Goal: Task Accomplishment & Management: Complete application form

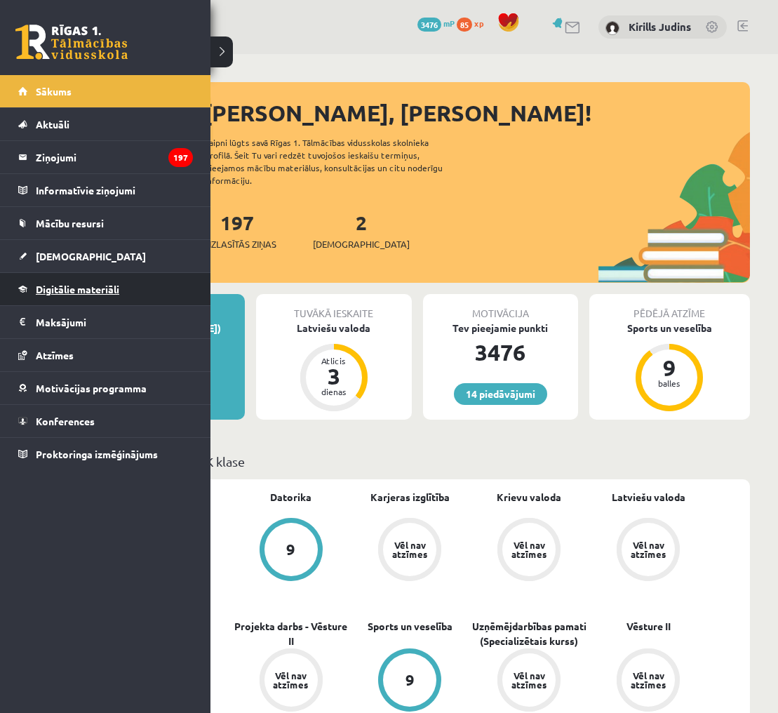
click at [69, 284] on span "Digitālie materiāli" at bounding box center [78, 289] width 84 height 13
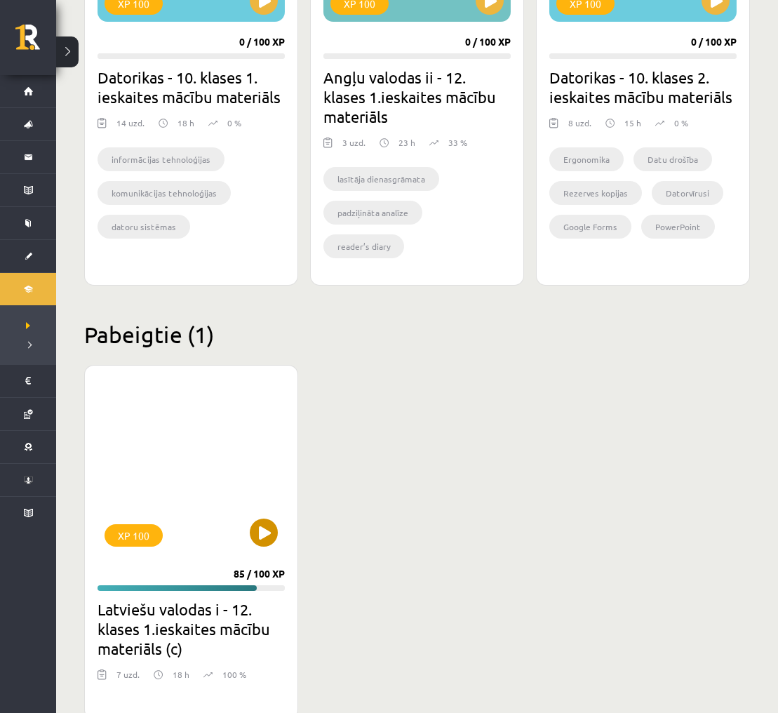
scroll to position [1492, 0]
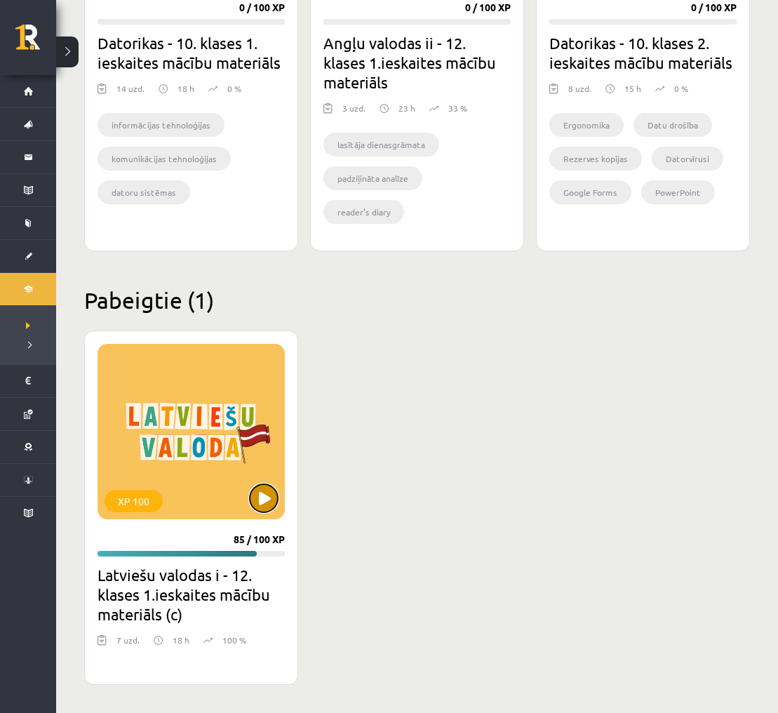
click at [264, 497] on button at bounding box center [264, 498] width 28 height 28
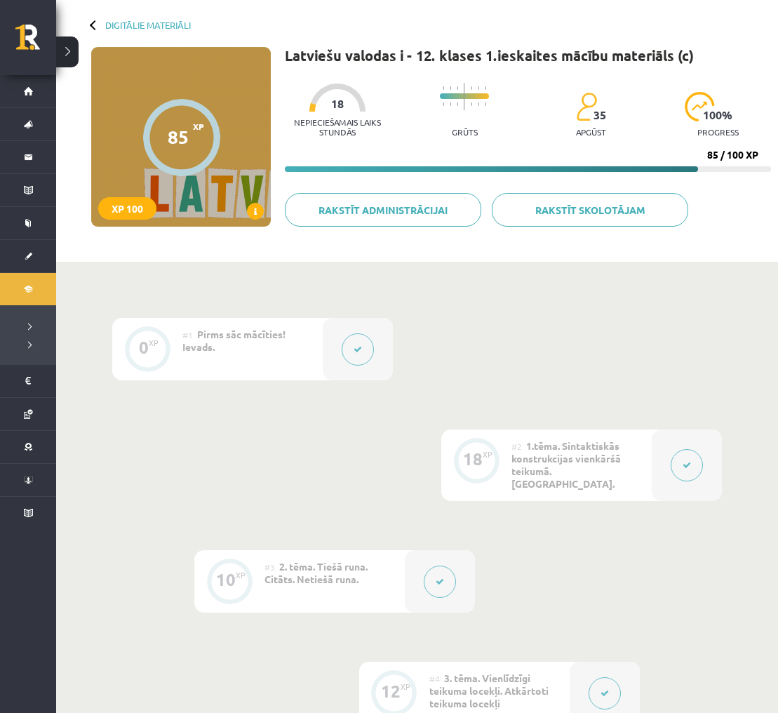
scroll to position [92, 0]
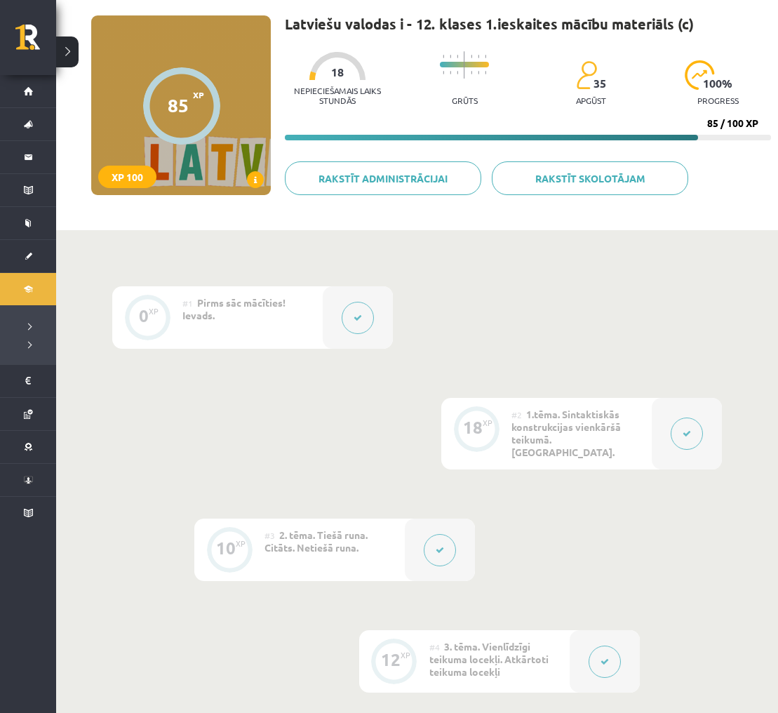
click at [696, 423] on button at bounding box center [687, 434] width 32 height 32
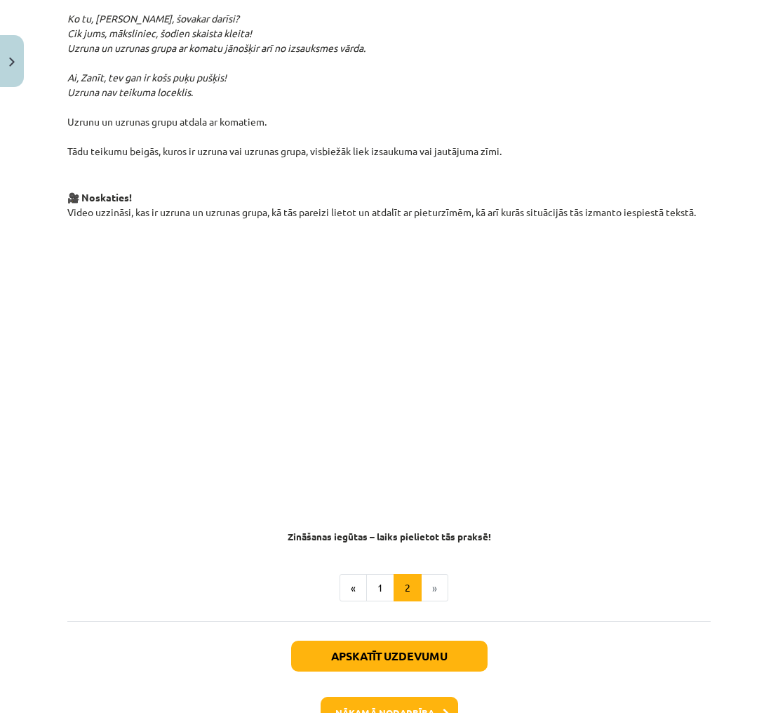
scroll to position [583, 0]
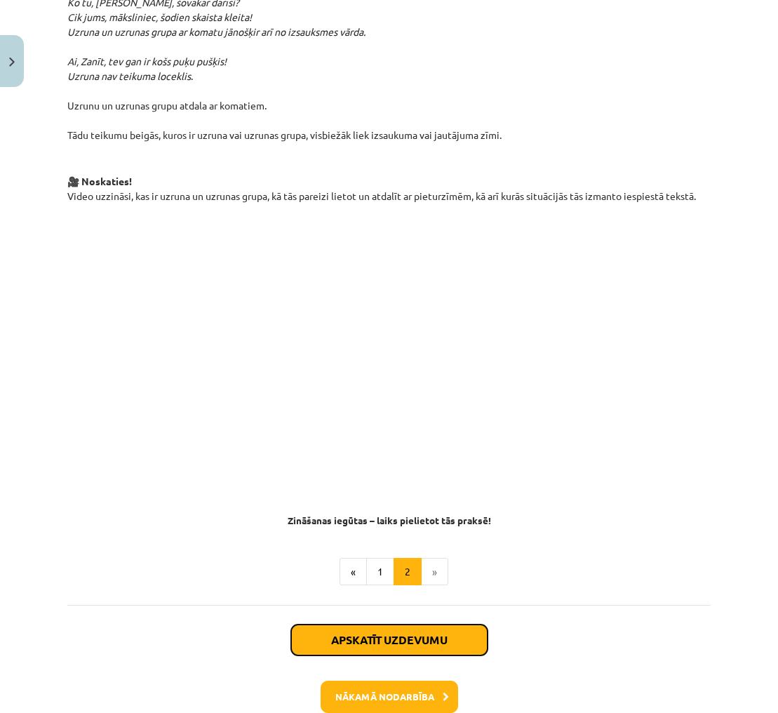
click at [469, 625] on button "Apskatīt uzdevumu" at bounding box center [389, 640] width 197 height 31
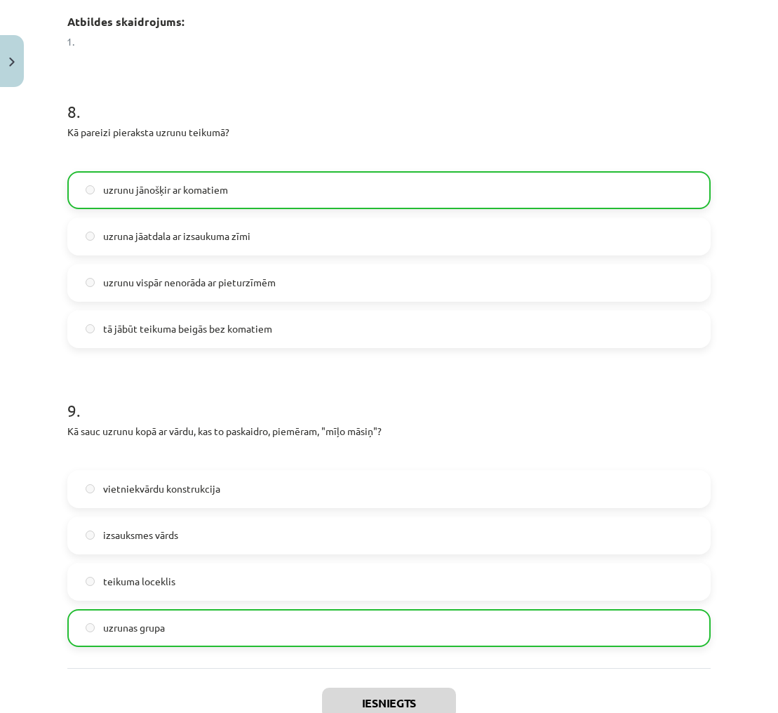
scroll to position [2502, 0]
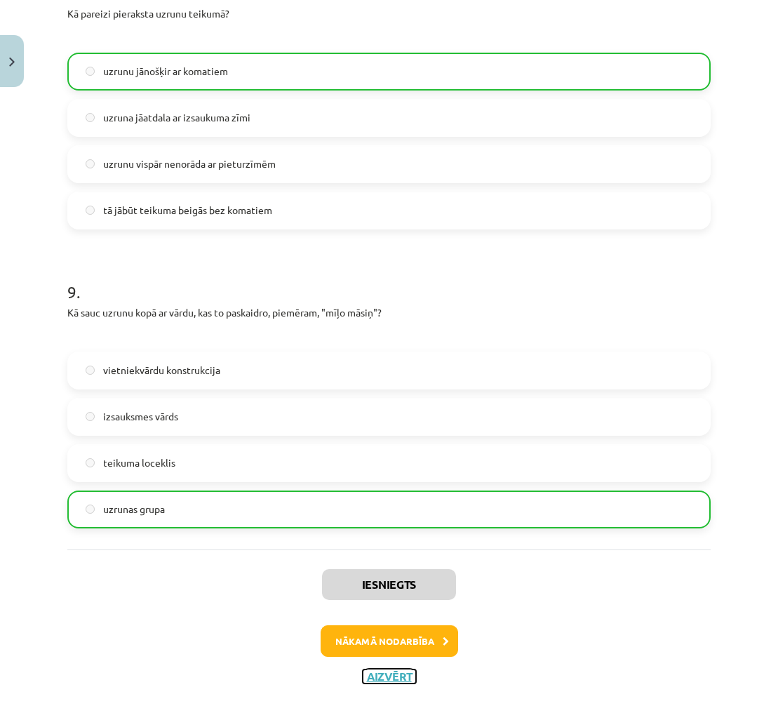
click at [392, 670] on button "Aizvērt" at bounding box center [389, 677] width 53 height 14
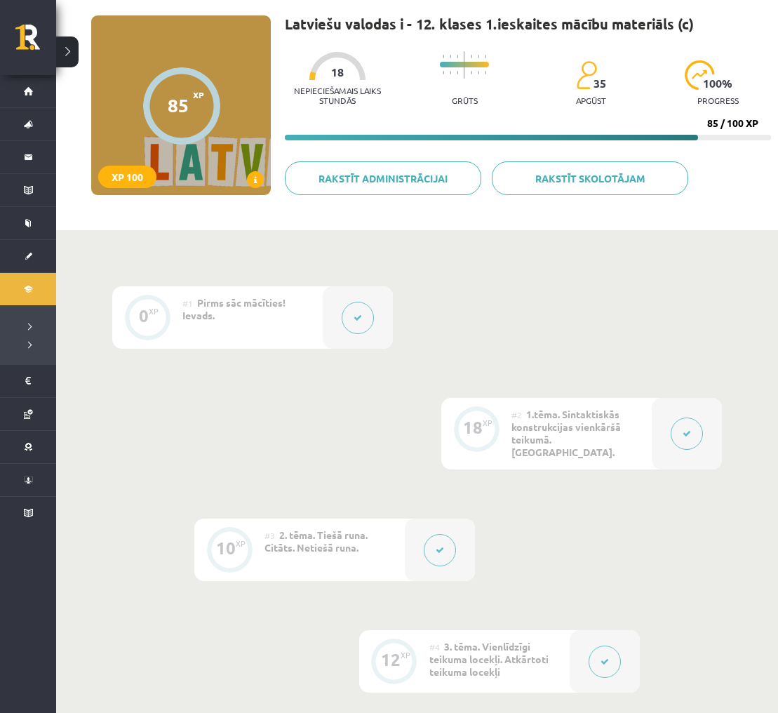
click at [694, 426] on button at bounding box center [687, 434] width 32 height 32
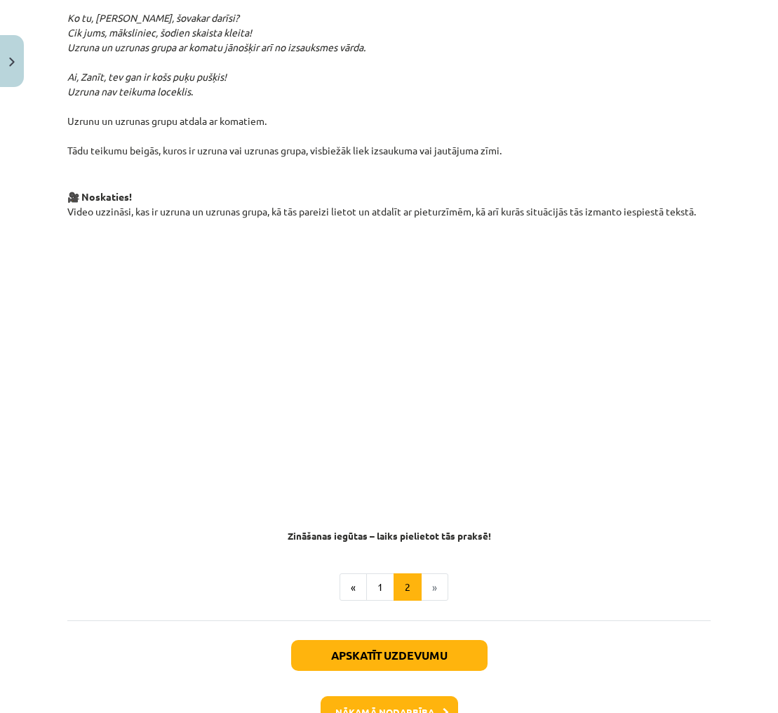
scroll to position [572, 0]
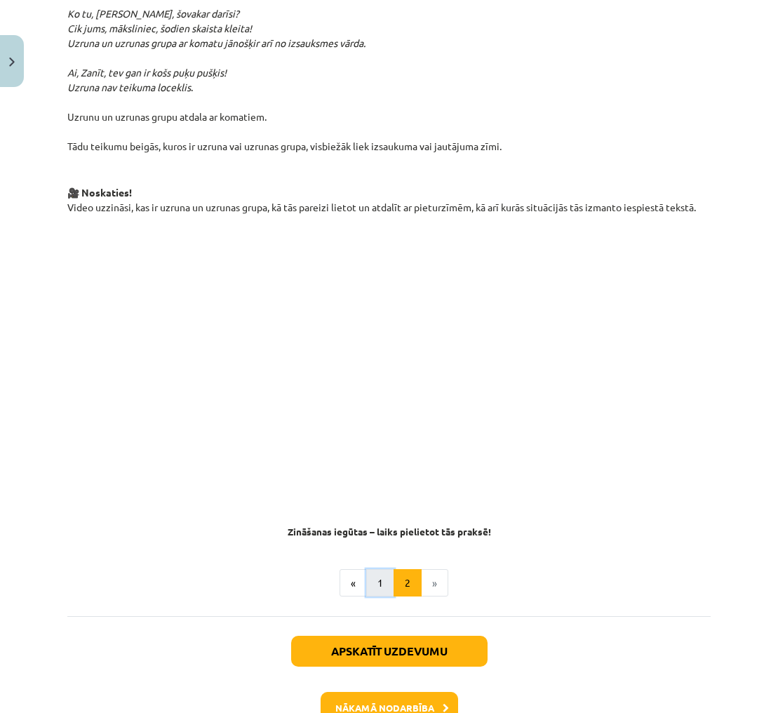
click at [376, 569] on button "1" at bounding box center [380, 583] width 28 height 28
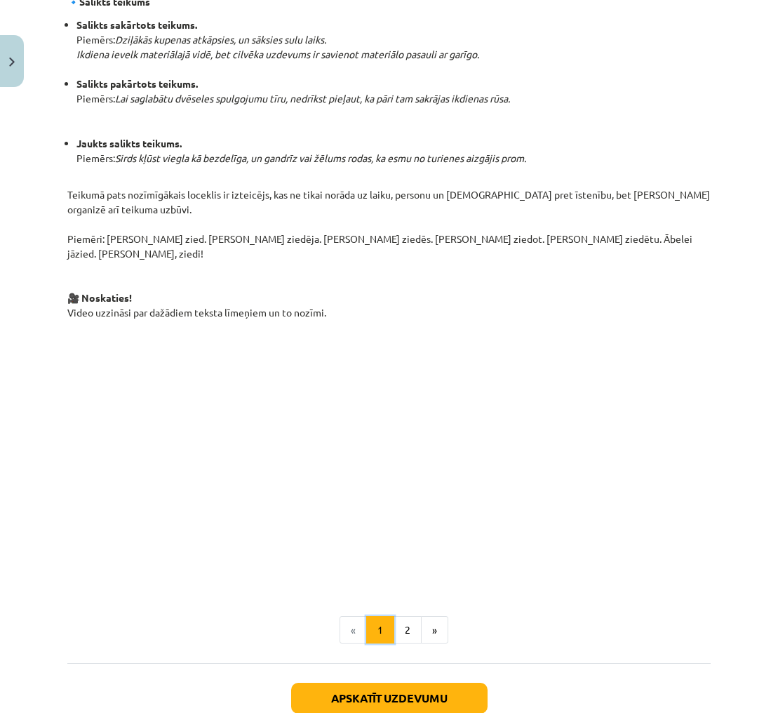
scroll to position [883, 0]
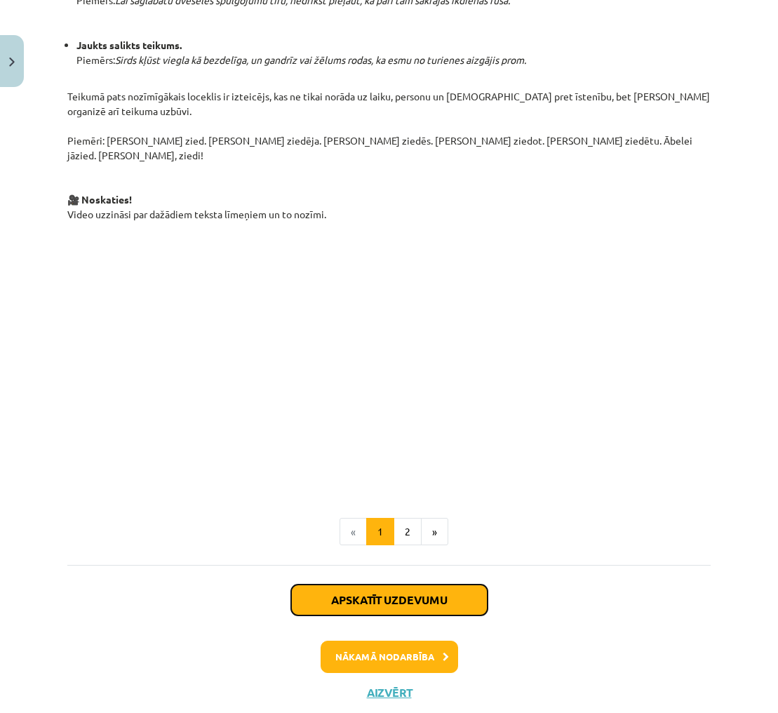
click at [399, 585] on button "Apskatīt uzdevumu" at bounding box center [389, 600] width 197 height 31
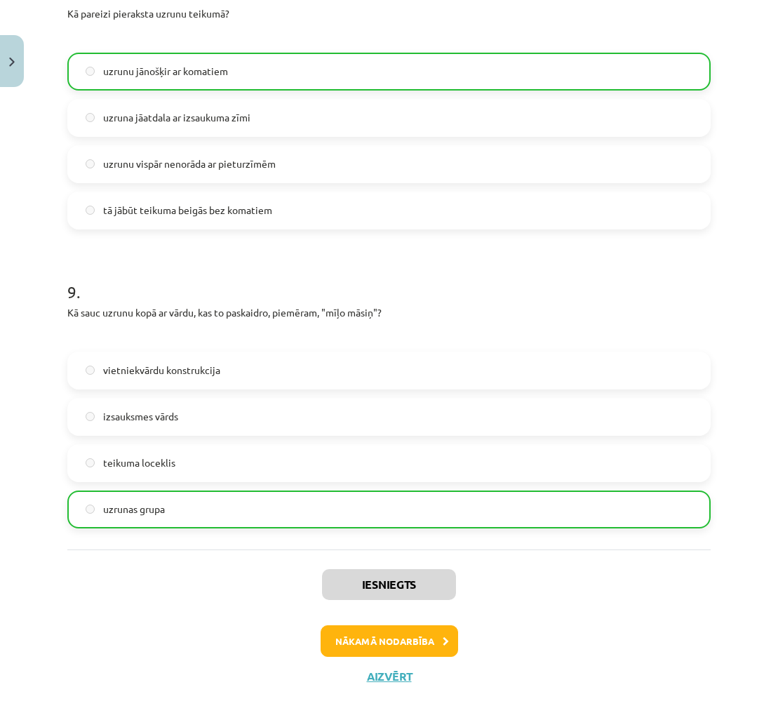
scroll to position [2502, 0]
drag, startPoint x: 484, startPoint y: 609, endPoint x: 477, endPoint y: 609, distance: 7.7
click at [484, 625] on div "Nākamā nodarbība" at bounding box center [389, 641] width 627 height 32
click at [423, 625] on button "Nākamā nodarbība" at bounding box center [390, 641] width 138 height 32
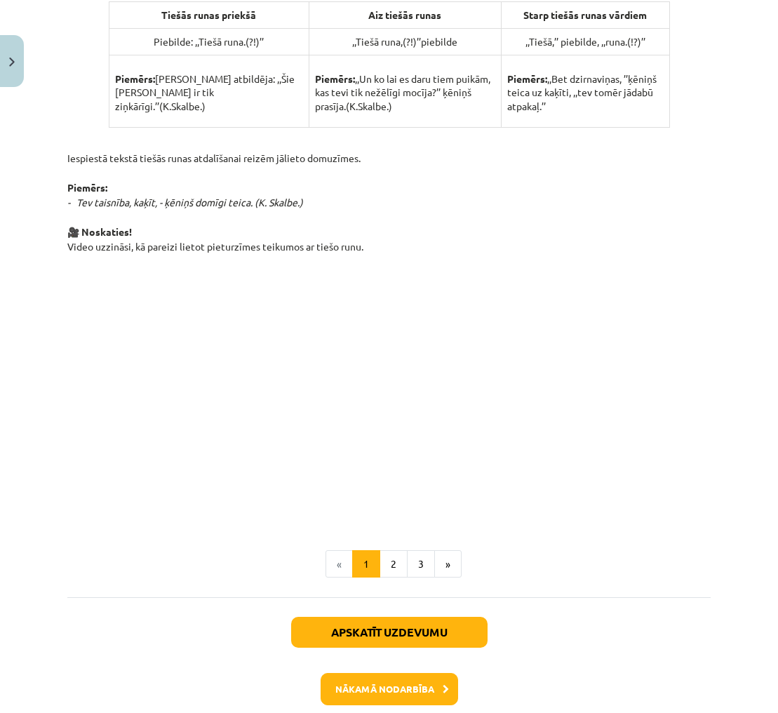
scroll to position [858, 0]
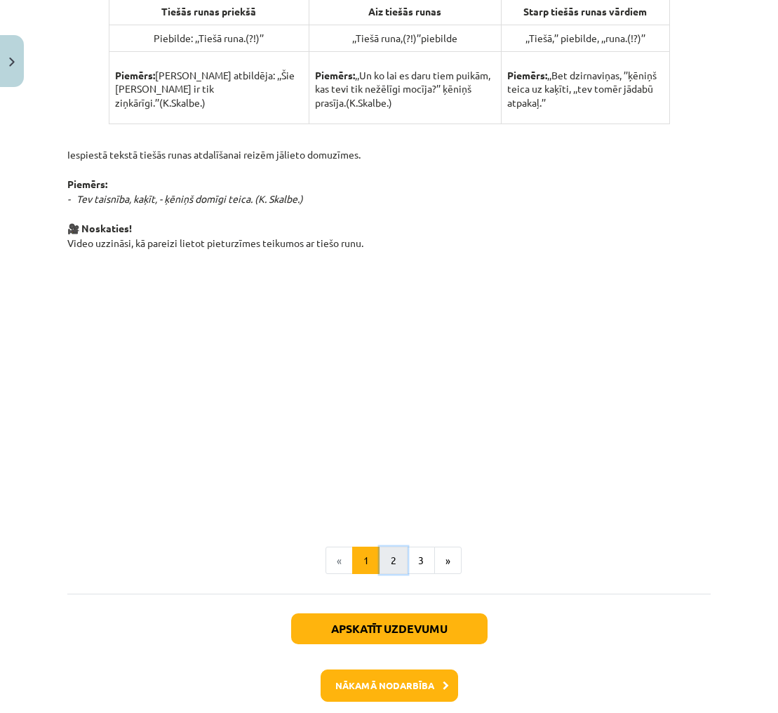
click at [397, 560] on button "2" at bounding box center [394, 561] width 28 height 28
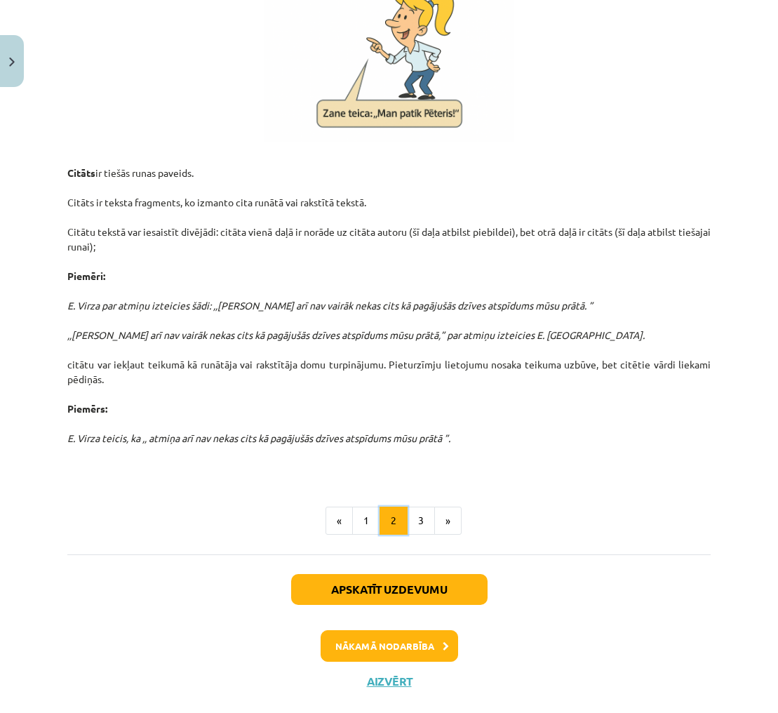
scroll to position [251, 0]
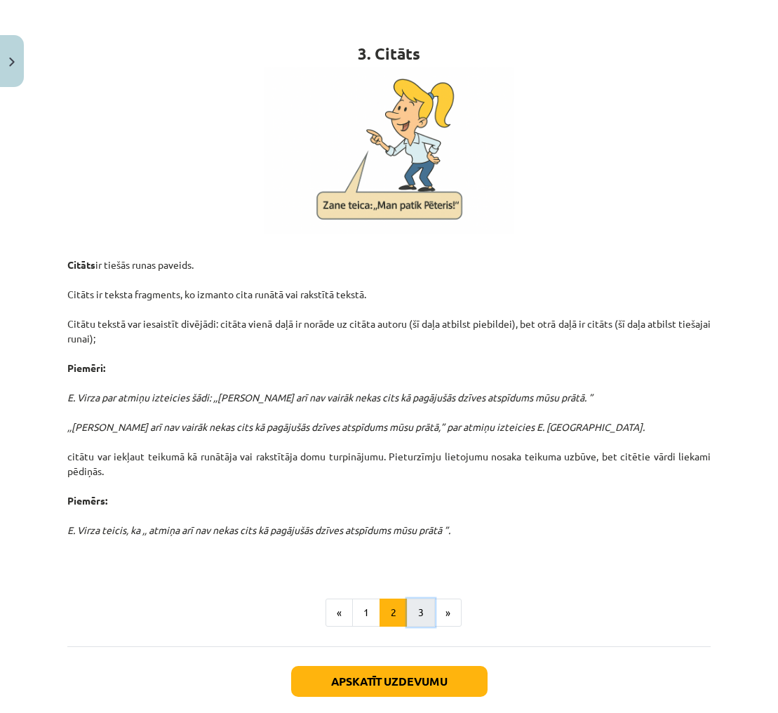
click at [427, 607] on button "3" at bounding box center [421, 613] width 28 height 28
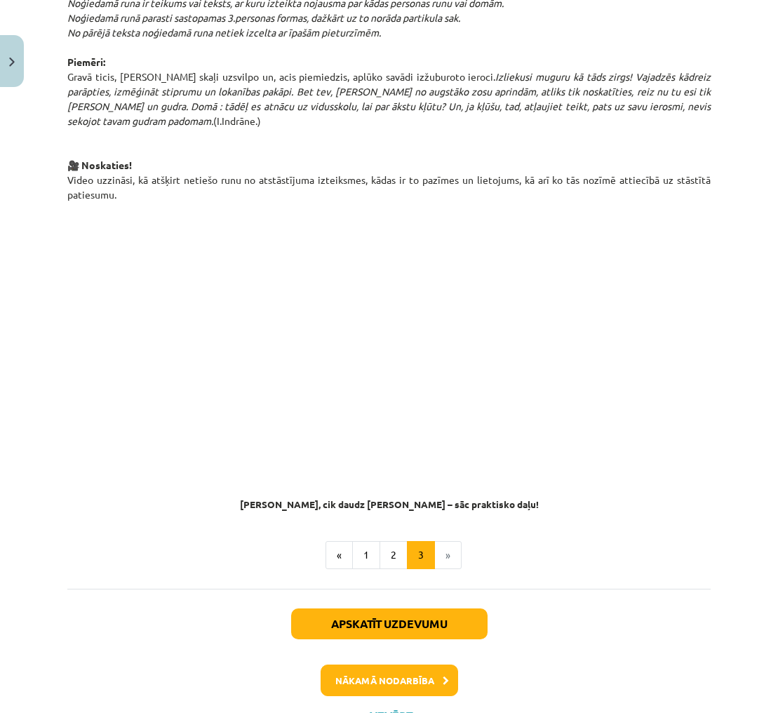
scroll to position [925, 0]
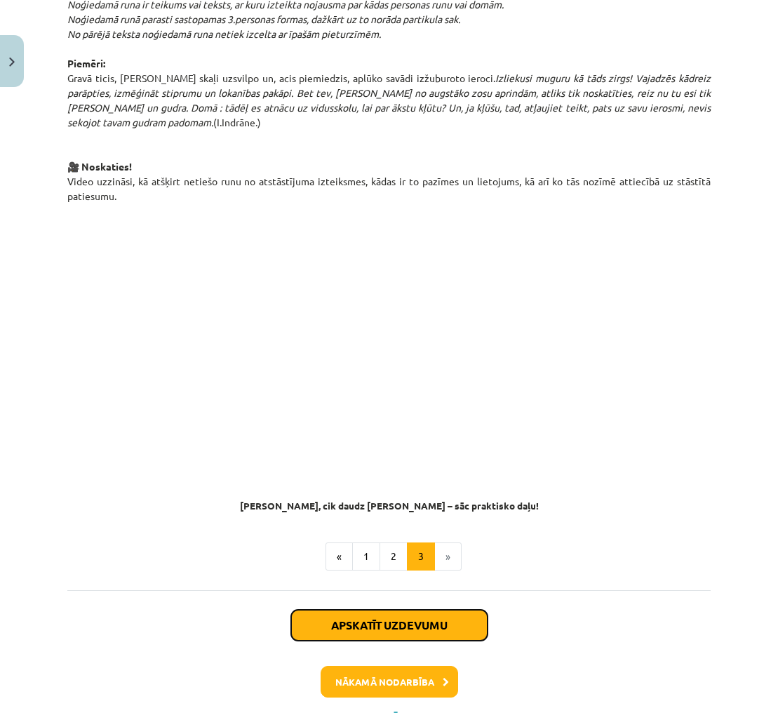
click at [471, 615] on button "Apskatīt uzdevumu" at bounding box center [389, 625] width 197 height 31
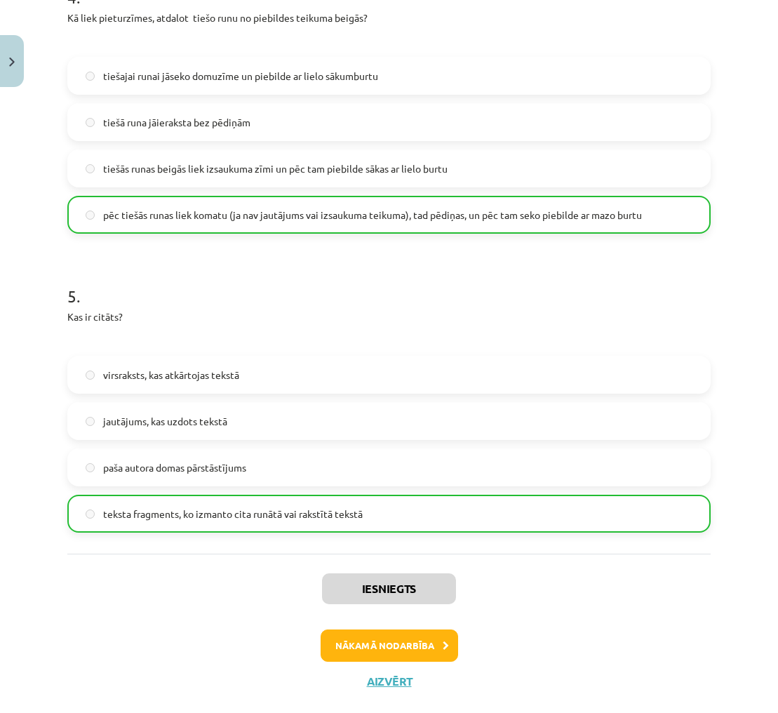
scroll to position [1213, 0]
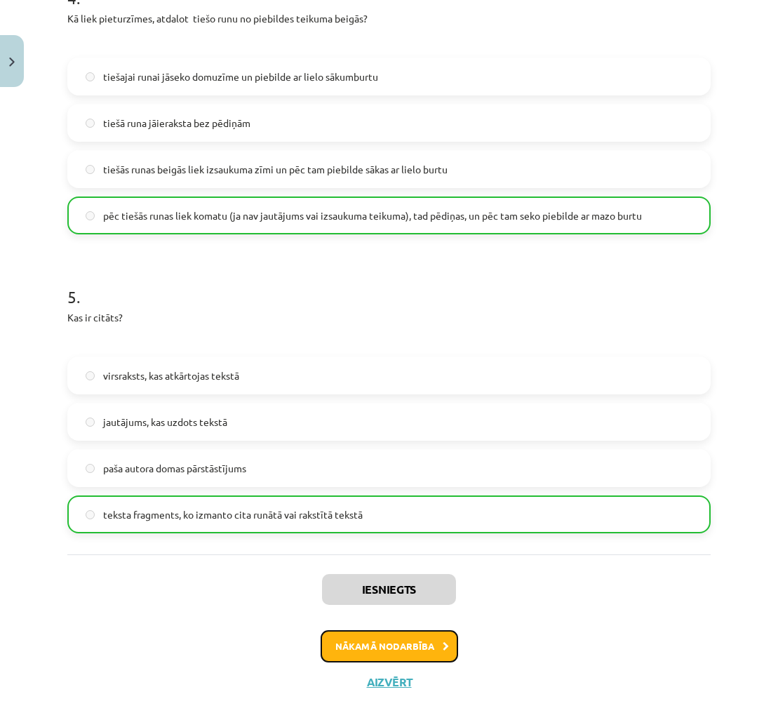
click at [423, 644] on button "Nākamā nodarbība" at bounding box center [390, 646] width 138 height 32
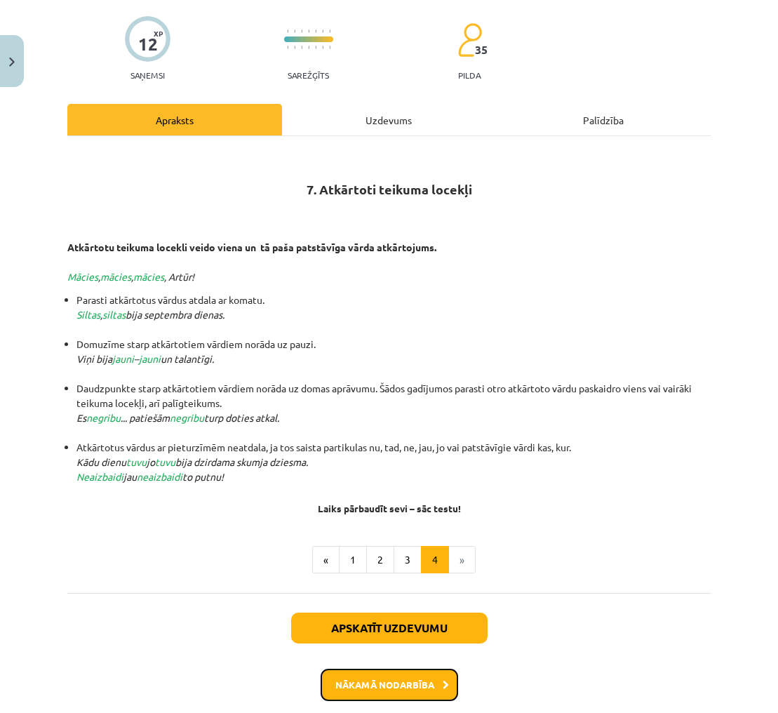
scroll to position [114, 0]
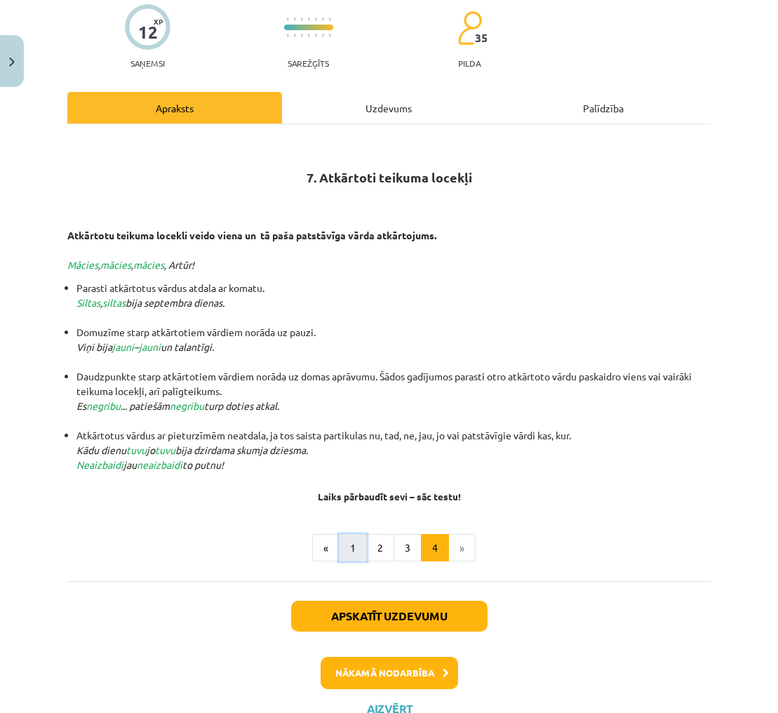
click at [357, 544] on button "1" at bounding box center [353, 548] width 28 height 28
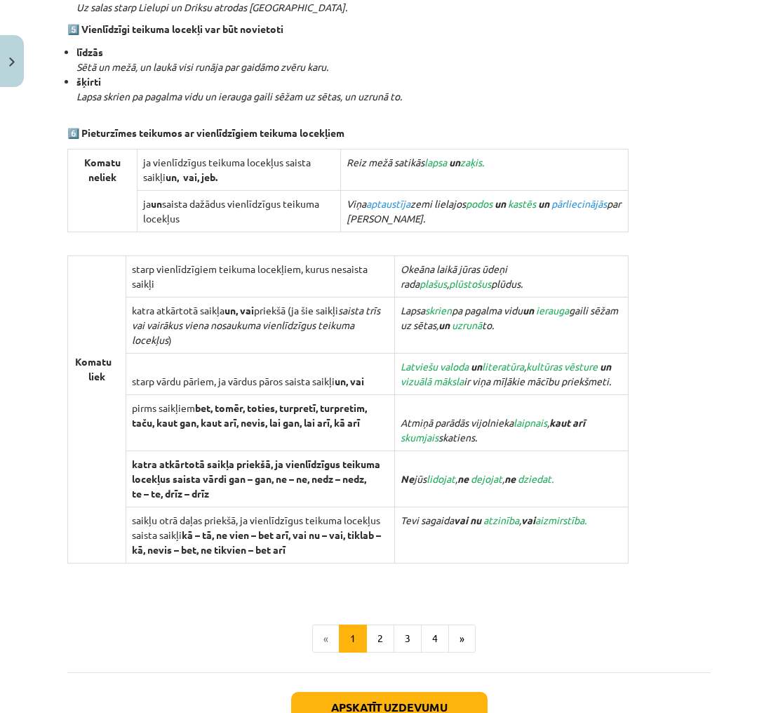
scroll to position [1157, 0]
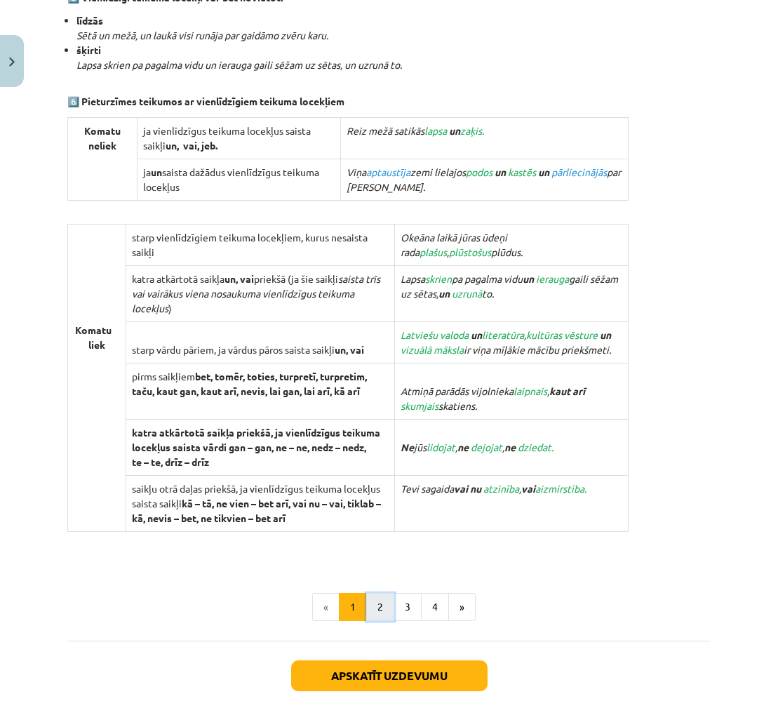
click at [382, 605] on button "2" at bounding box center [380, 607] width 28 height 28
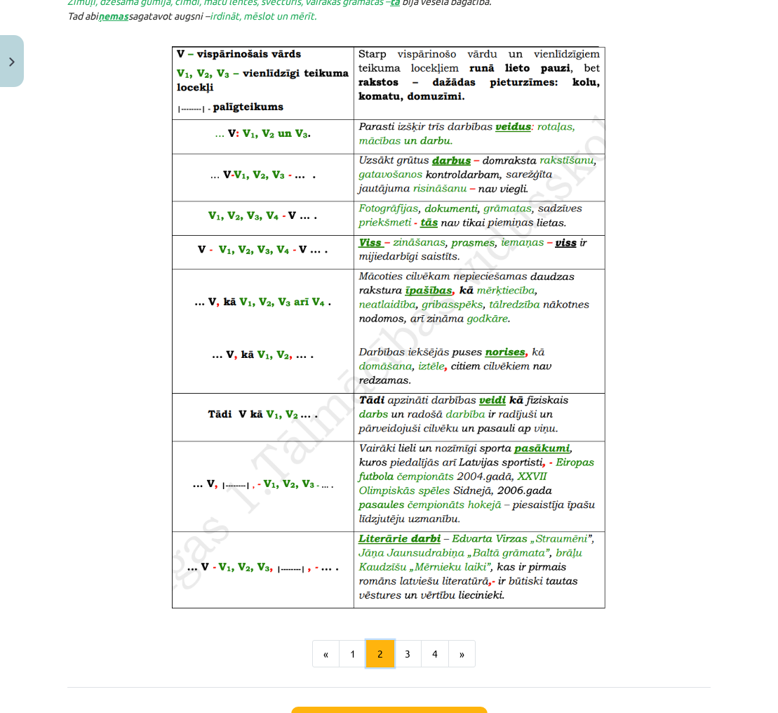
scroll to position [566, 0]
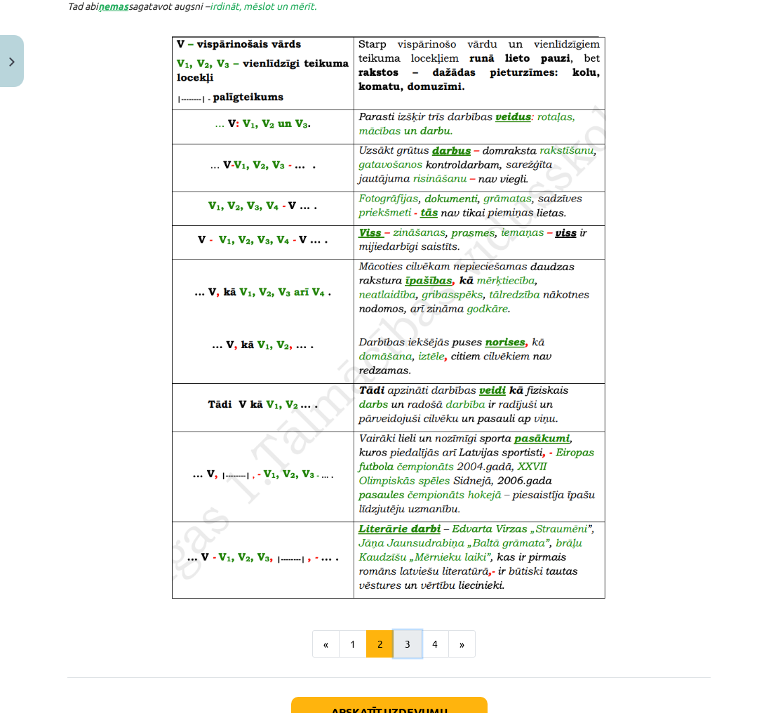
click at [406, 639] on button "3" at bounding box center [408, 644] width 28 height 28
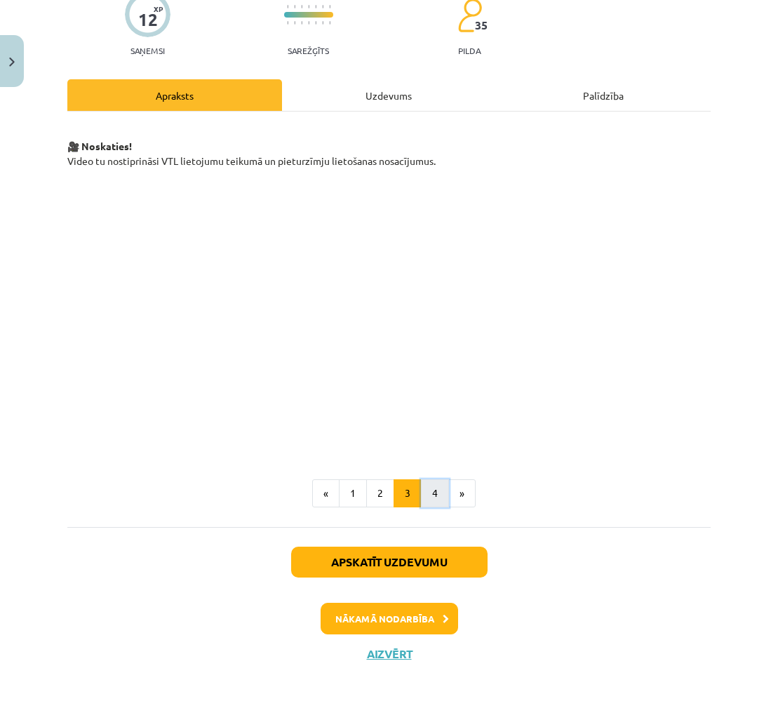
click at [436, 495] on button "4" at bounding box center [435, 493] width 28 height 28
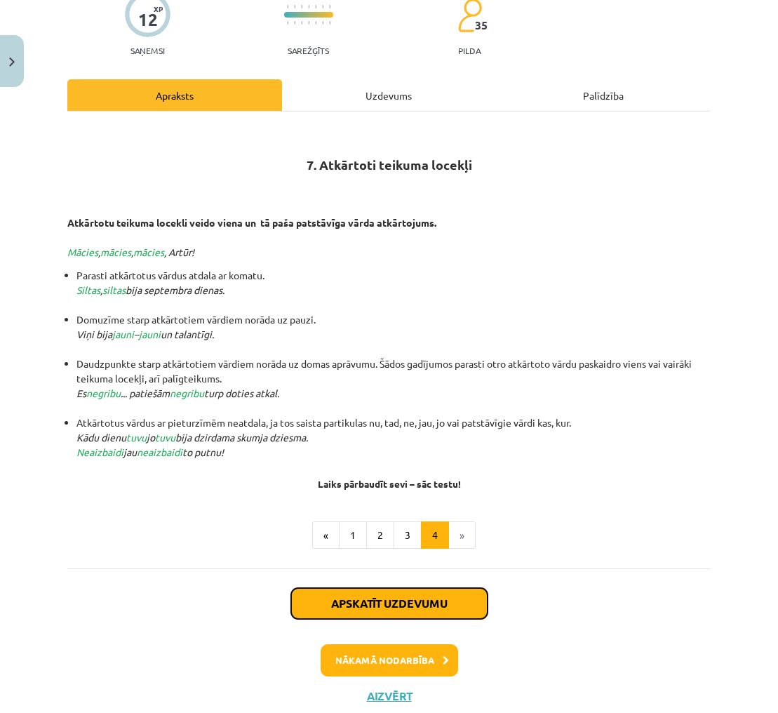
click at [450, 601] on button "Apskatīt uzdevumu" at bounding box center [389, 603] width 197 height 31
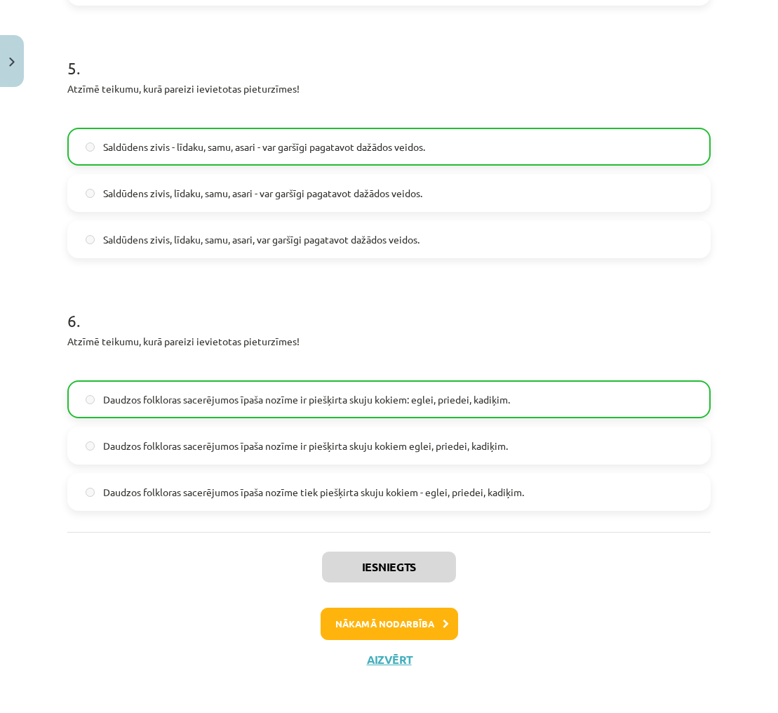
scroll to position [1354, 0]
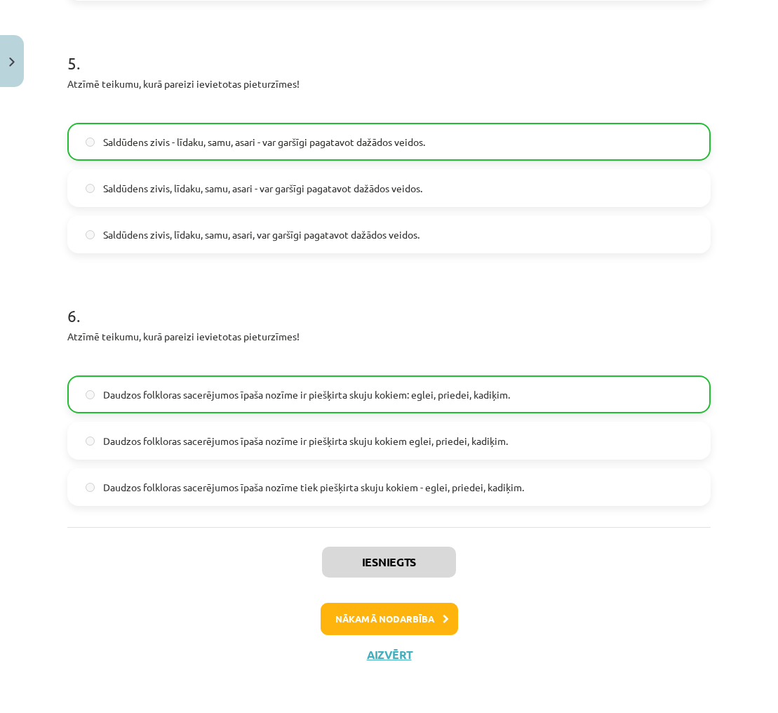
click at [544, 591] on div "Iesniegts Nākamā nodarbība Aizvērt" at bounding box center [389, 598] width 644 height 143
click at [357, 627] on button "Nākamā nodarbība" at bounding box center [390, 619] width 138 height 32
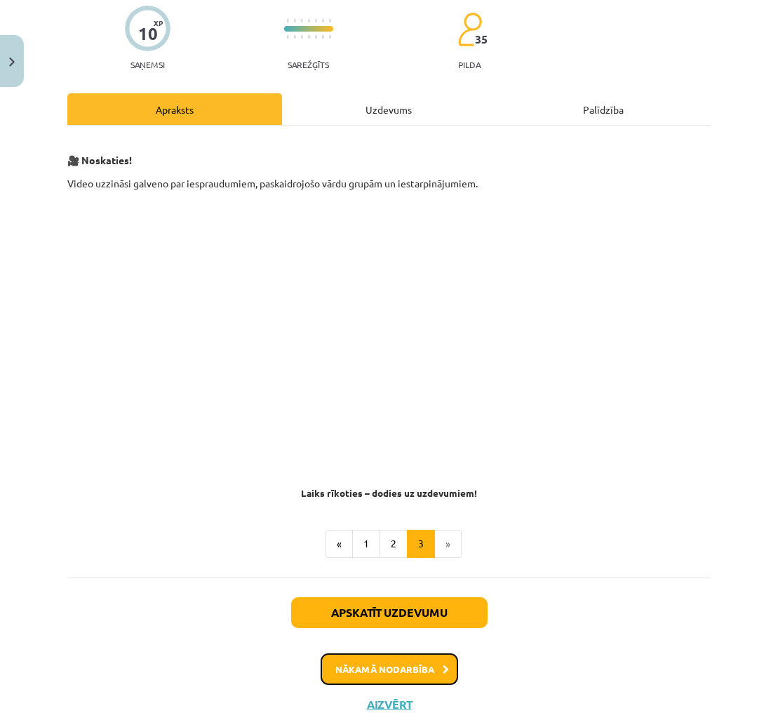
scroll to position [118, 0]
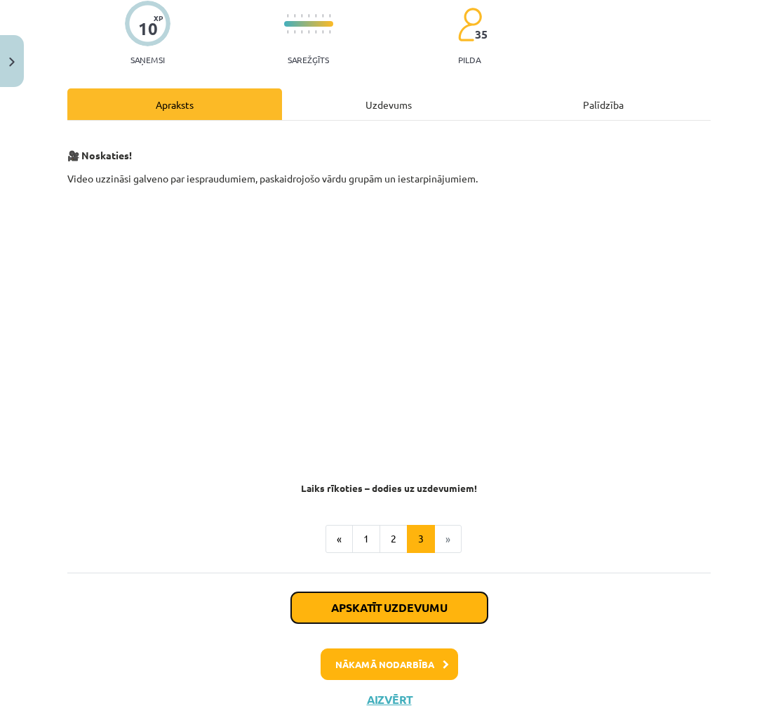
click at [439, 599] on button "Apskatīt uzdevumu" at bounding box center [389, 607] width 197 height 31
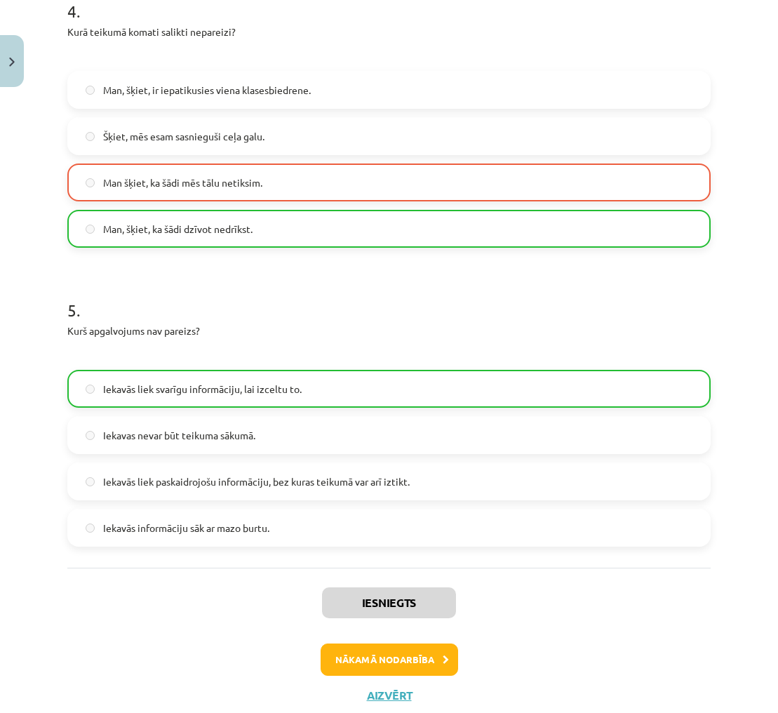
scroll to position [1240, 0]
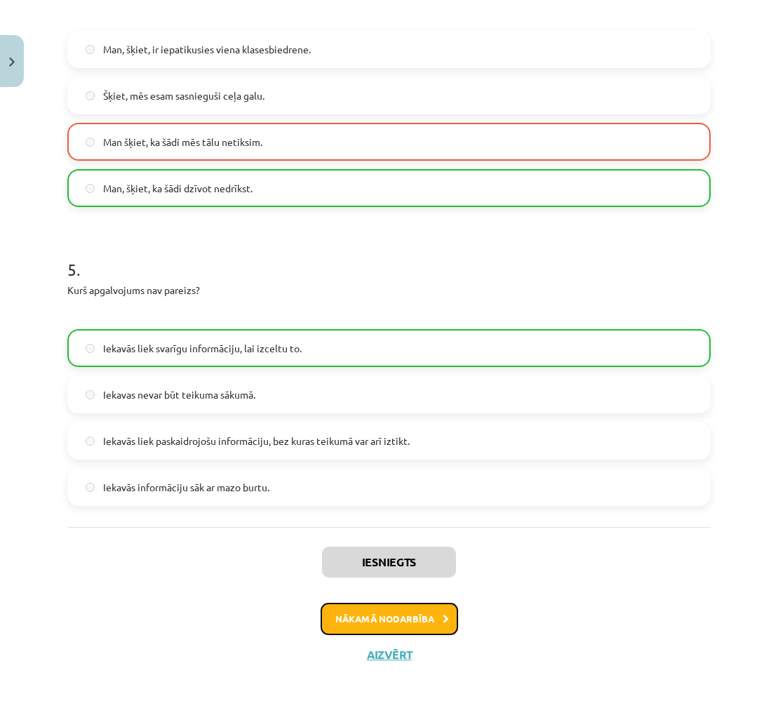
click at [427, 623] on button "Nākamā nodarbība" at bounding box center [390, 619] width 138 height 32
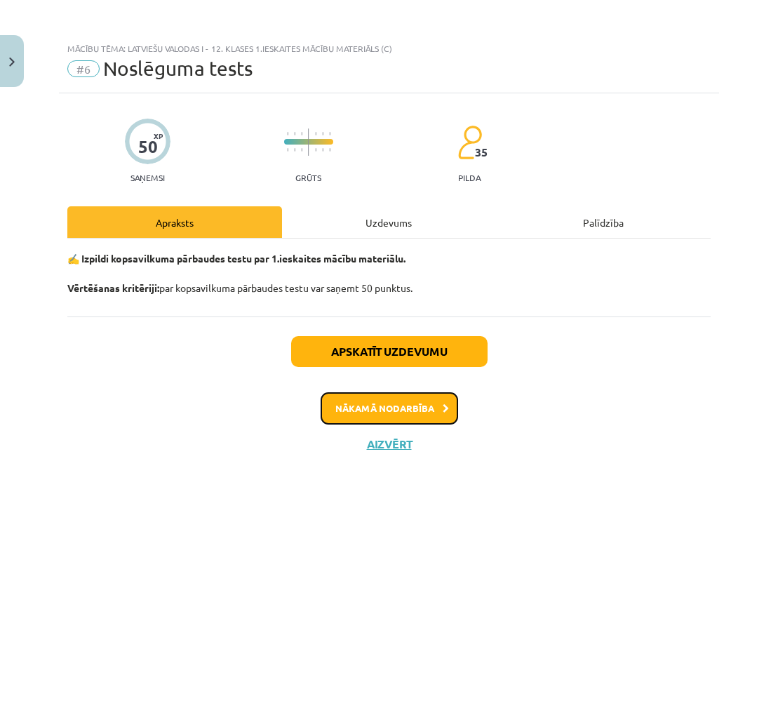
scroll to position [0, 0]
click at [389, 444] on button "Aizvērt" at bounding box center [389, 444] width 53 height 14
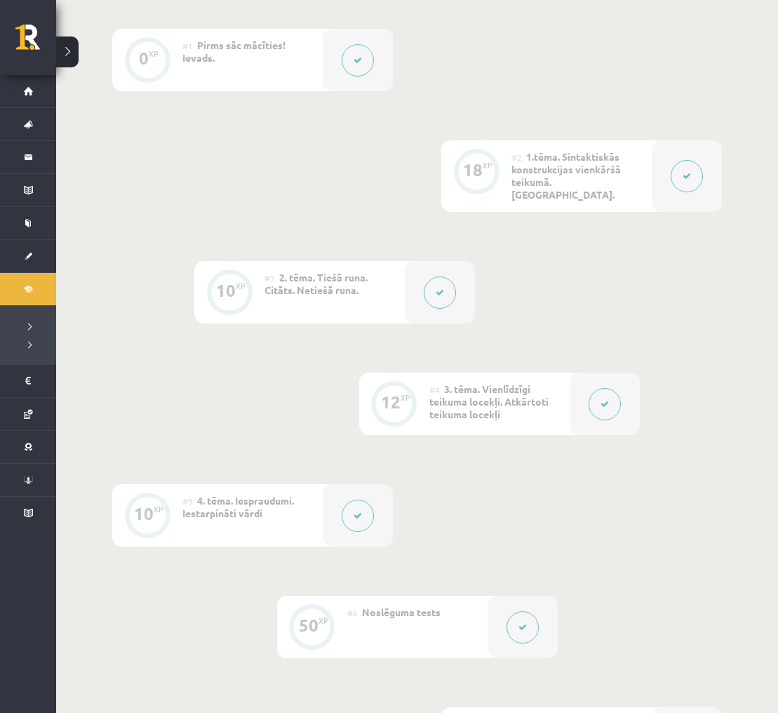
scroll to position [362, 0]
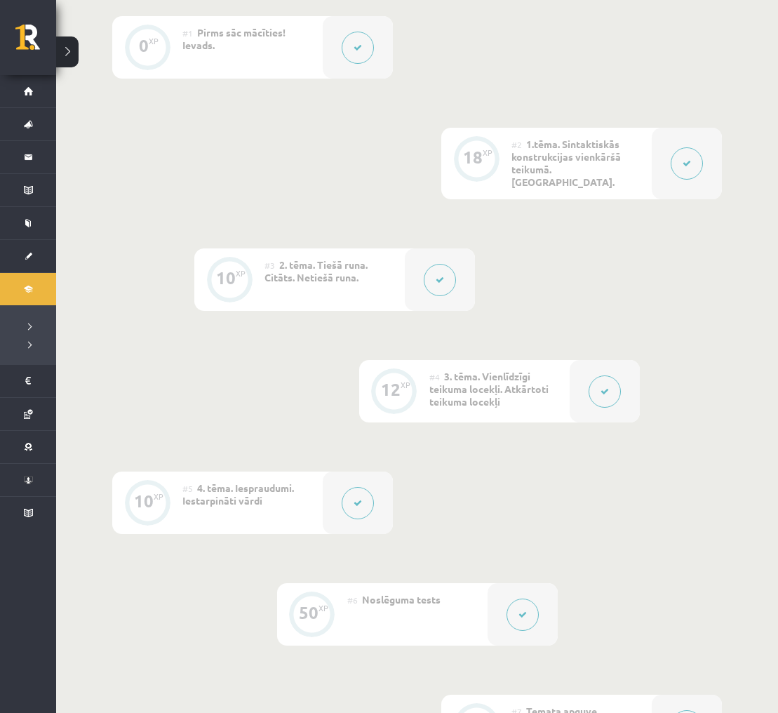
click at [364, 496] on button at bounding box center [358, 503] width 32 height 32
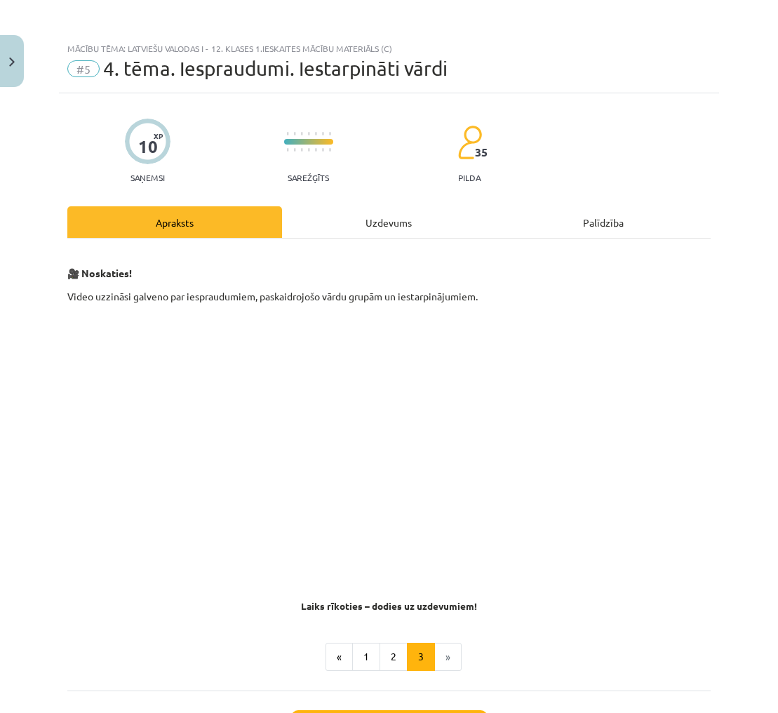
scroll to position [20, 0]
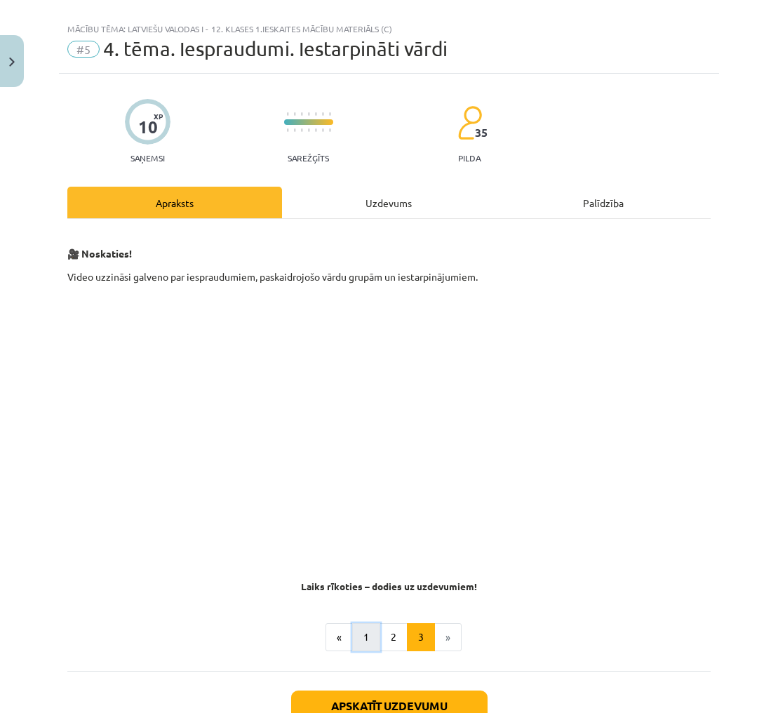
click at [361, 639] on button "1" at bounding box center [366, 637] width 28 height 28
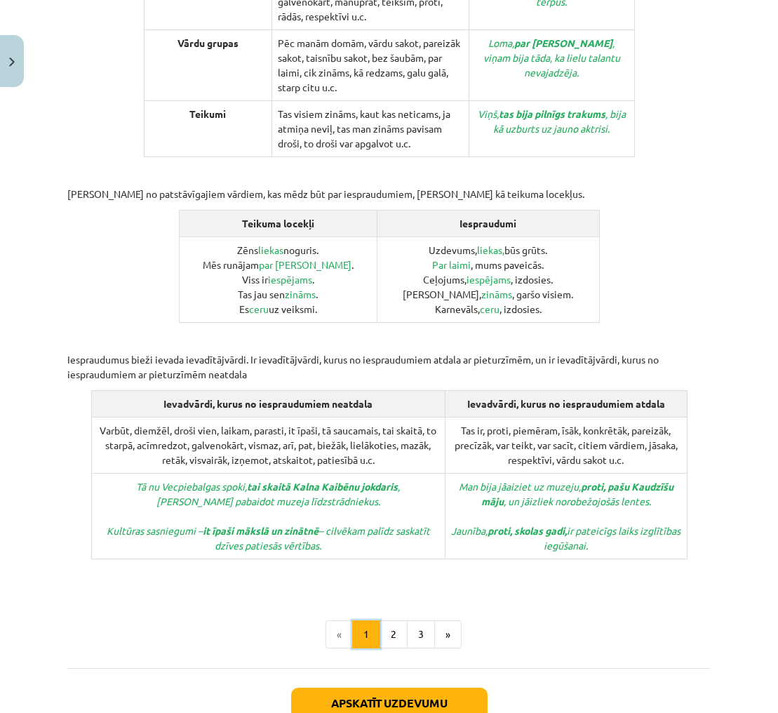
scroll to position [475, 0]
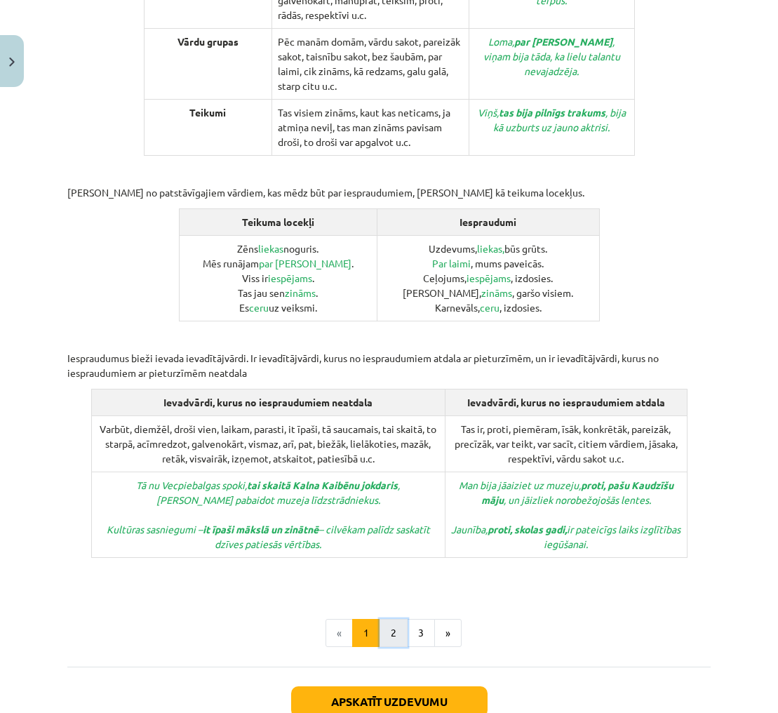
click at [390, 619] on button "2" at bounding box center [394, 633] width 28 height 28
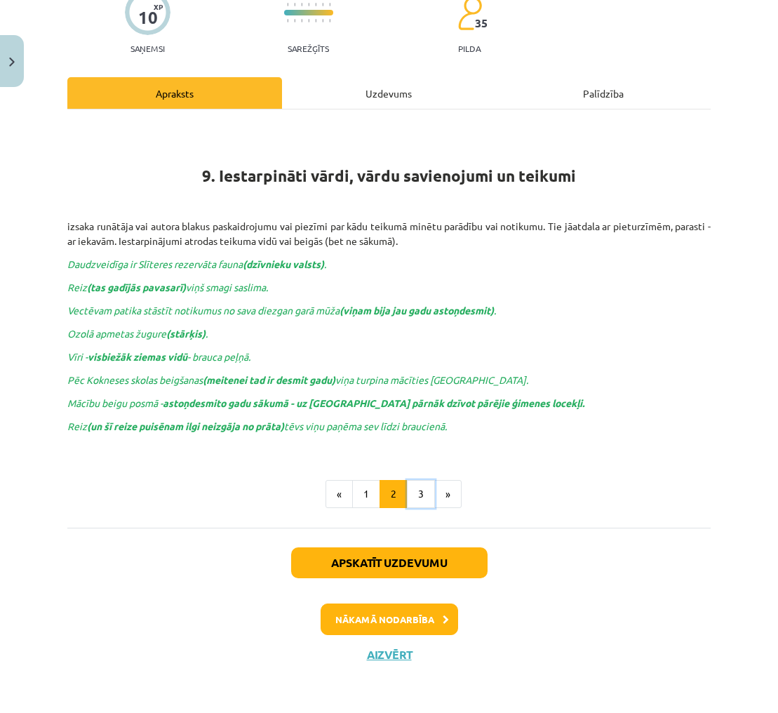
click at [417, 495] on button "3" at bounding box center [421, 494] width 28 height 28
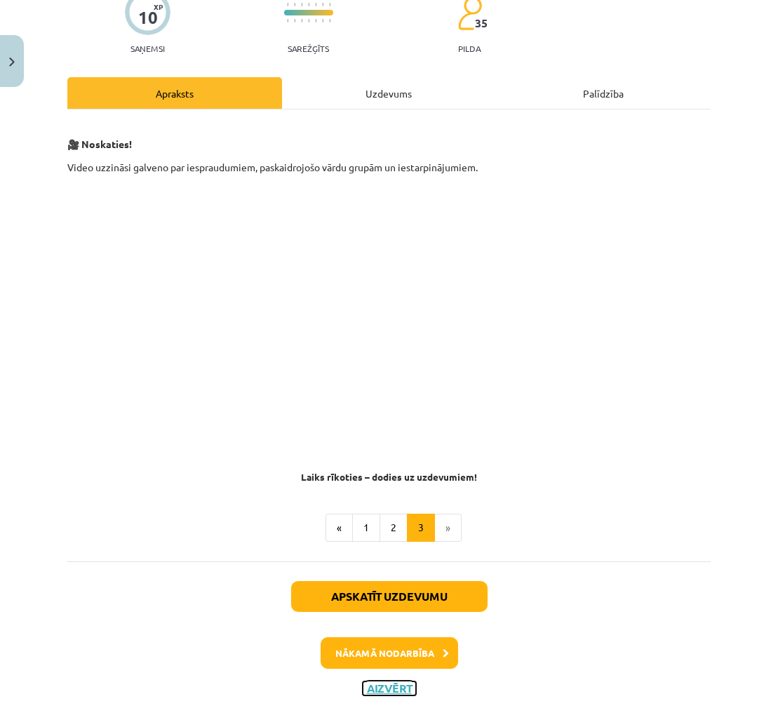
click at [393, 689] on button "Aizvērt" at bounding box center [389, 689] width 53 height 14
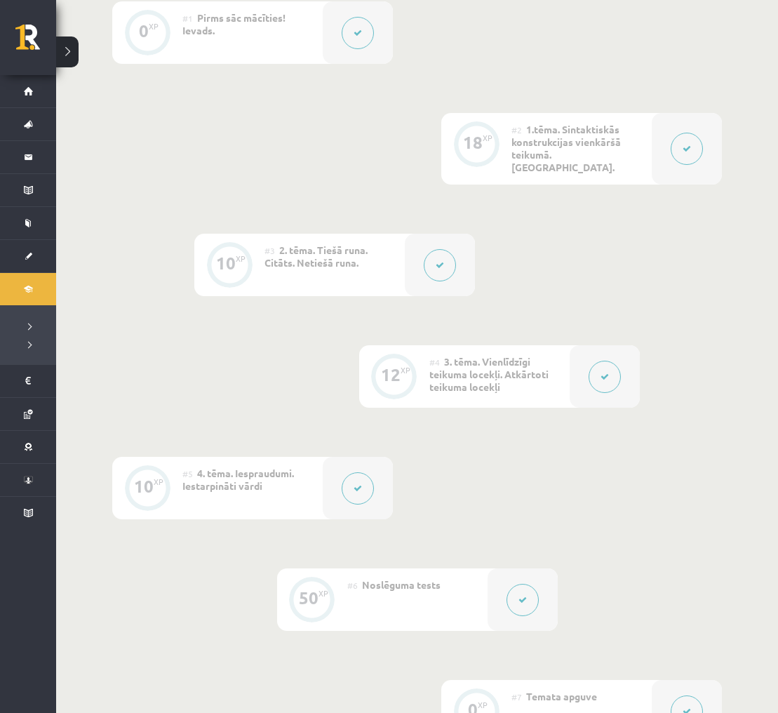
scroll to position [384, 0]
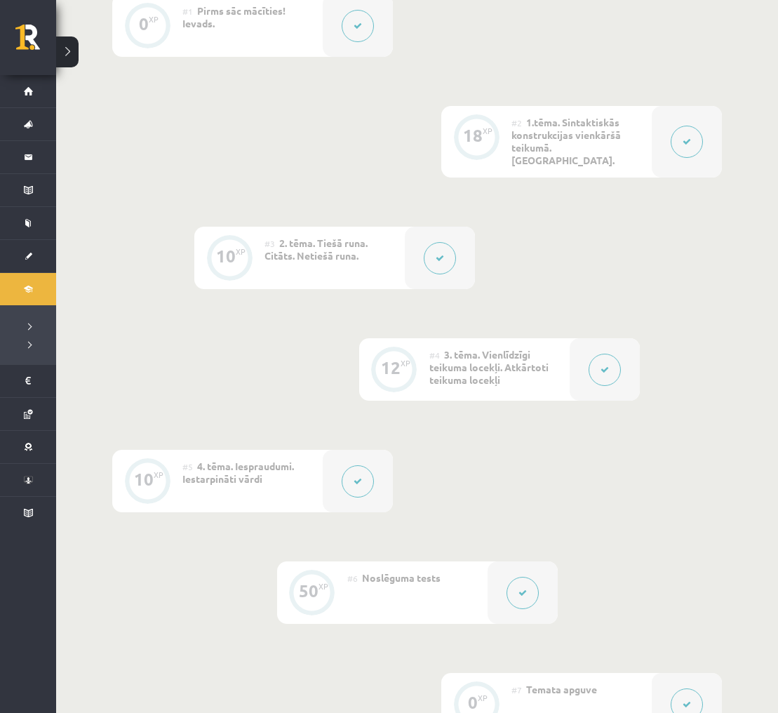
click at [596, 357] on button at bounding box center [605, 370] width 32 height 32
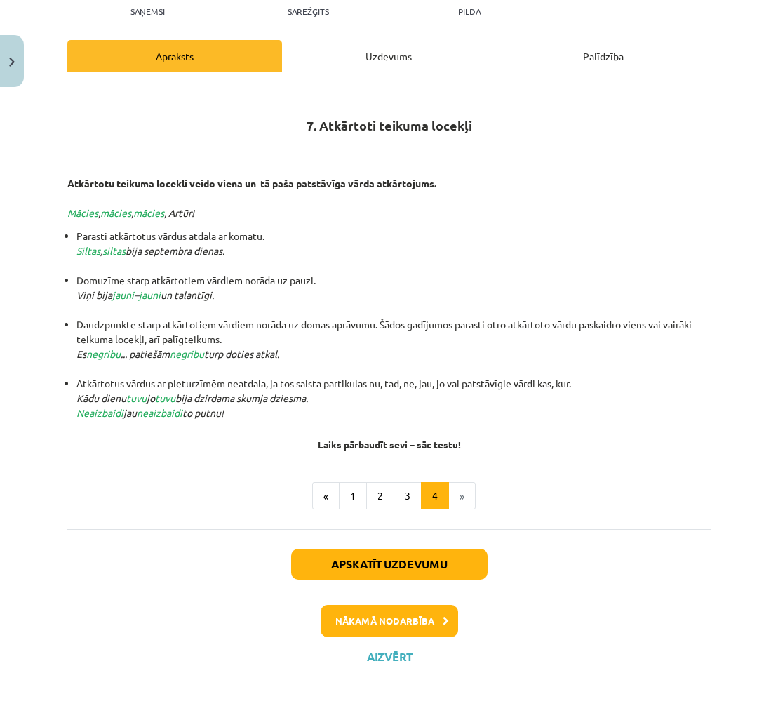
scroll to position [165, 0]
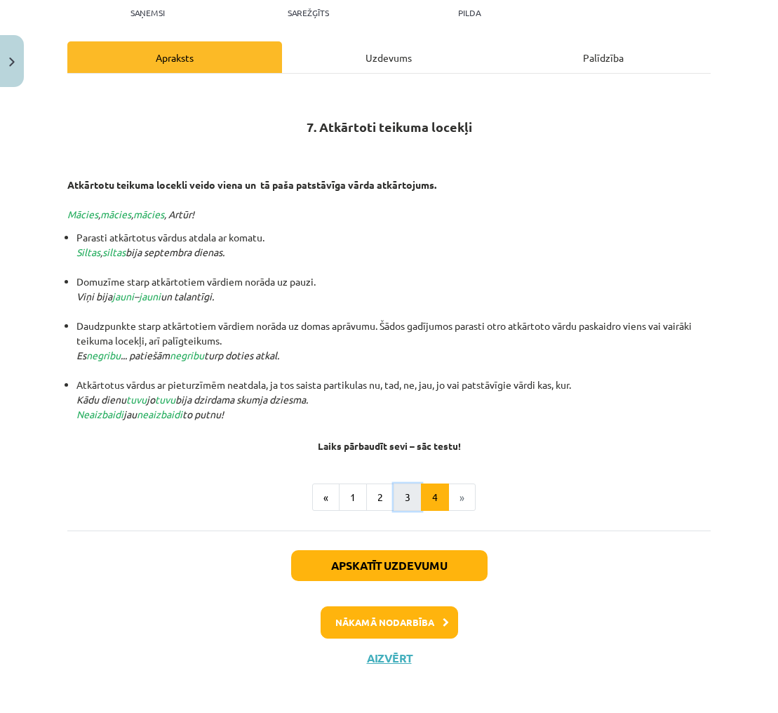
click at [404, 493] on button "3" at bounding box center [408, 498] width 28 height 28
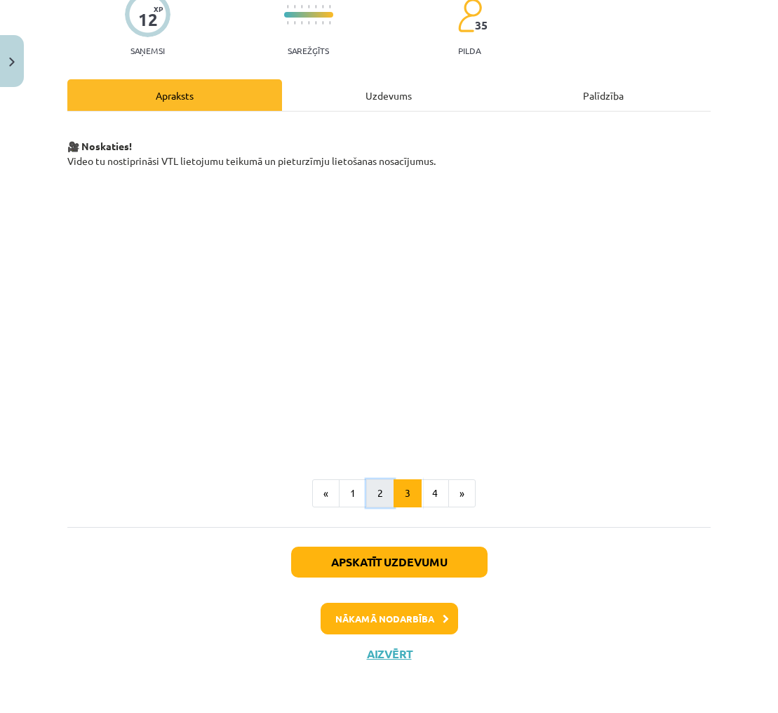
click at [376, 495] on button "2" at bounding box center [380, 493] width 28 height 28
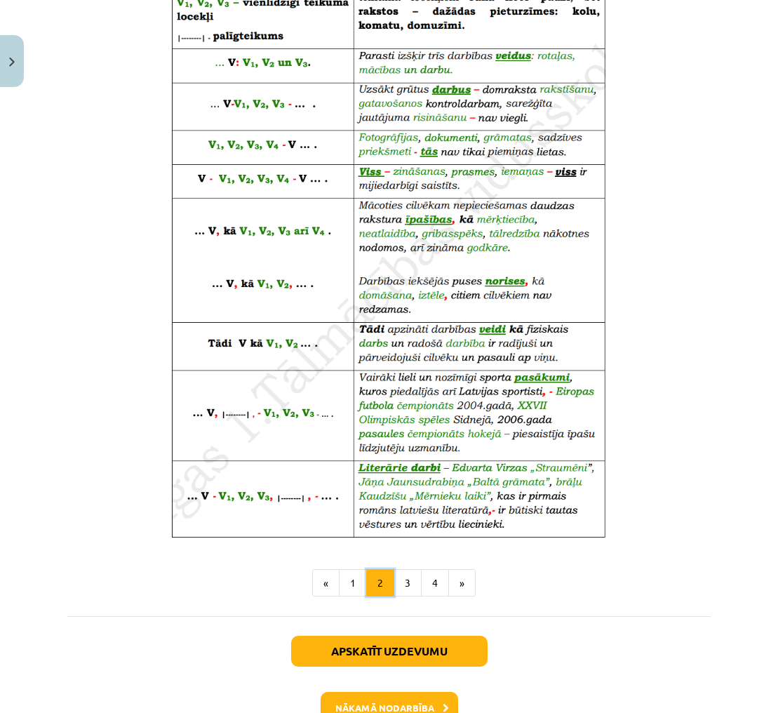
scroll to position [634, 0]
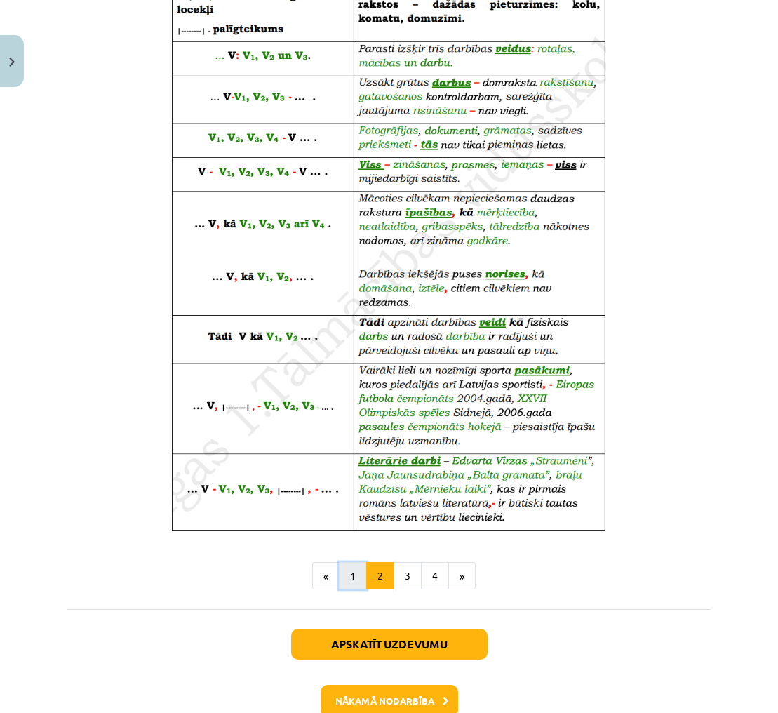
click at [349, 566] on button "1" at bounding box center [353, 576] width 28 height 28
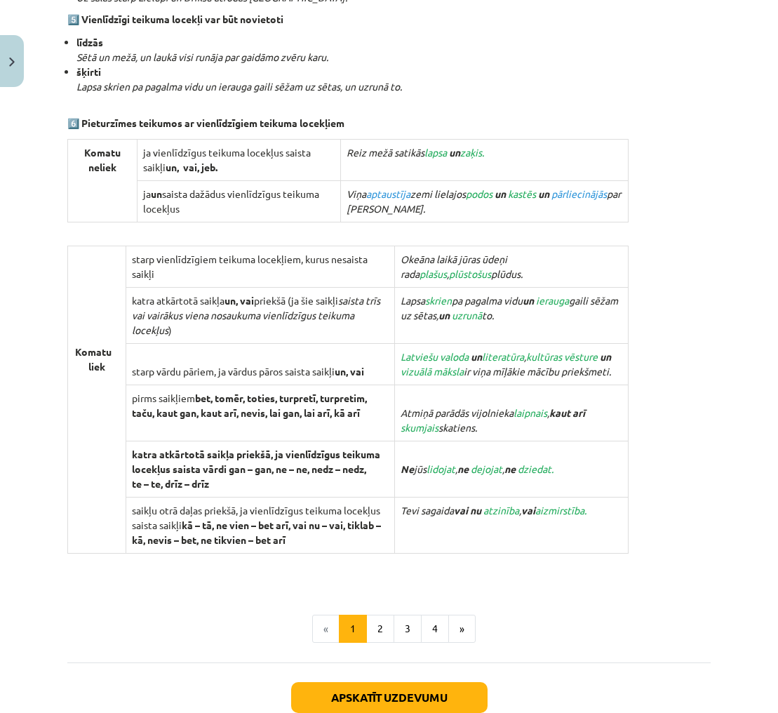
scroll to position [1132, 0]
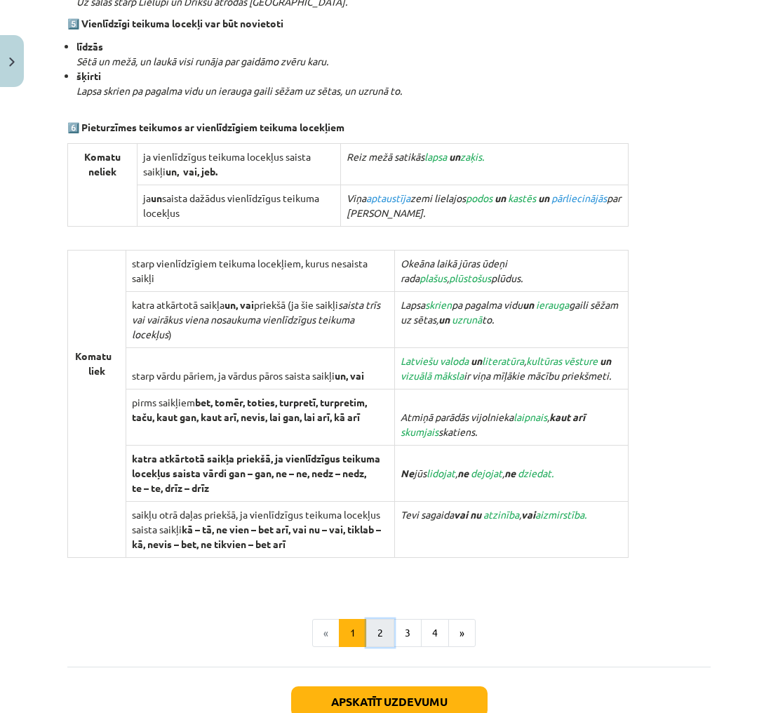
click at [373, 632] on button "2" at bounding box center [380, 633] width 28 height 28
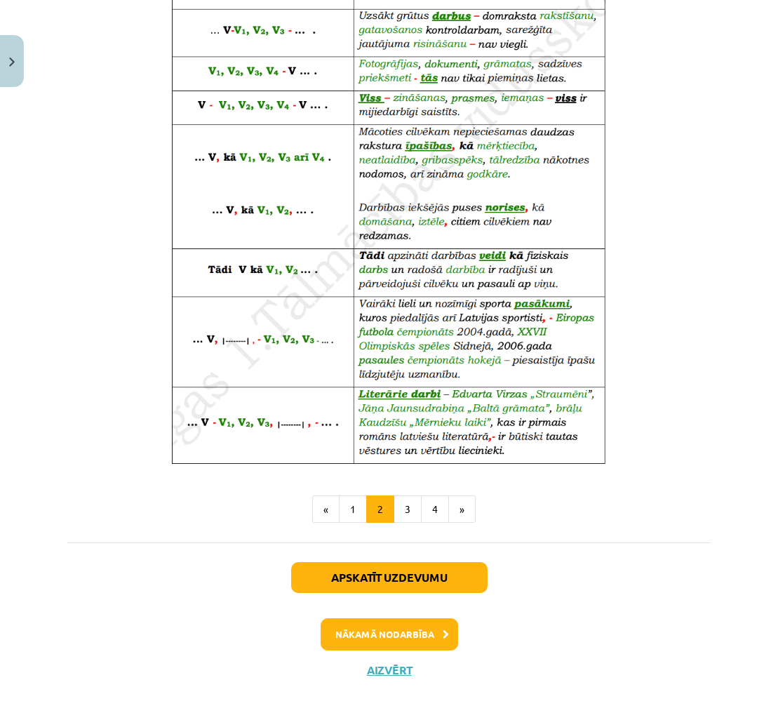
scroll to position [717, 0]
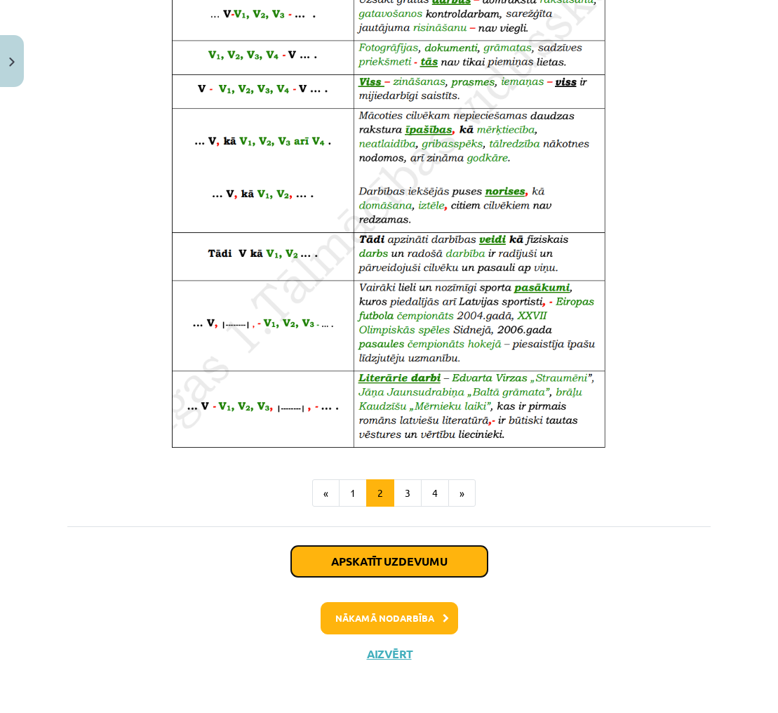
click at [456, 559] on button "Apskatīt uzdevumu" at bounding box center [389, 561] width 197 height 31
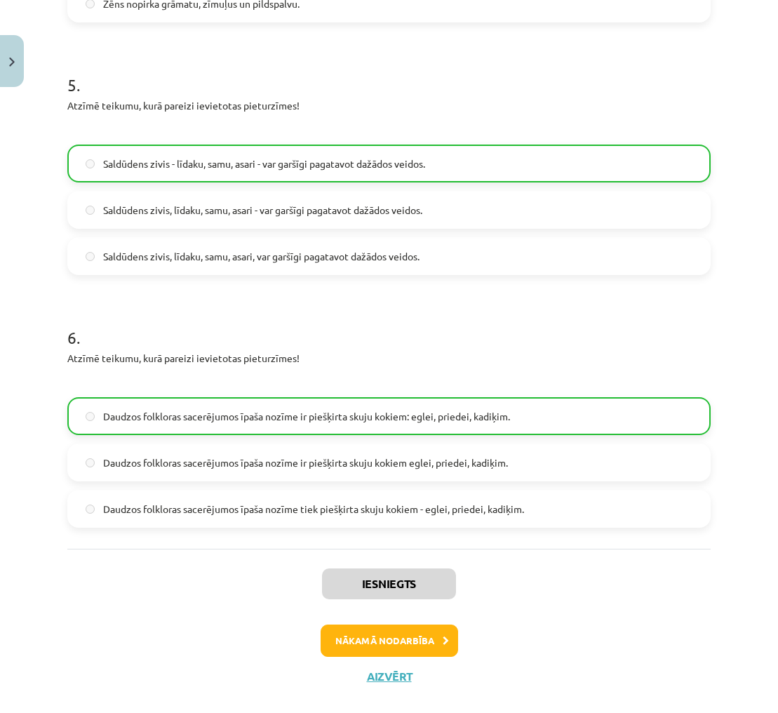
scroll to position [1354, 0]
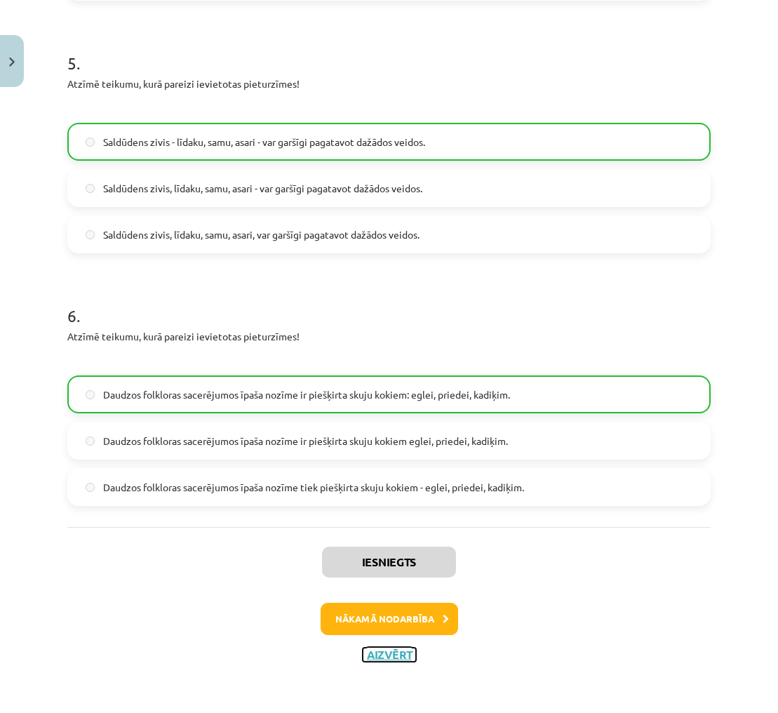
click at [390, 651] on button "Aizvērt" at bounding box center [389, 655] width 53 height 14
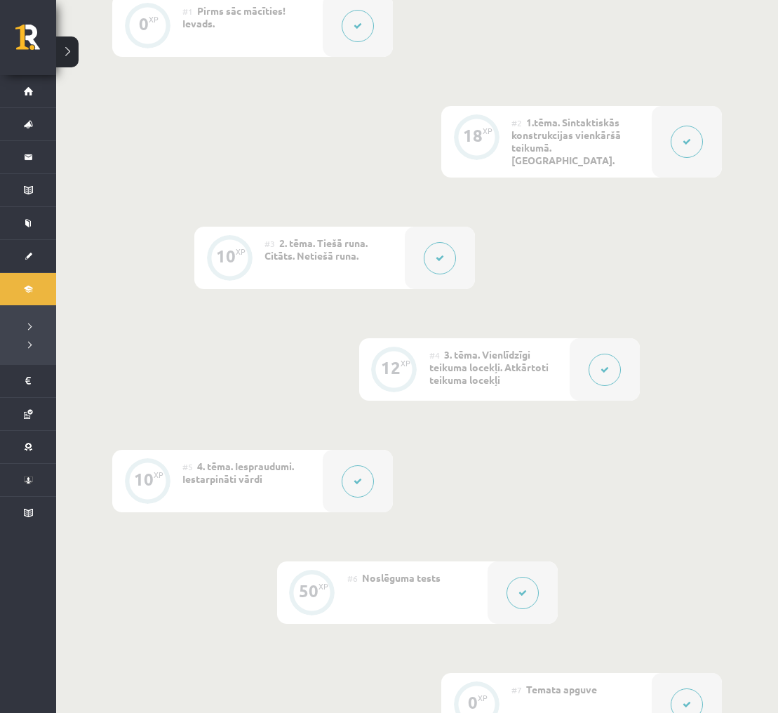
scroll to position [392, 0]
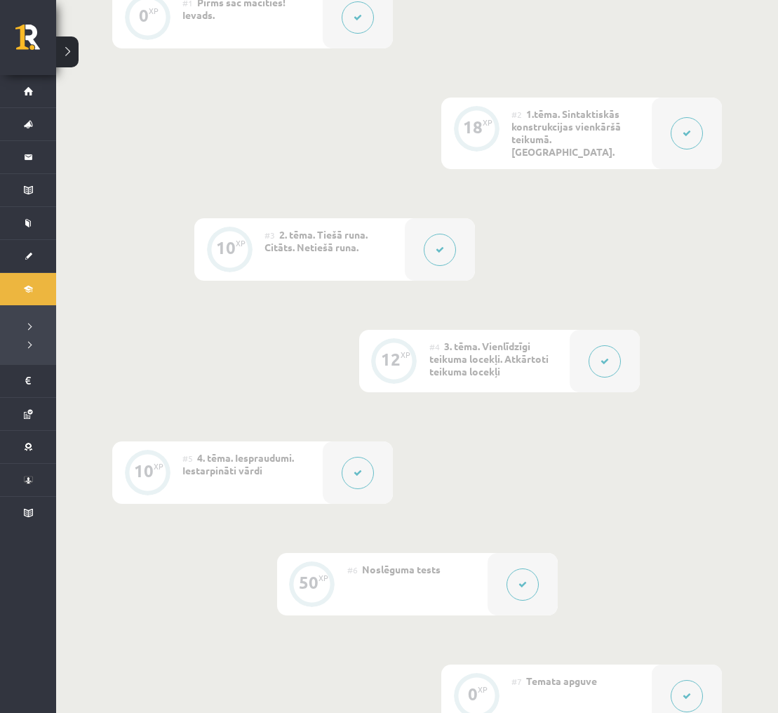
click at [688, 129] on icon at bounding box center [687, 133] width 8 height 8
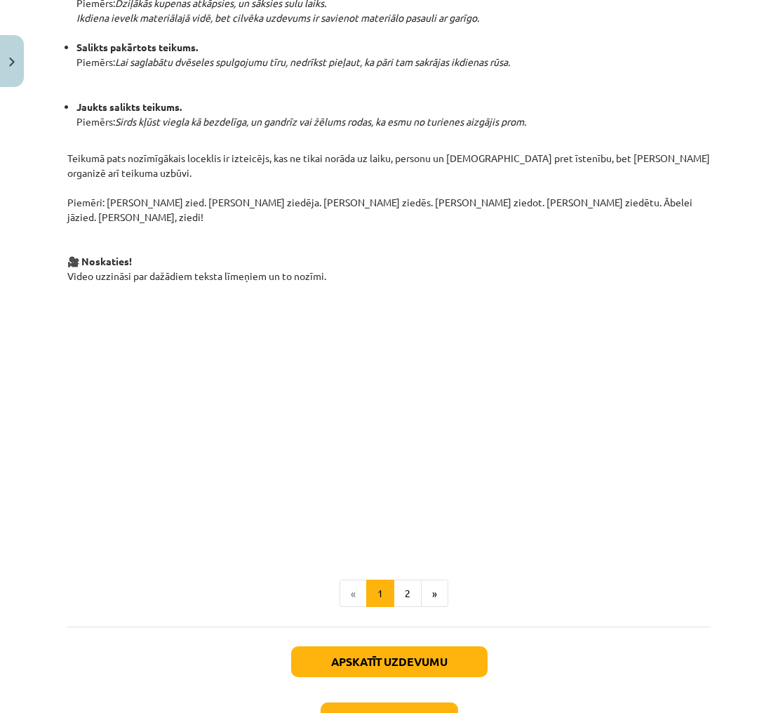
scroll to position [883, 0]
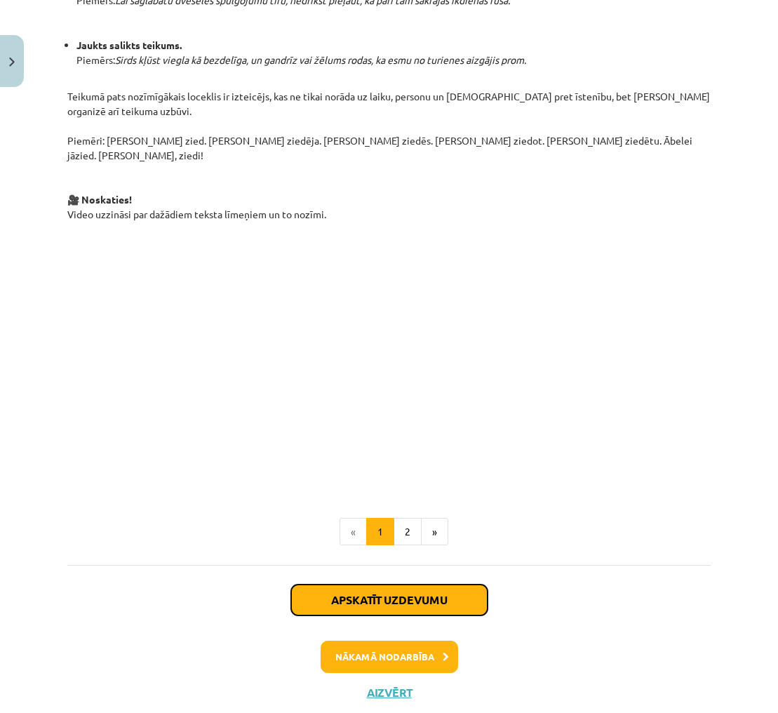
click at [432, 585] on button "Apskatīt uzdevumu" at bounding box center [389, 600] width 197 height 31
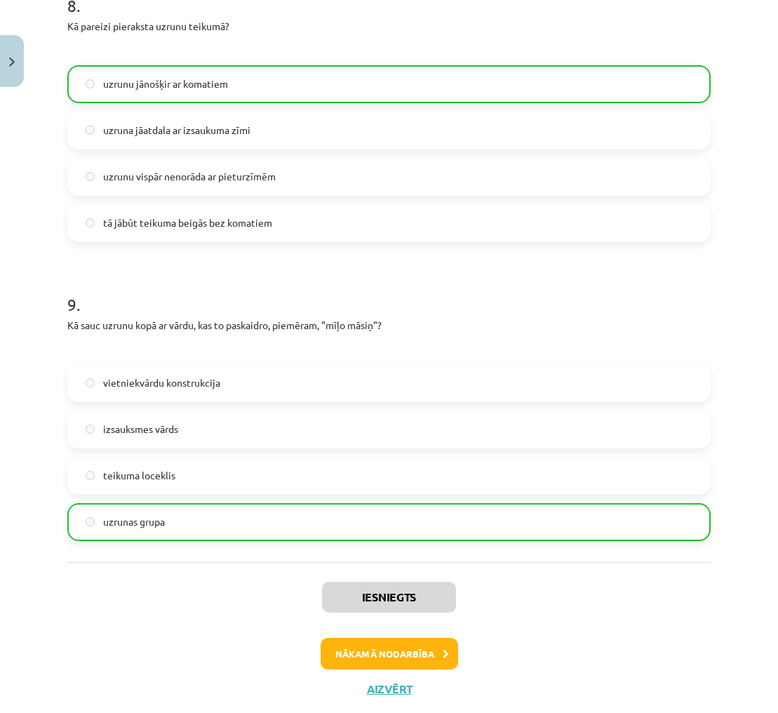
scroll to position [2502, 0]
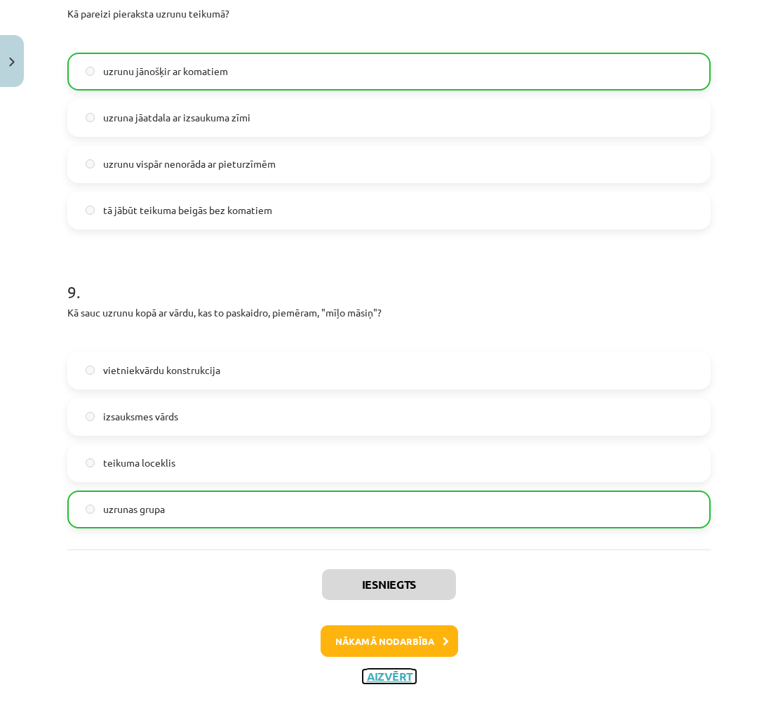
click at [402, 670] on button "Aizvērt" at bounding box center [389, 677] width 53 height 14
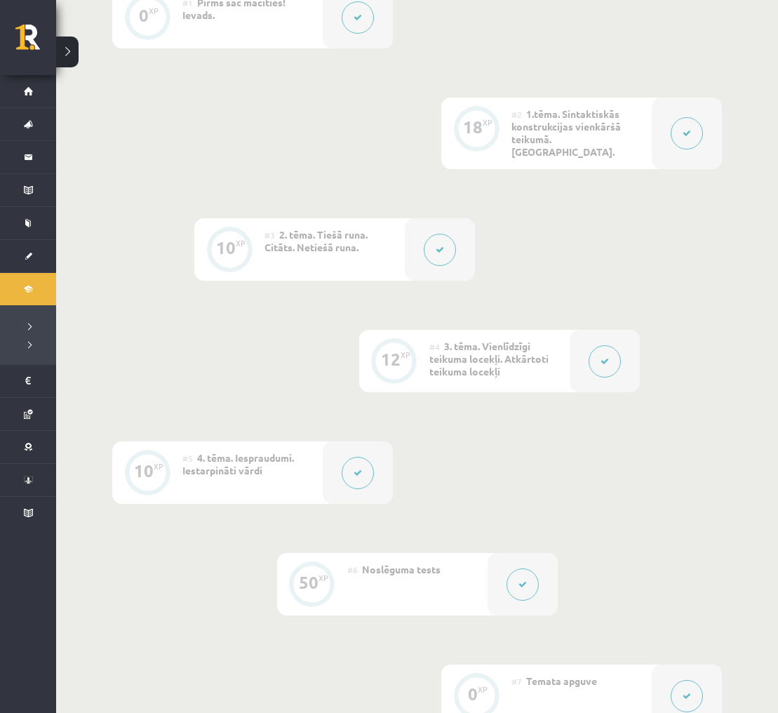
click at [439, 246] on icon at bounding box center [440, 250] width 8 height 8
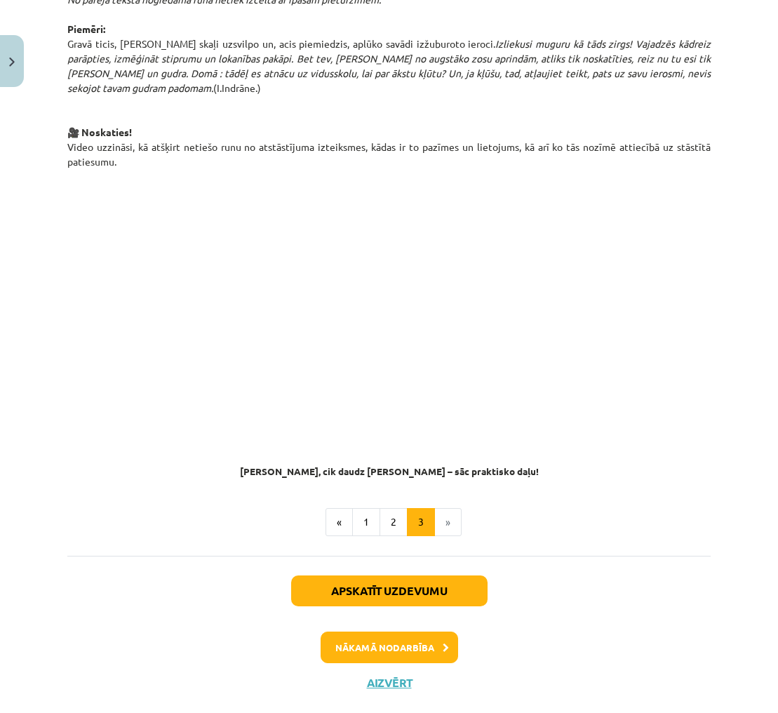
scroll to position [988, 0]
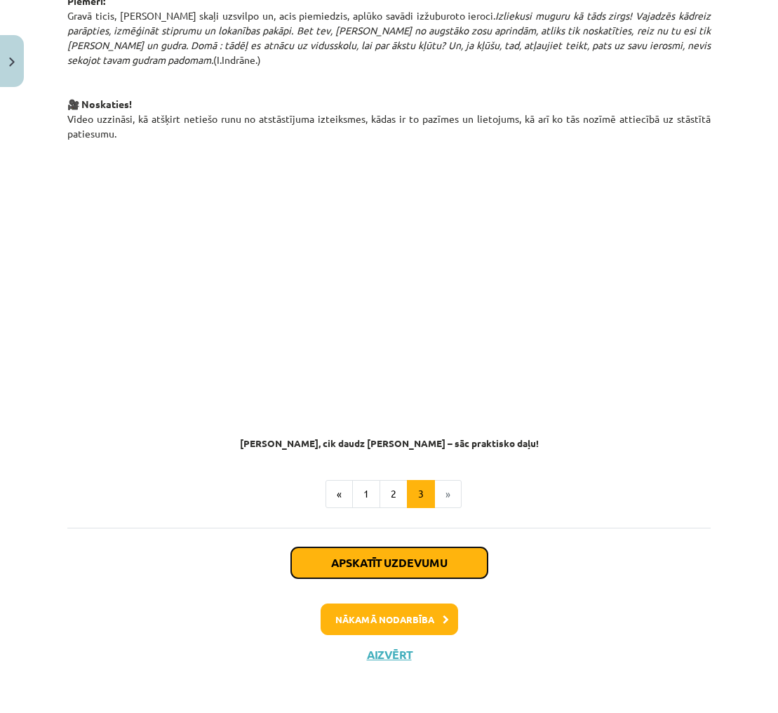
click at [445, 562] on button "Apskatīt uzdevumu" at bounding box center [389, 563] width 197 height 31
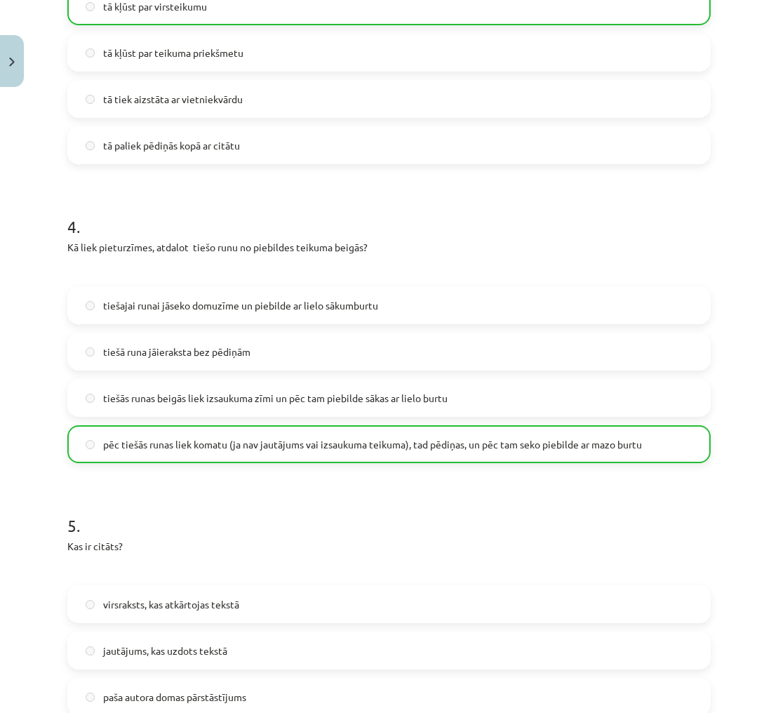
scroll to position [1240, 0]
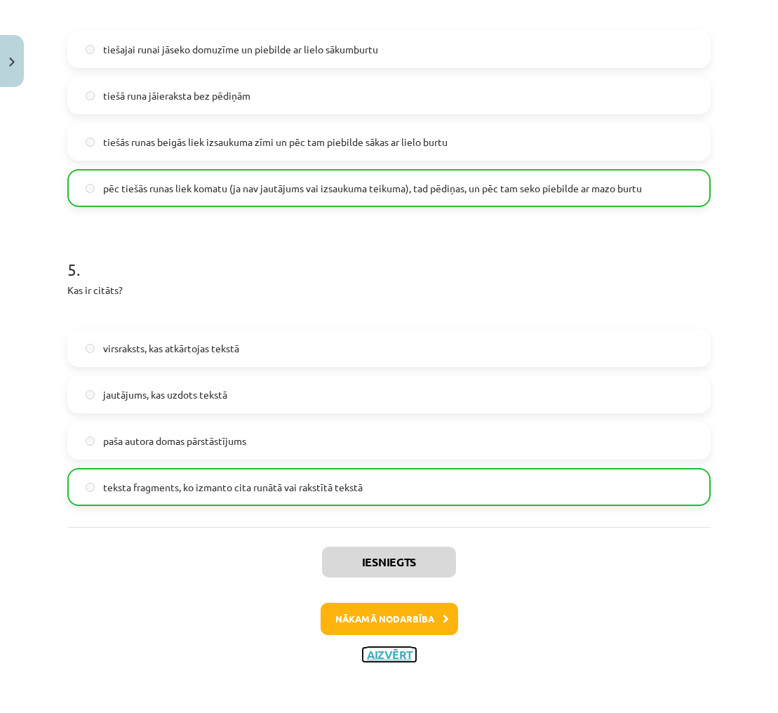
click at [385, 654] on button "Aizvērt" at bounding box center [389, 655] width 53 height 14
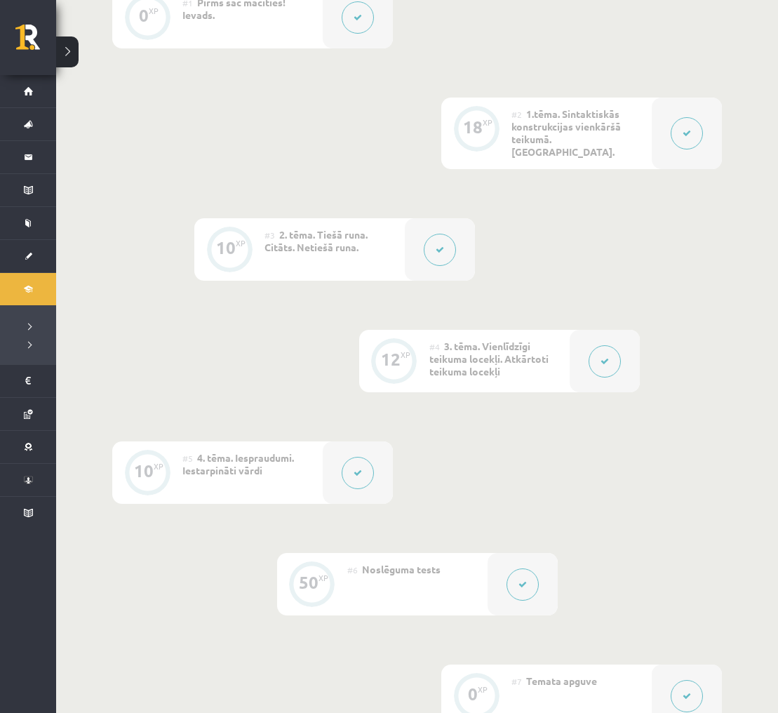
click at [613, 345] on button at bounding box center [605, 361] width 32 height 32
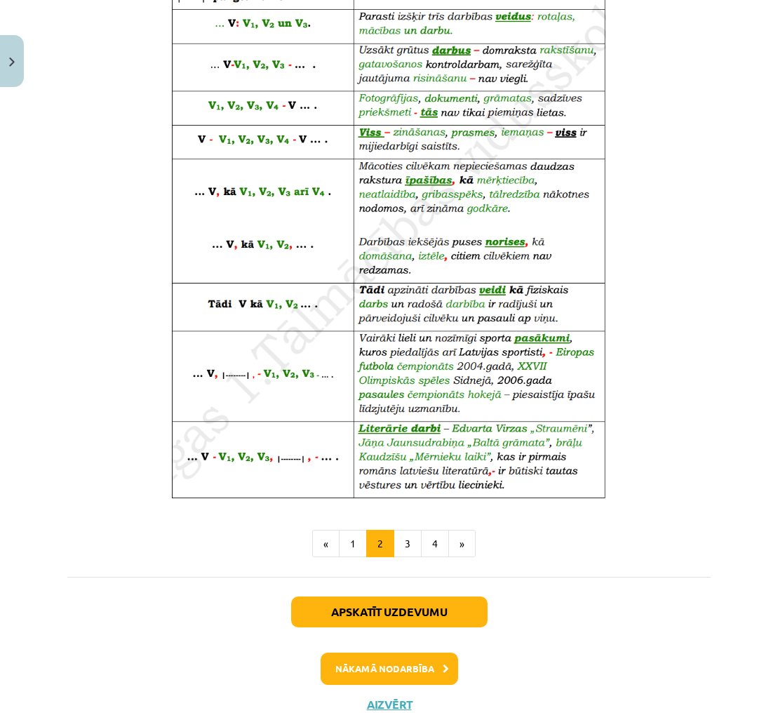
scroll to position [717, 0]
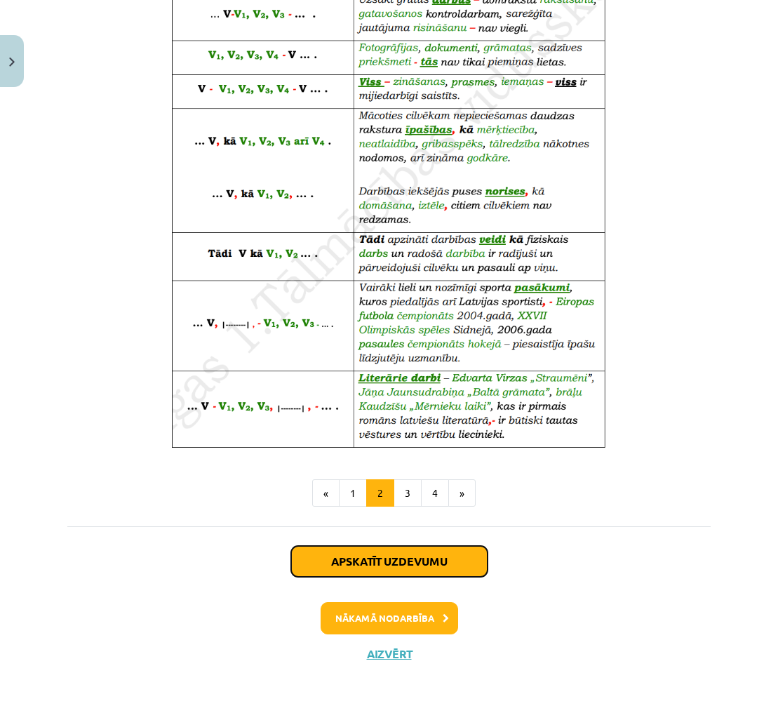
click at [451, 564] on button "Apskatīt uzdevumu" at bounding box center [389, 561] width 197 height 31
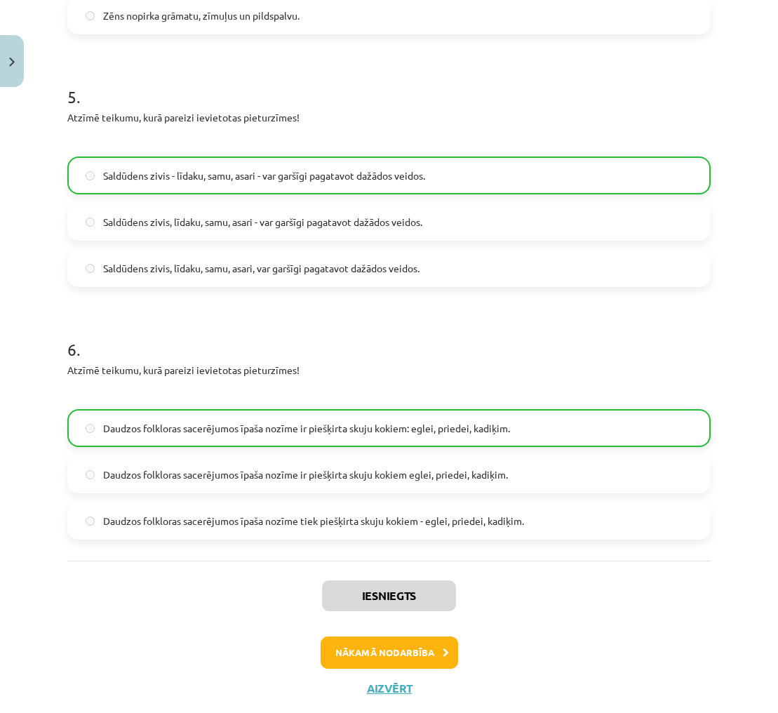
scroll to position [1354, 0]
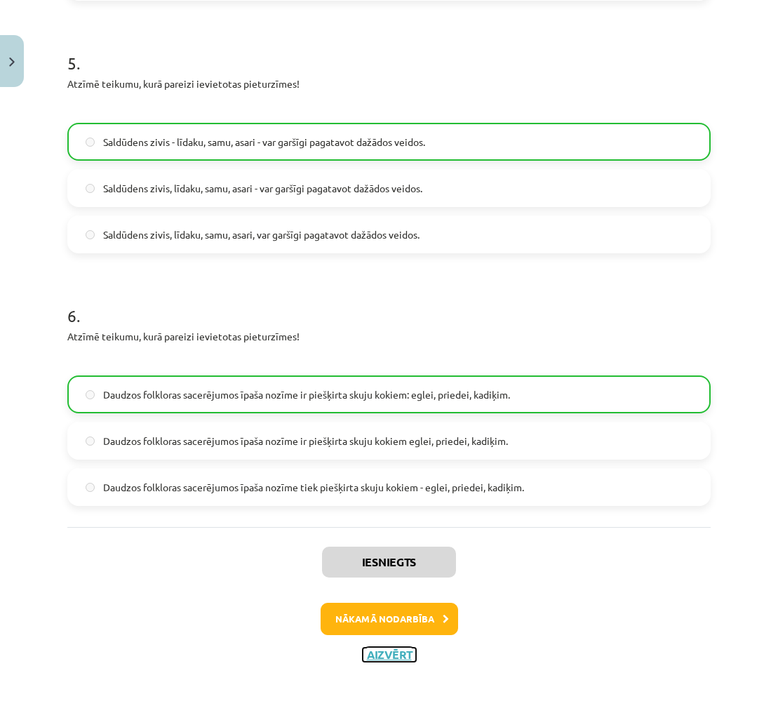
click at [404, 653] on button "Aizvērt" at bounding box center [389, 655] width 53 height 14
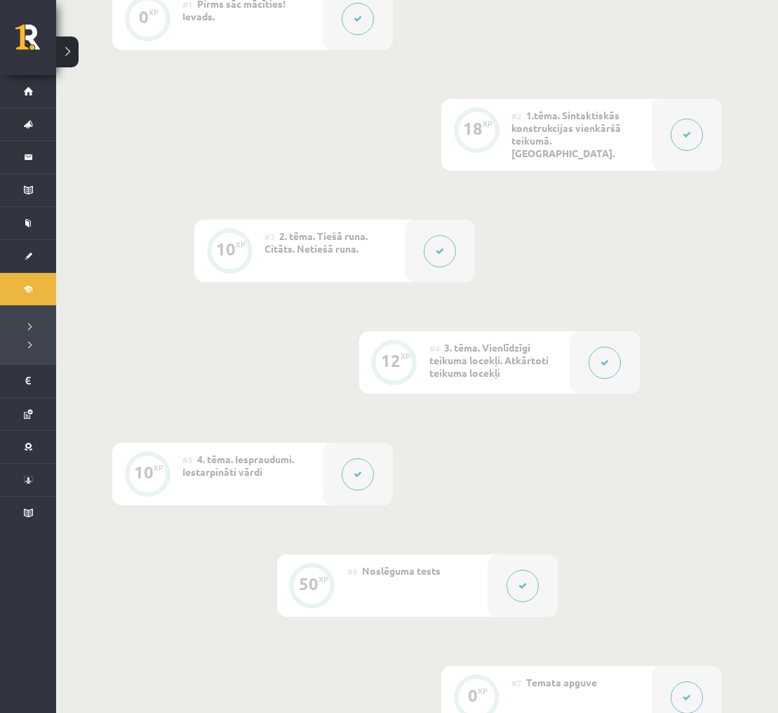
click at [367, 467] on button at bounding box center [358, 474] width 32 height 32
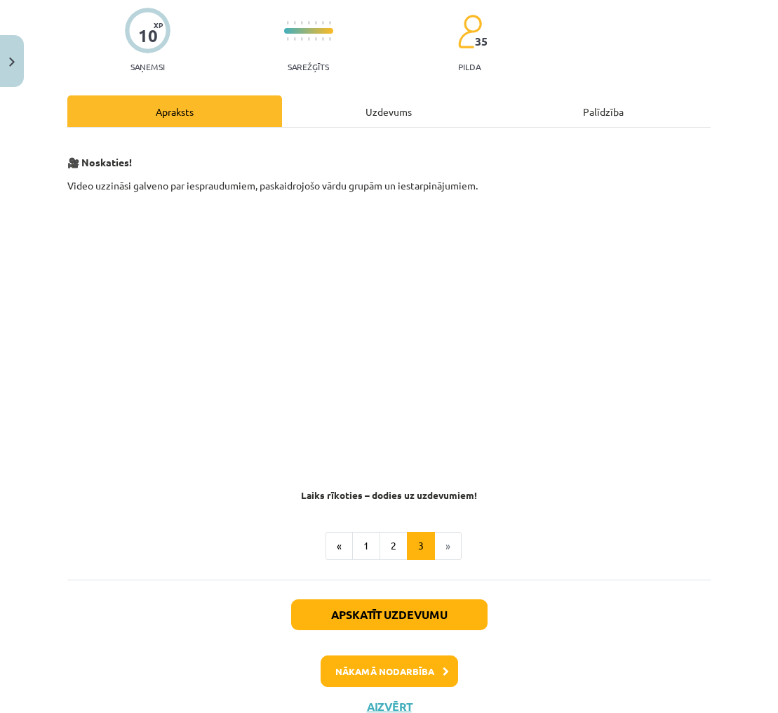
scroll to position [112, 0]
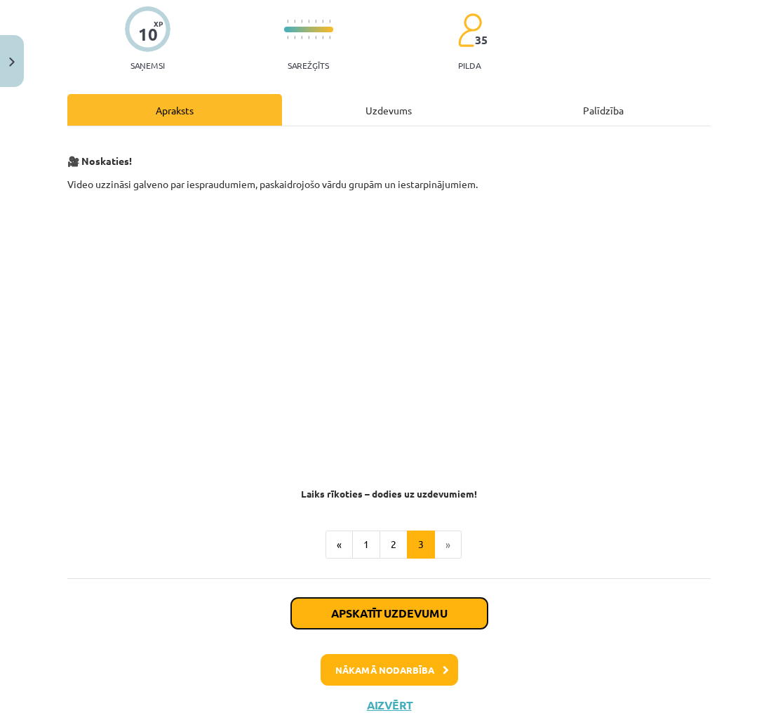
click at [469, 613] on button "Apskatīt uzdevumu" at bounding box center [389, 613] width 197 height 31
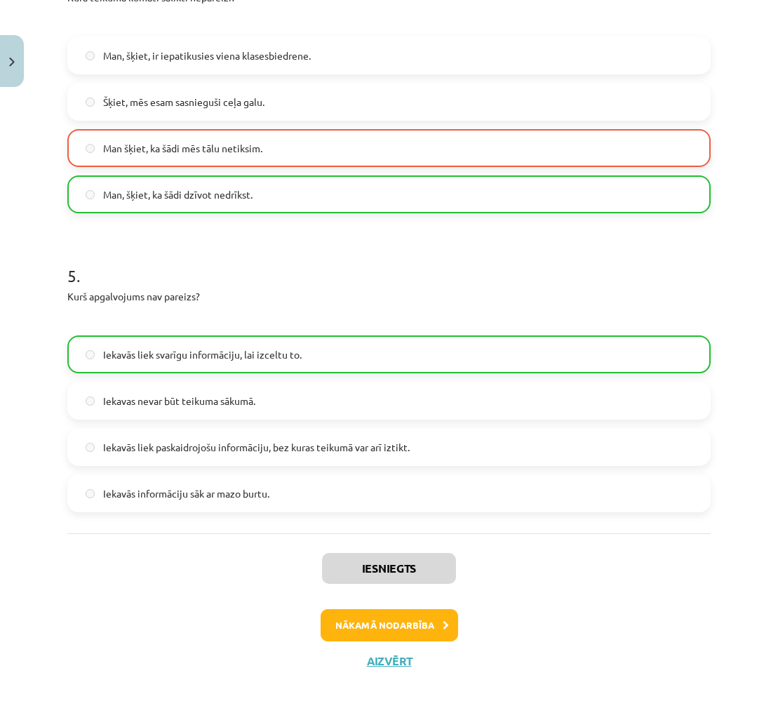
scroll to position [1240, 0]
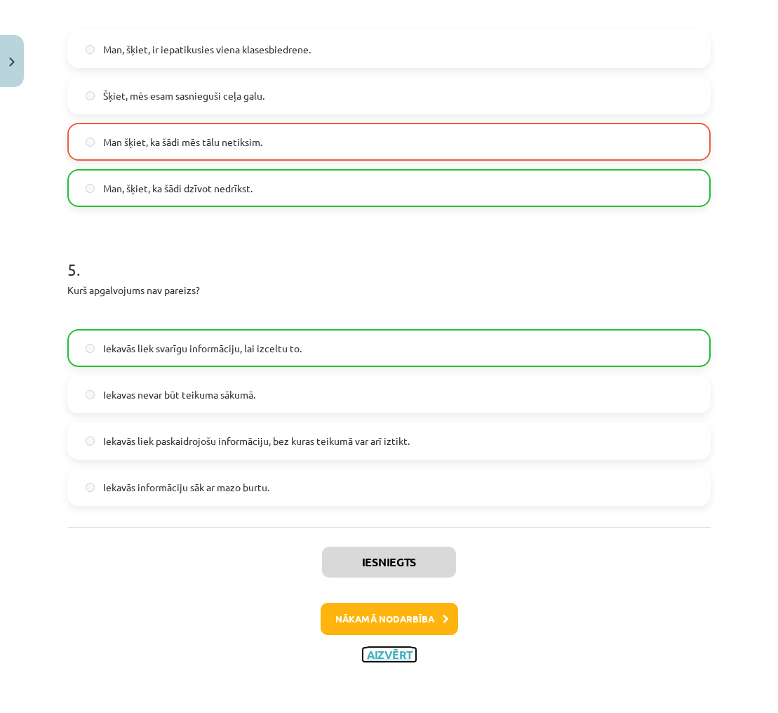
click at [394, 656] on button "Aizvērt" at bounding box center [389, 655] width 53 height 14
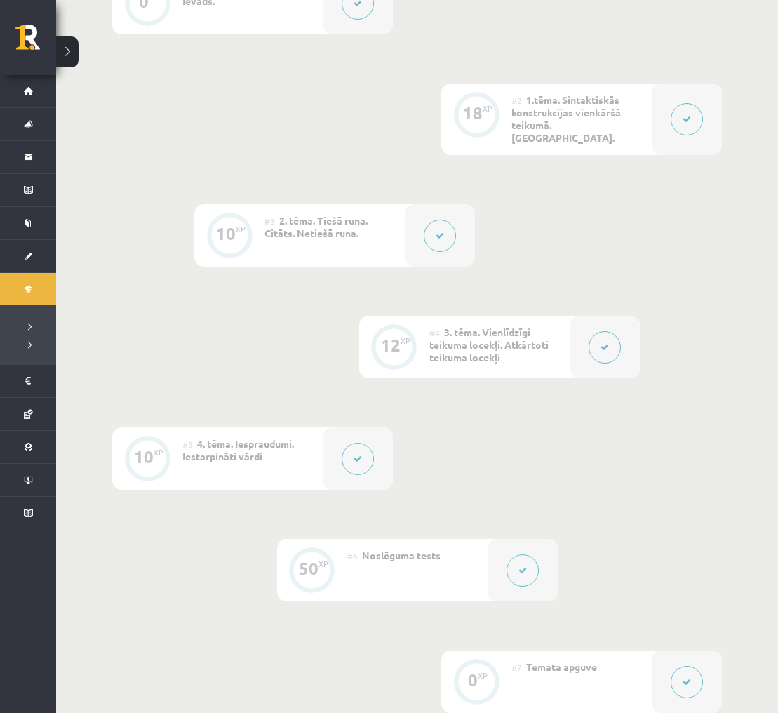
scroll to position [405, 0]
click at [526, 568] on icon at bounding box center [523, 572] width 8 height 8
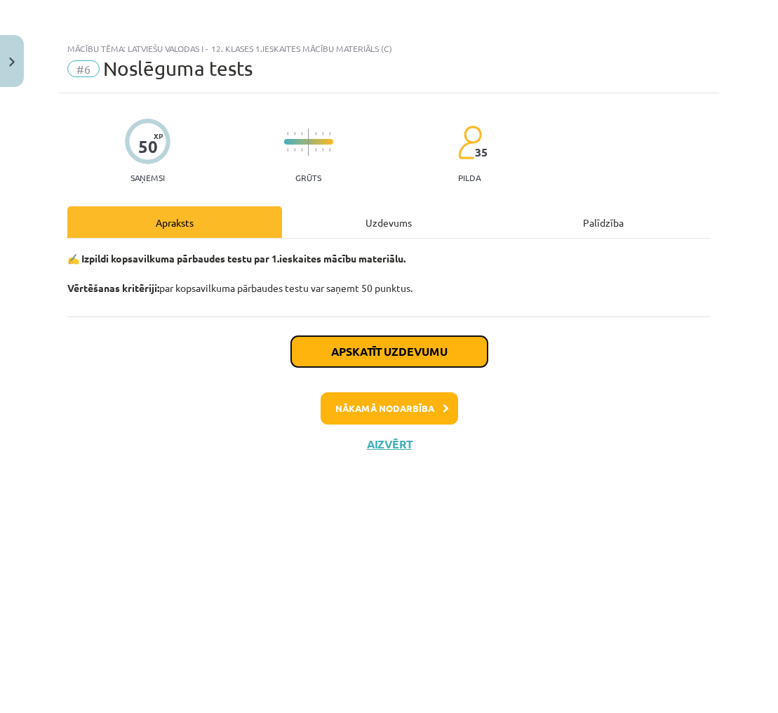
click at [453, 350] on button "Apskatīt uzdevumu" at bounding box center [389, 351] width 197 height 31
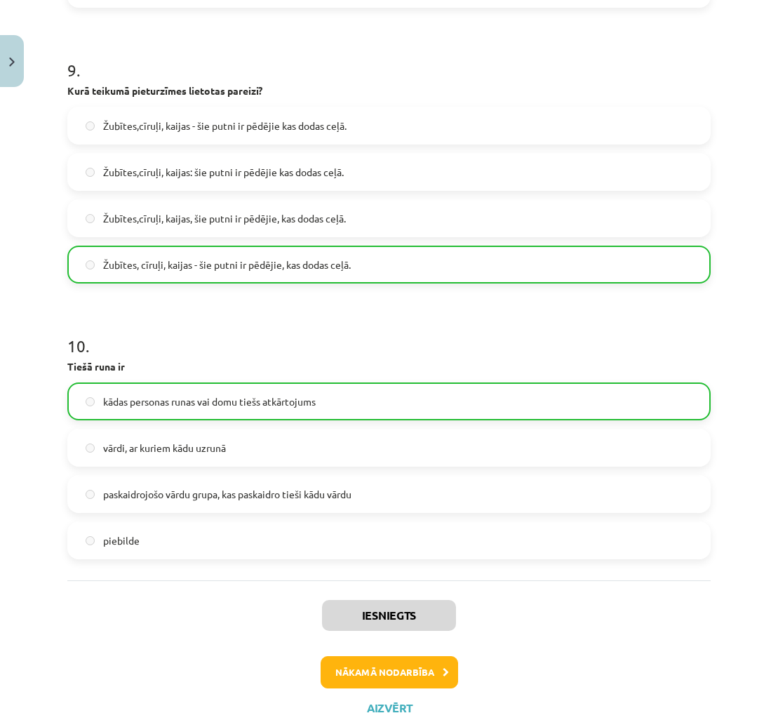
scroll to position [2504, 0]
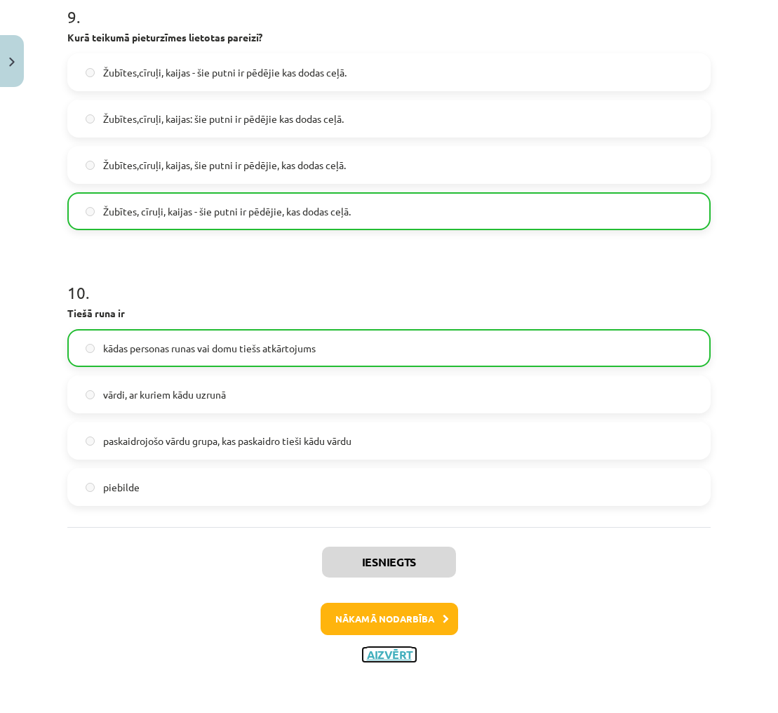
click at [400, 654] on button "Aizvērt" at bounding box center [389, 655] width 53 height 14
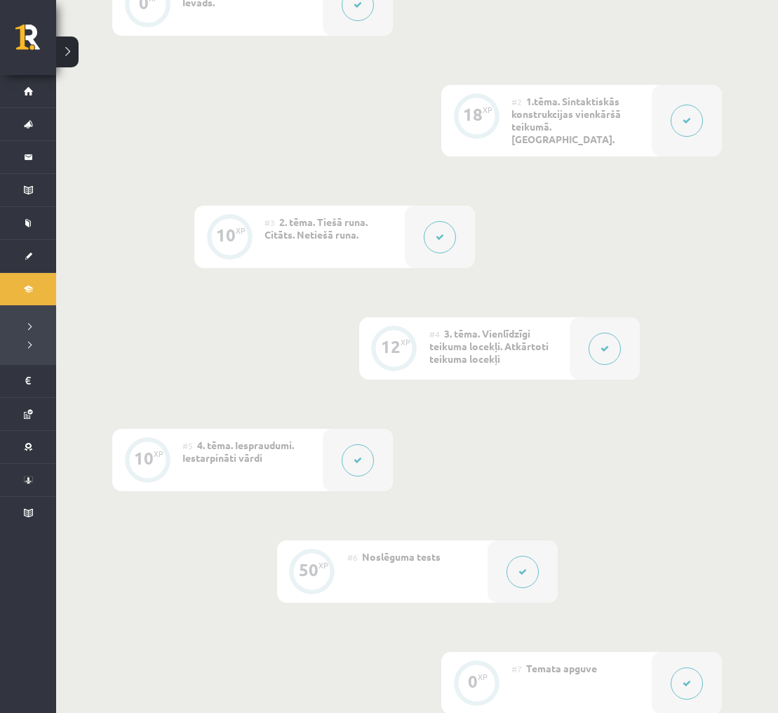
click at [597, 336] on button at bounding box center [605, 349] width 32 height 32
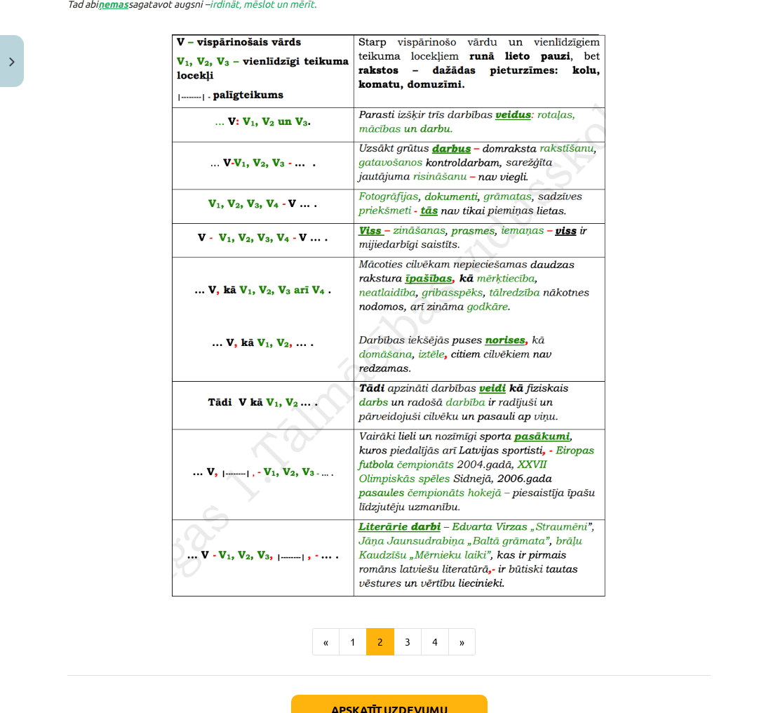
scroll to position [569, 0]
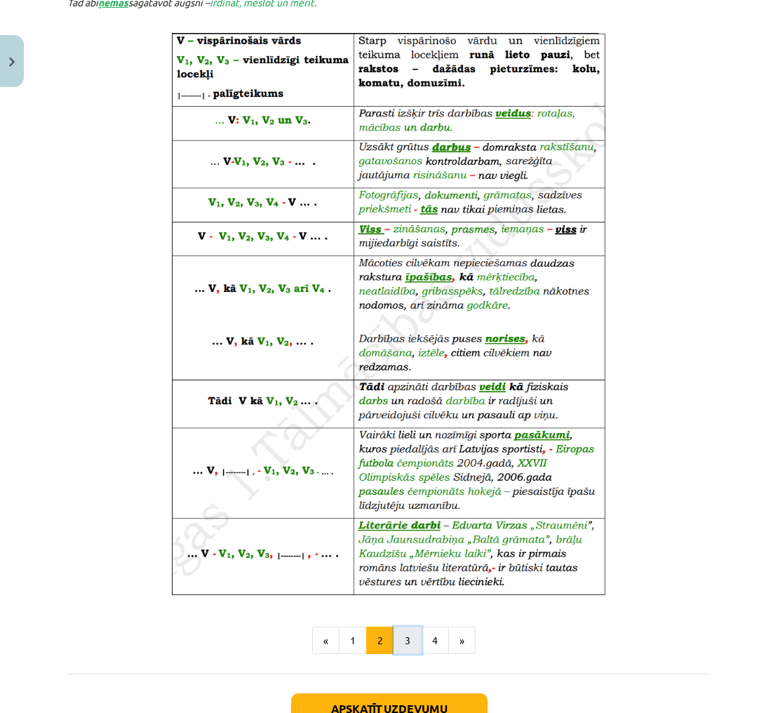
click at [407, 644] on button "3" at bounding box center [408, 641] width 28 height 28
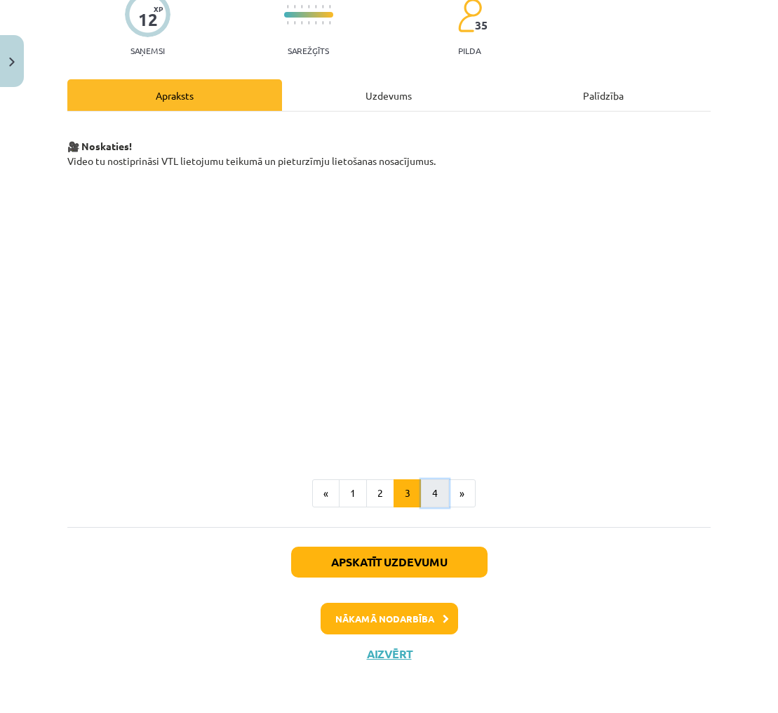
click at [436, 494] on button "4" at bounding box center [435, 493] width 28 height 28
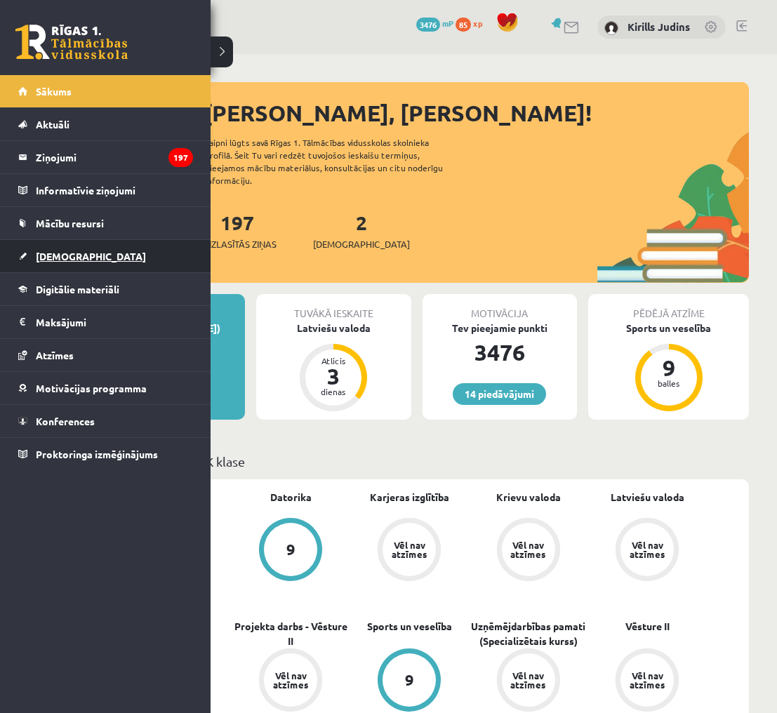
click at [40, 254] on span "[DEMOGRAPHIC_DATA]" at bounding box center [91, 256] width 110 height 13
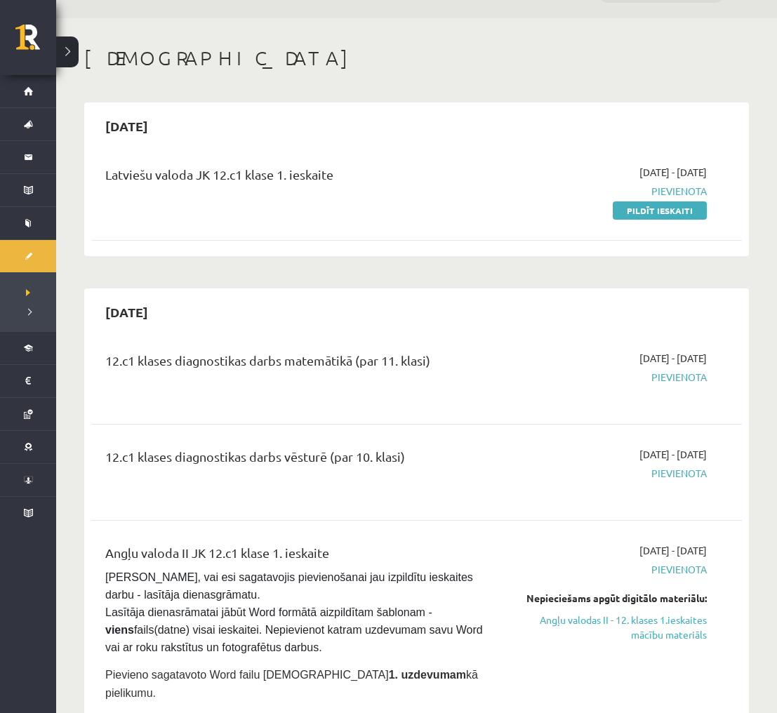
scroll to position [34, 0]
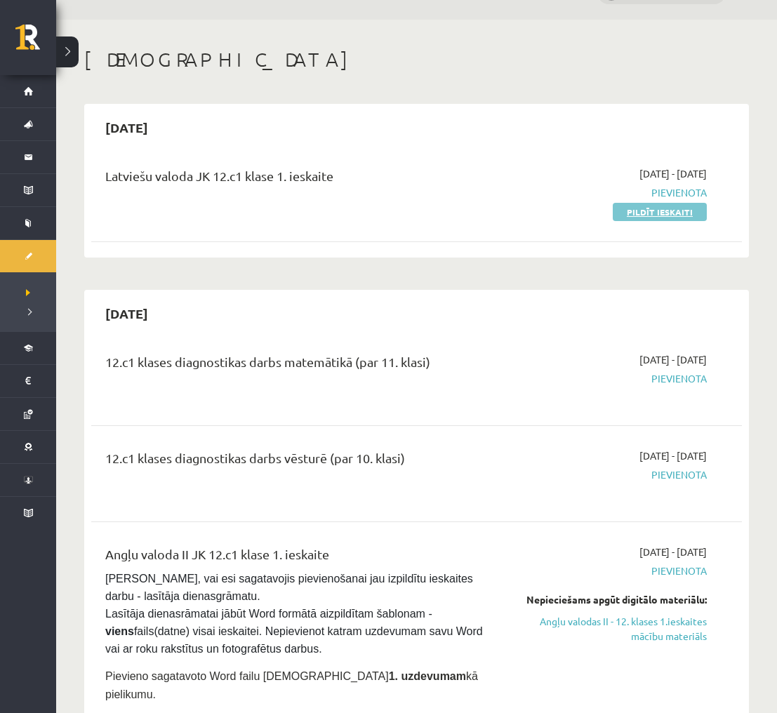
click at [656, 213] on link "Pildīt ieskaiti" at bounding box center [660, 212] width 94 height 18
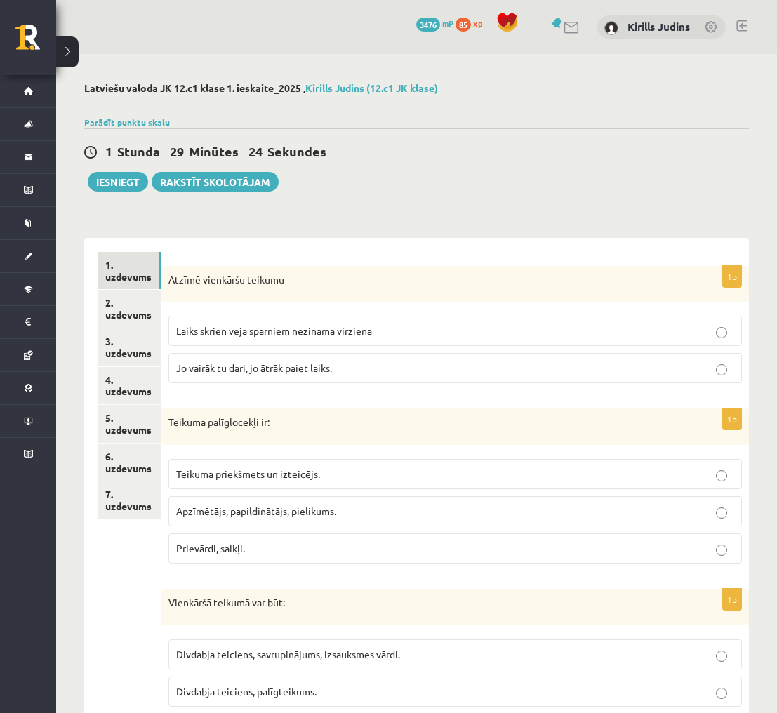
click at [419, 333] on p "Laiks skrien vēja spārniem nezināmā virzienā" at bounding box center [455, 331] width 558 height 15
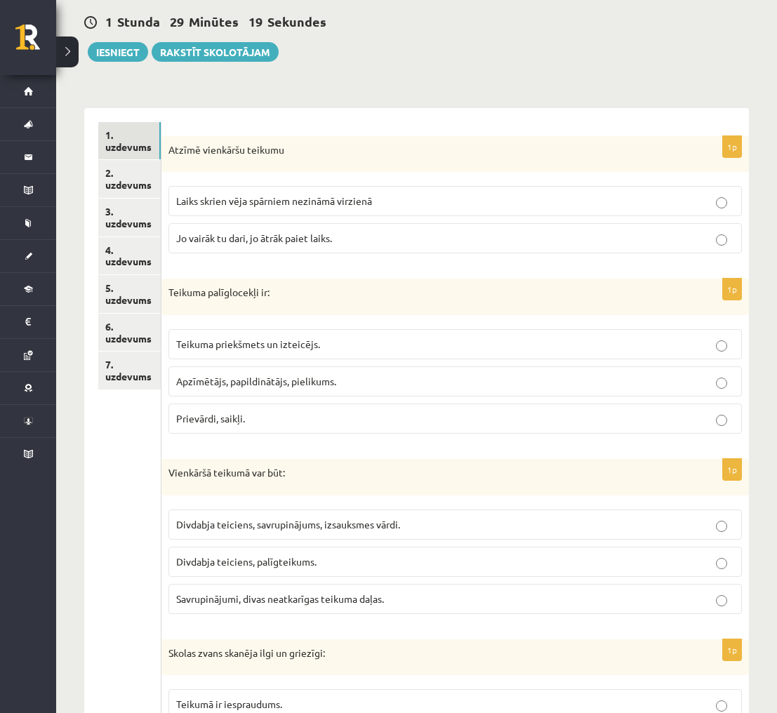
scroll to position [132, 0]
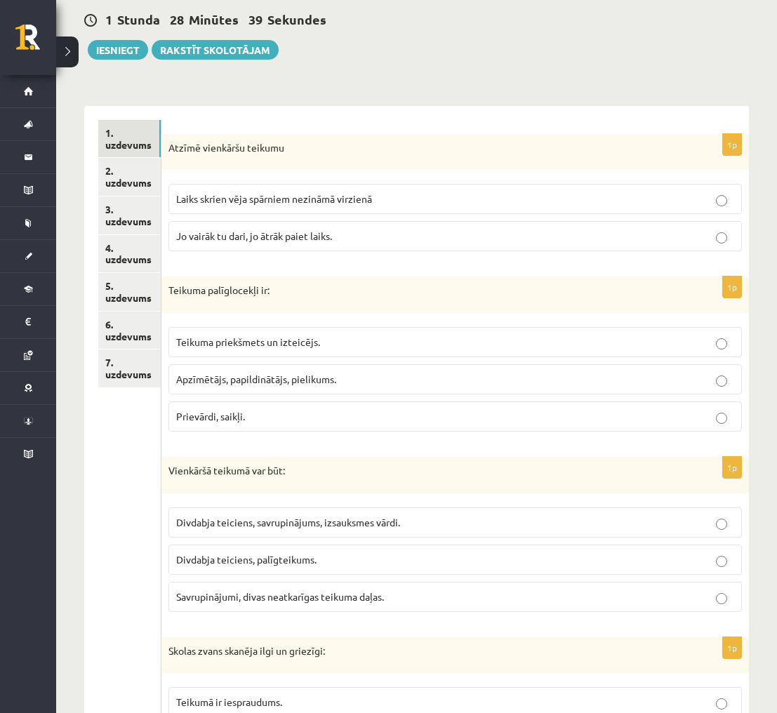
click at [338, 306] on div "Teikuma palīglocekļi ir:" at bounding box center [455, 295] width 588 height 37
drag, startPoint x: 169, startPoint y: 291, endPoint x: 272, endPoint y: 289, distance: 103.2
click at [272, 289] on p "Teikuma palīglocekļi ir:" at bounding box center [419, 291] width 503 height 14
copy p "Teikuma palīglocekļi ir:"
click at [200, 379] on span "Apzīmētājs, papildinātājs, pielikums." at bounding box center [256, 379] width 160 height 13
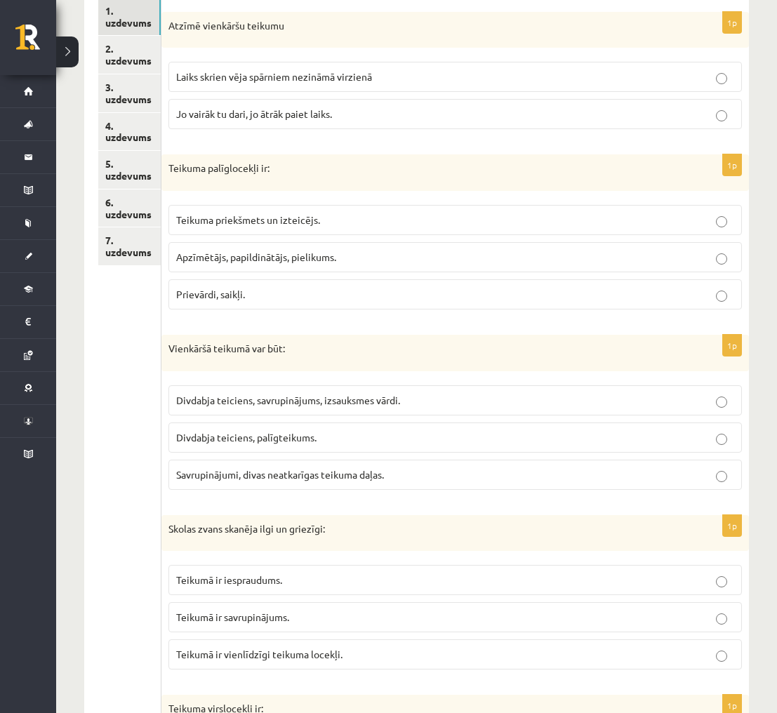
scroll to position [275, 0]
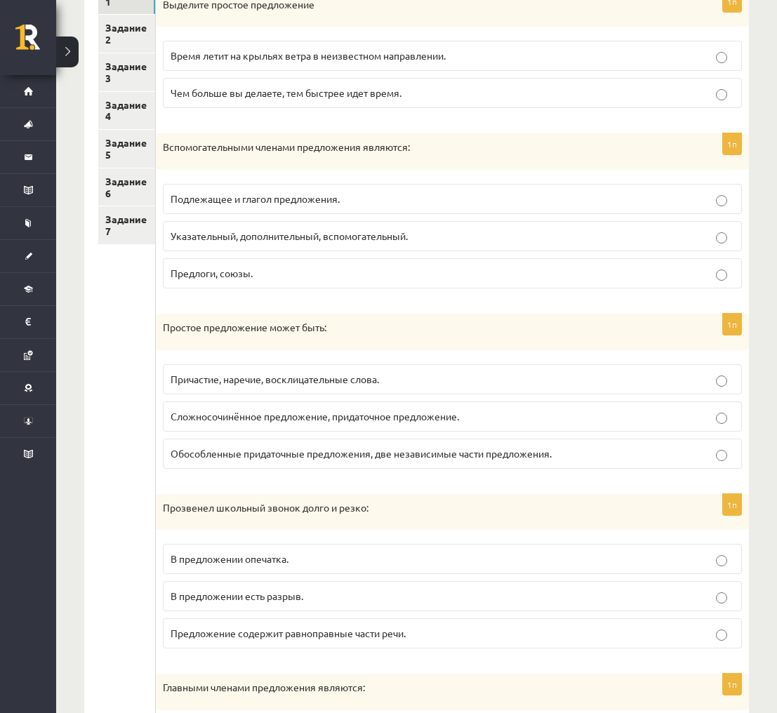
click at [392, 374] on p "Причастие, наречие, восклицательные слова." at bounding box center [453, 379] width 564 height 15
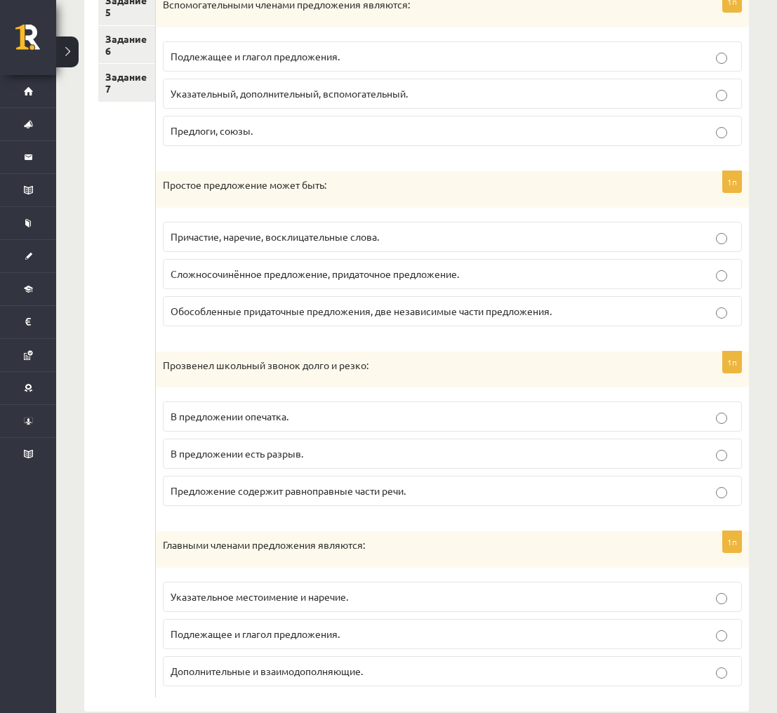
scroll to position [444, 0]
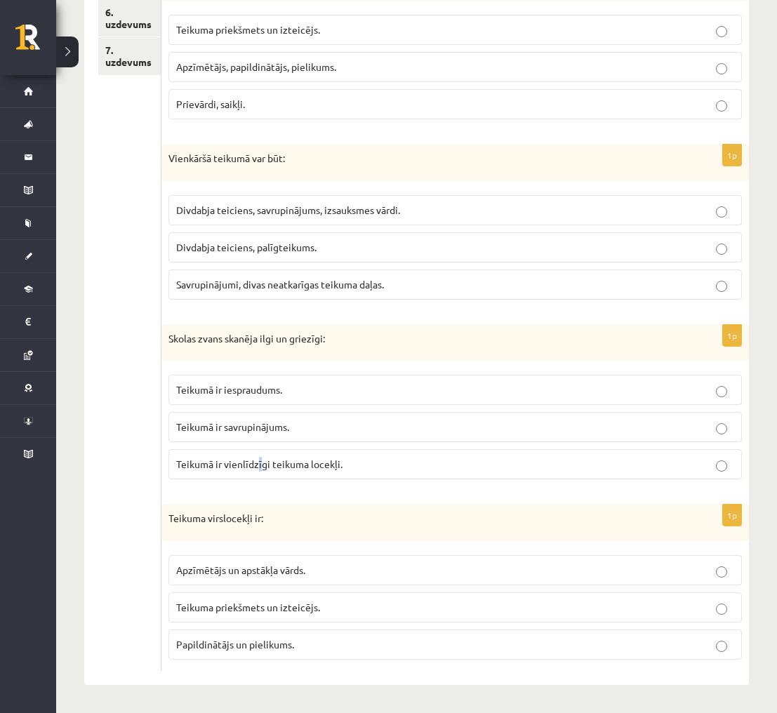
click at [260, 471] on p "Teikumā ir vienlīdzīgi teikuma locekļi." at bounding box center [455, 464] width 558 height 15
click at [263, 470] on p "Teikumā ir vienlīdzīgi teikuma locekļi." at bounding box center [455, 464] width 558 height 15
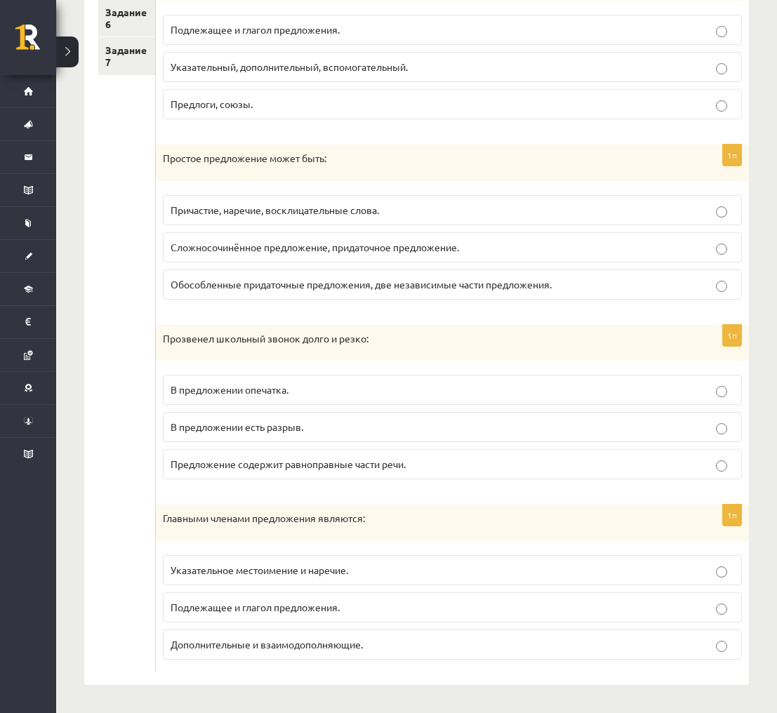
click at [395, 603] on p "Подлежащее и глагол предложения." at bounding box center [453, 607] width 564 height 15
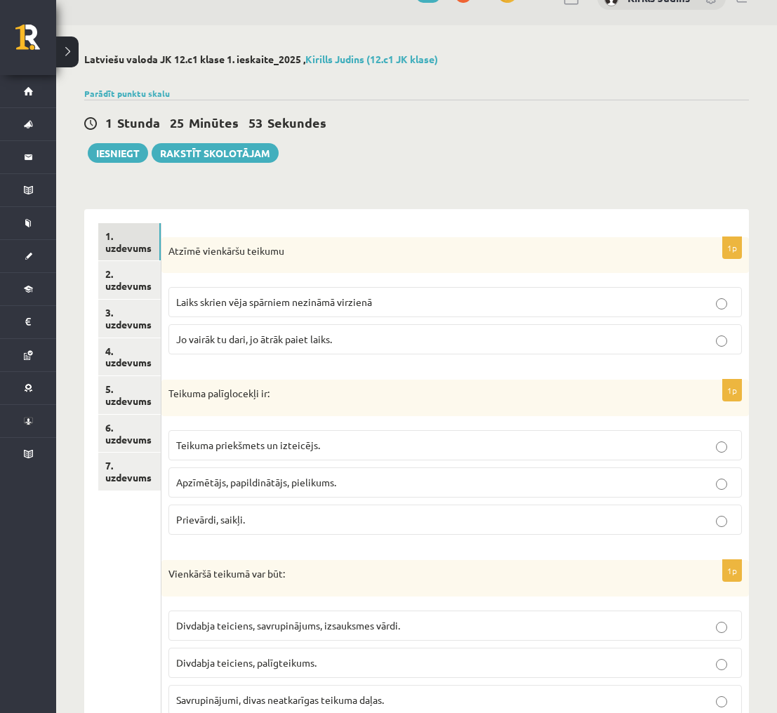
scroll to position [0, 0]
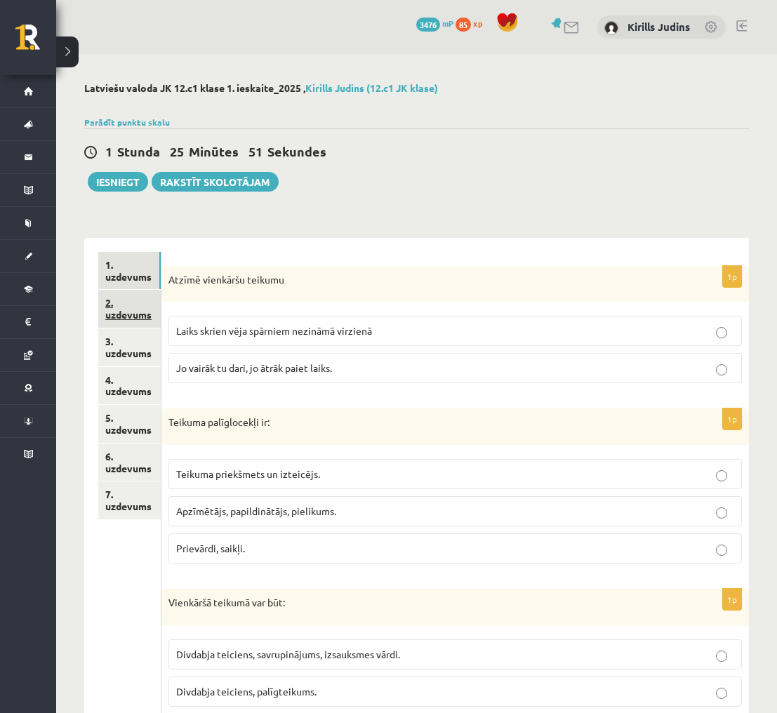
click at [126, 306] on link "2. uzdevums" at bounding box center [129, 309] width 62 height 38
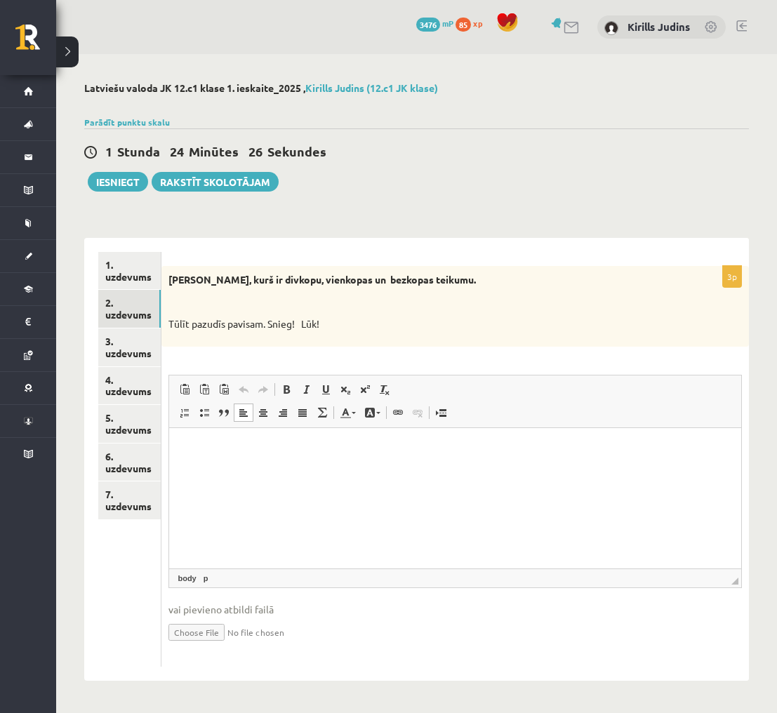
click at [287, 449] on p "Визуальный текстовый редактор, wiswyg-editor-user-answer-47024960350480" at bounding box center [455, 449] width 544 height 15
drag, startPoint x: 169, startPoint y: 324, endPoint x: 267, endPoint y: 322, distance: 97.6
click at [267, 322] on p "Tūlīt pazudīs pavisam. Snieg! Lūk!" at bounding box center [419, 324] width 503 height 14
copy p "Tūlīt pazudīs pavisam."
click at [213, 447] on p "Визуальный текстовый редактор, wiswyg-editor-user-answer-47024960350480" at bounding box center [455, 449] width 544 height 15
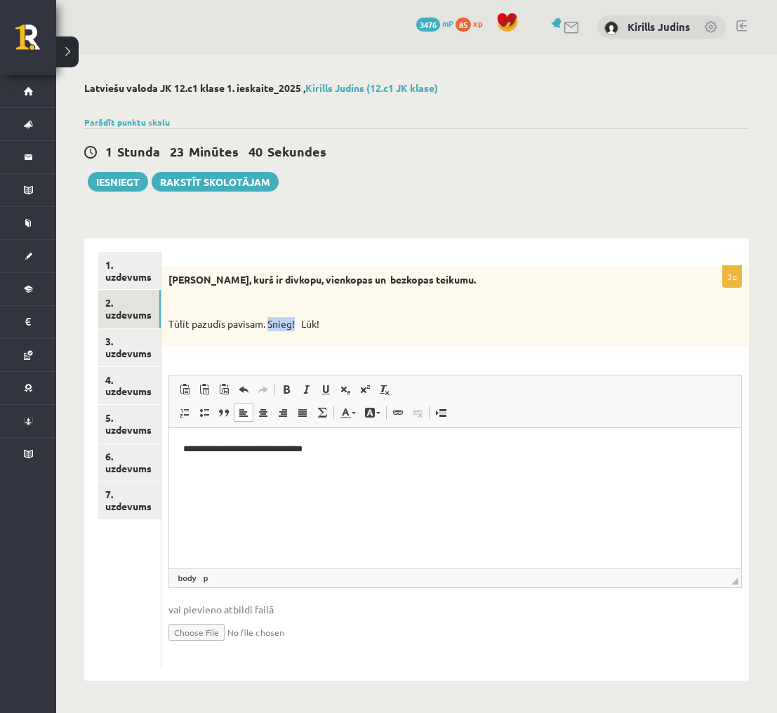
drag, startPoint x: 270, startPoint y: 325, endPoint x: 296, endPoint y: 326, distance: 25.3
click at [296, 326] on p "Tūlīt pazudīs pavisam. Snieg! Lūk!" at bounding box center [419, 324] width 503 height 14
copy p "Snieg!"
click at [345, 455] on p "**********" at bounding box center [454, 449] width 543 height 15
click at [332, 446] on p "**********" at bounding box center [454, 449] width 543 height 15
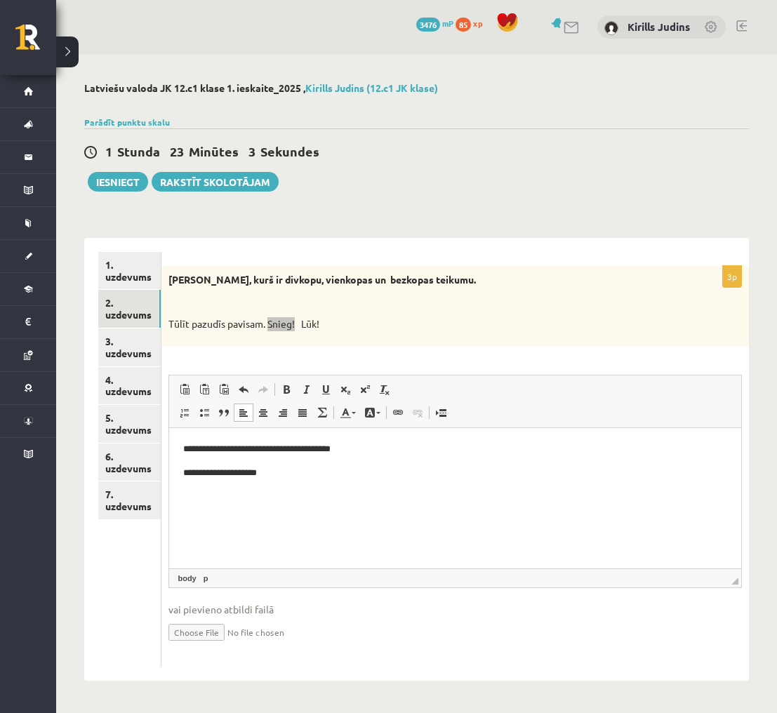
click at [277, 475] on p "**********" at bounding box center [454, 472] width 543 height 15
drag, startPoint x: 301, startPoint y: 323, endPoint x: 333, endPoint y: 324, distance: 32.3
click at [333, 324] on p "Tūlīt pazudīs pavisam. Snieg! Lūk!" at bounding box center [419, 324] width 503 height 14
copy p "Lūk!"
click at [313, 485] on html "**********" at bounding box center [455, 460] width 572 height 66
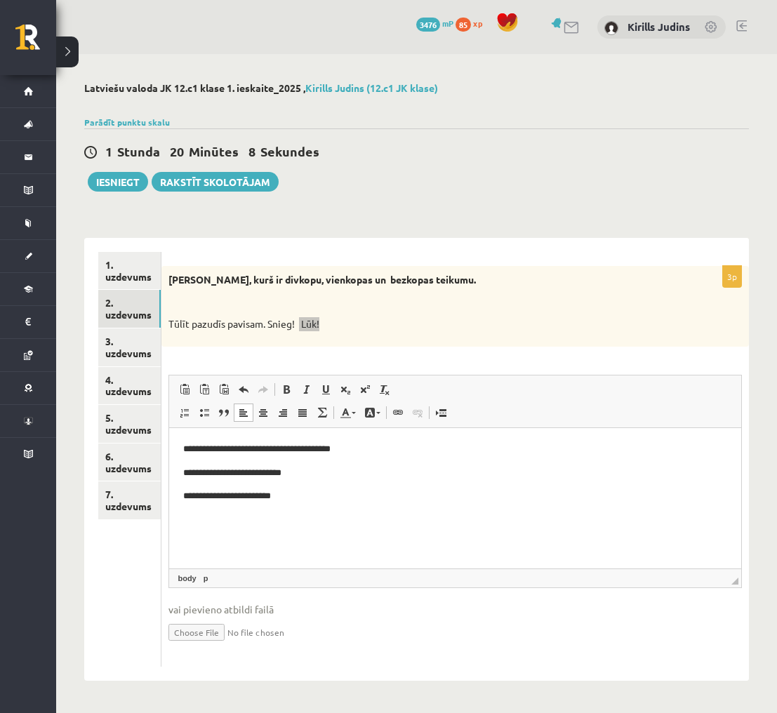
click at [438, 517] on html "**********" at bounding box center [455, 472] width 572 height 90
click at [140, 337] on link "3. uzdevums" at bounding box center [129, 348] width 62 height 38
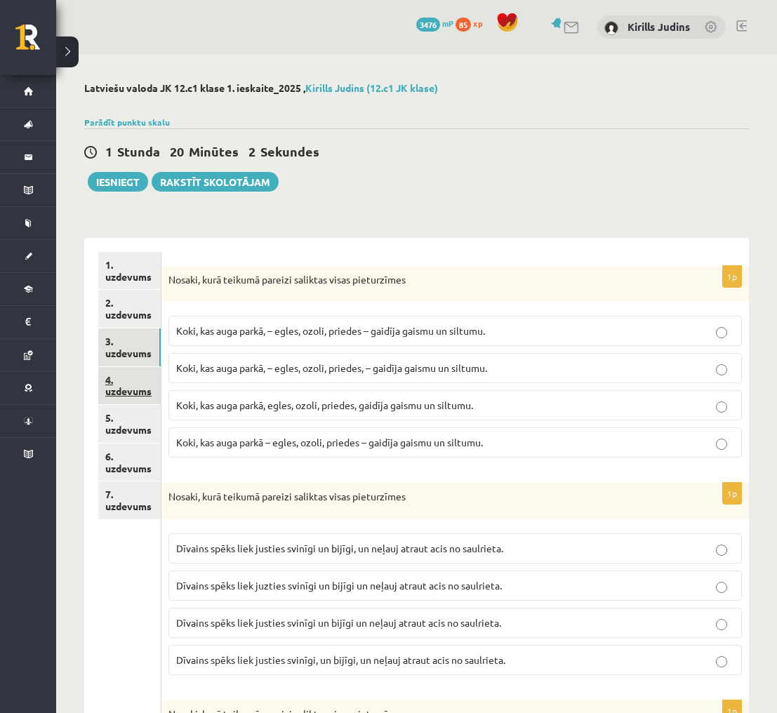
click at [142, 380] on link "4. uzdevums" at bounding box center [129, 386] width 62 height 38
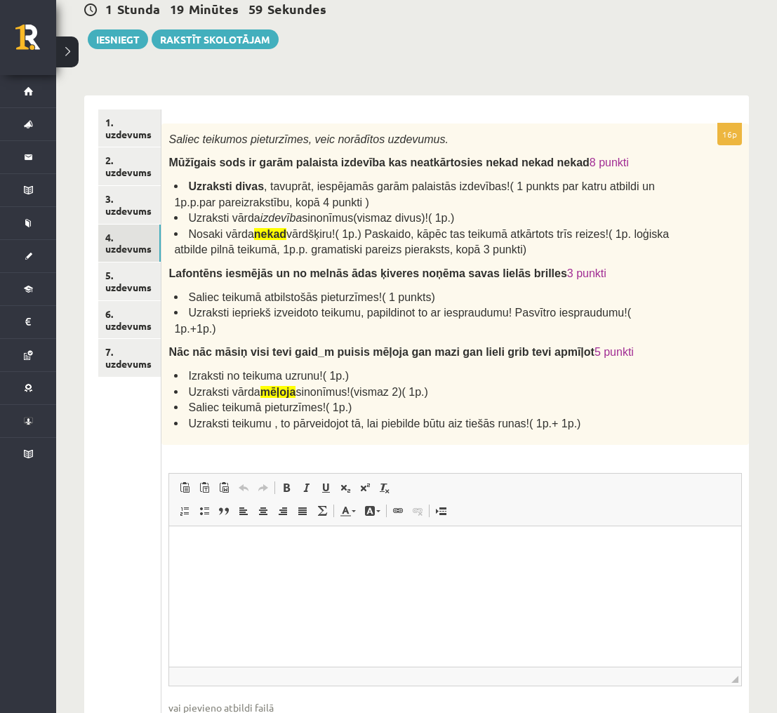
scroll to position [147, 0]
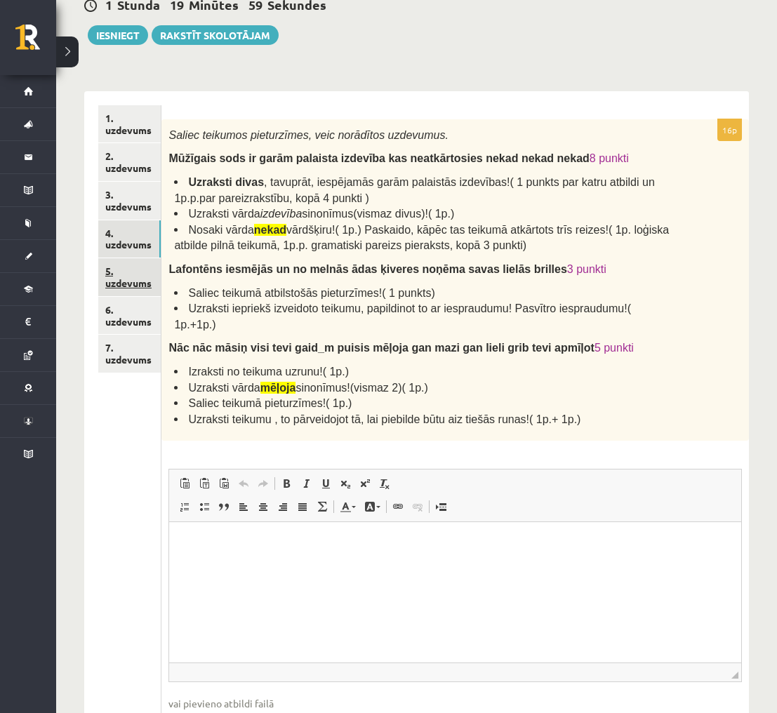
click at [145, 267] on link "5. uzdevums" at bounding box center [129, 277] width 62 height 38
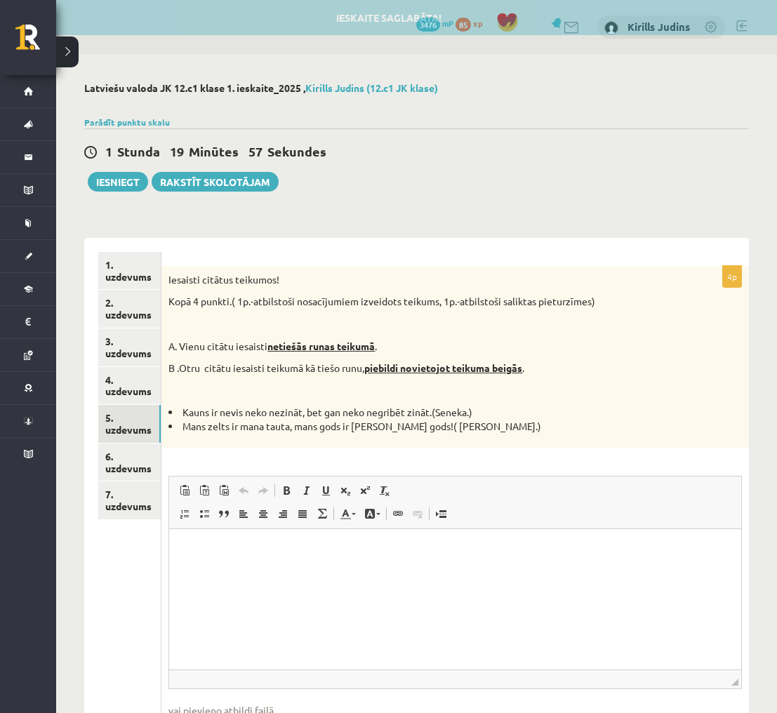
scroll to position [0, 0]
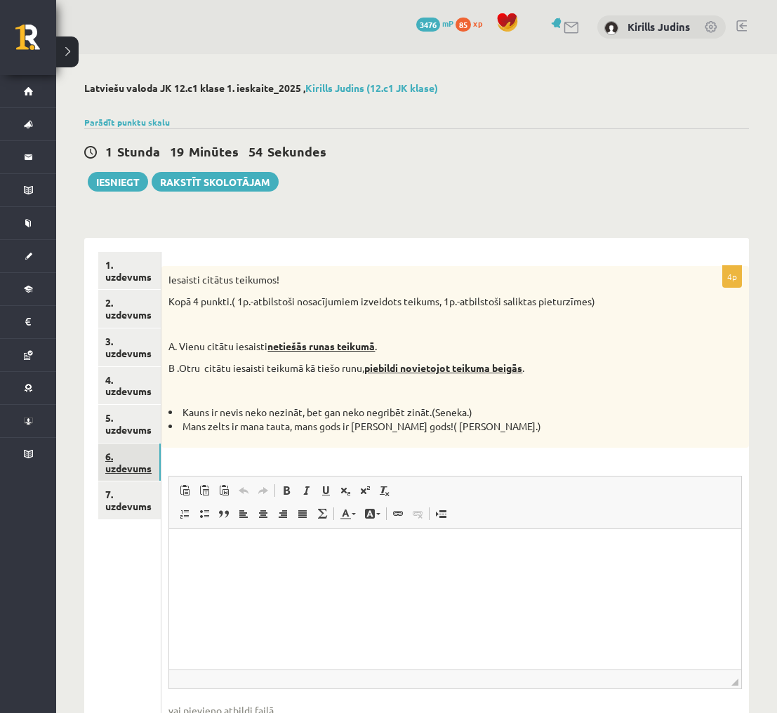
click at [146, 453] on link "6. uzdevums" at bounding box center [129, 463] width 62 height 38
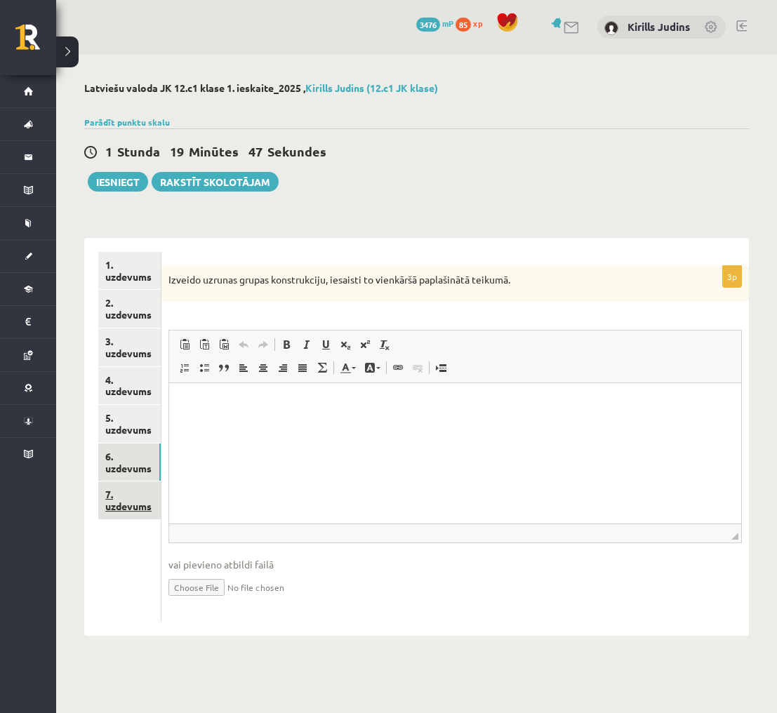
click at [146, 487] on link "7. uzdevums" at bounding box center [129, 501] width 62 height 38
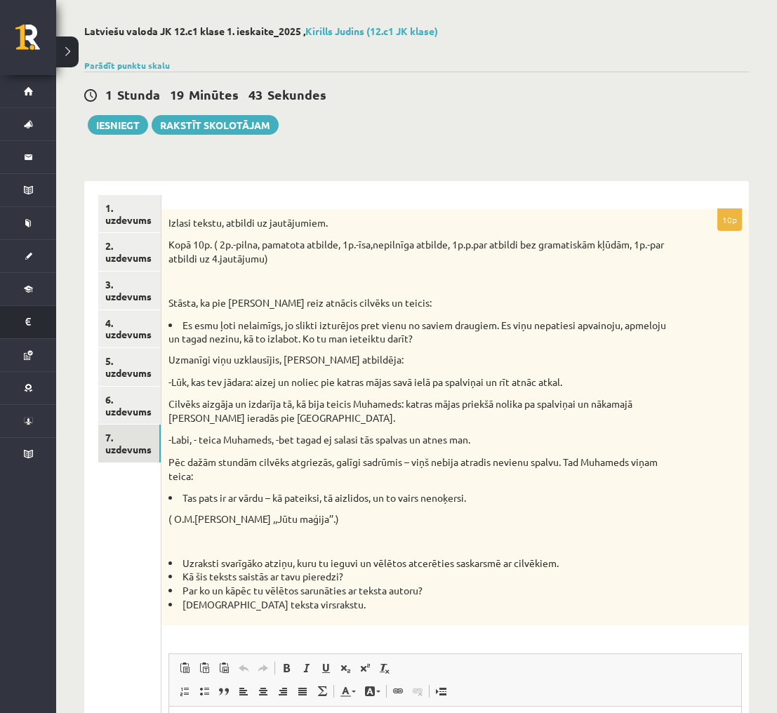
scroll to position [56, 0]
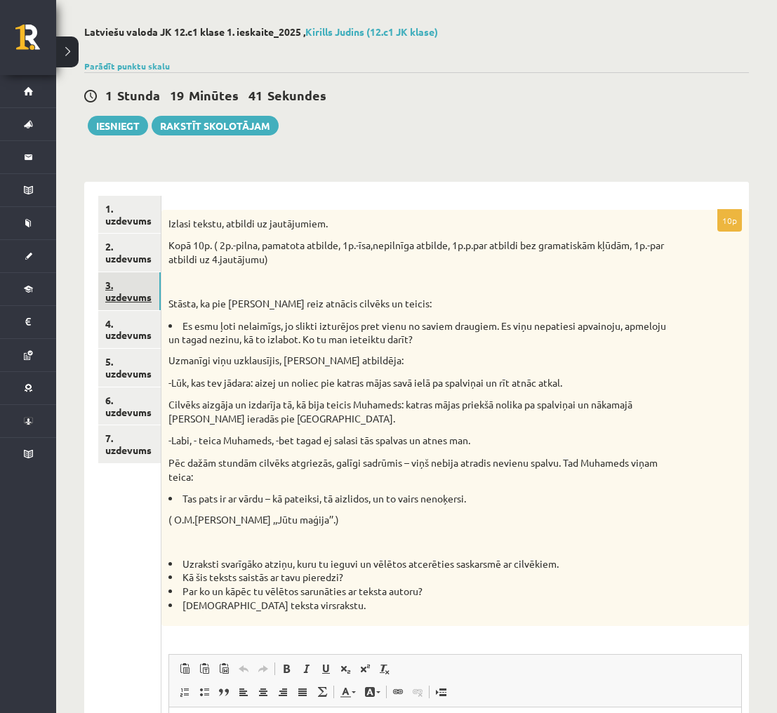
click at [145, 291] on link "3. uzdevums" at bounding box center [129, 291] width 62 height 38
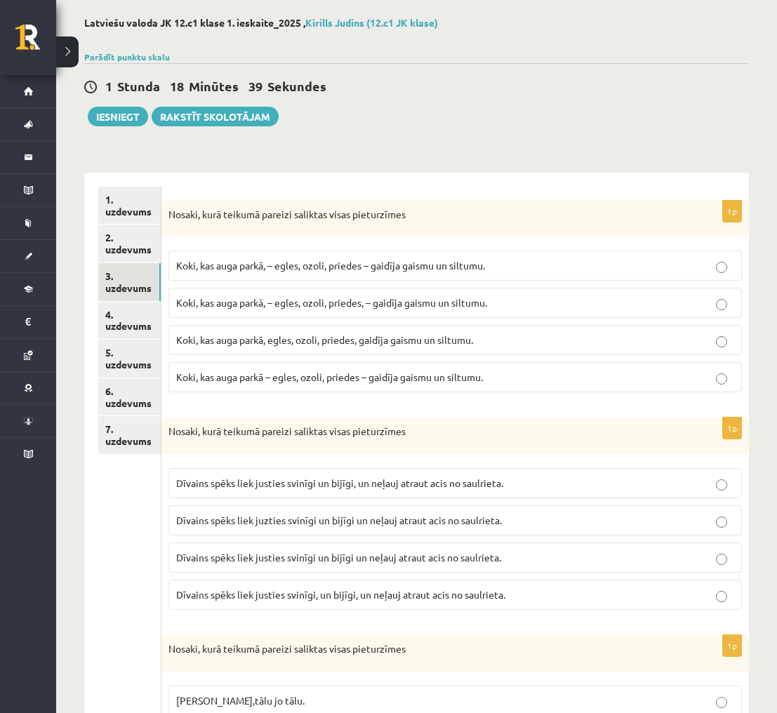
scroll to position [68, 0]
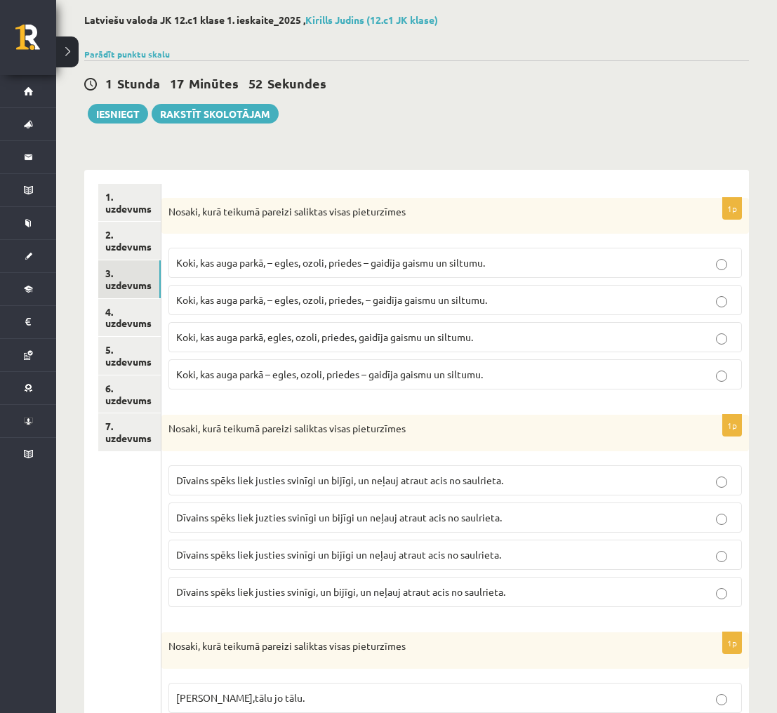
click at [455, 384] on label "Koki, kas auga parkā – egles, ozoli, priedes – gaidīja gaismu un siltumu." at bounding box center [455, 374] width 574 height 30
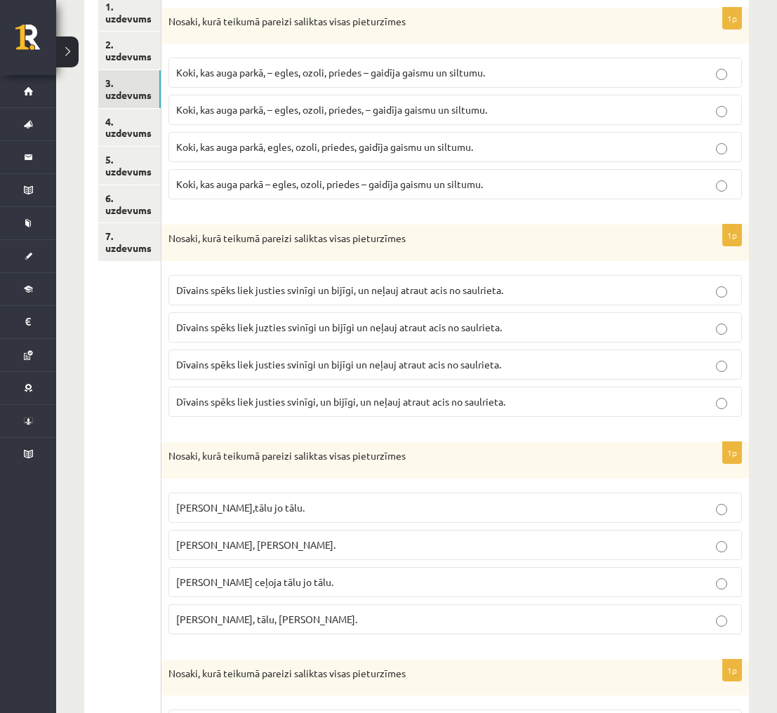
scroll to position [265, 0]
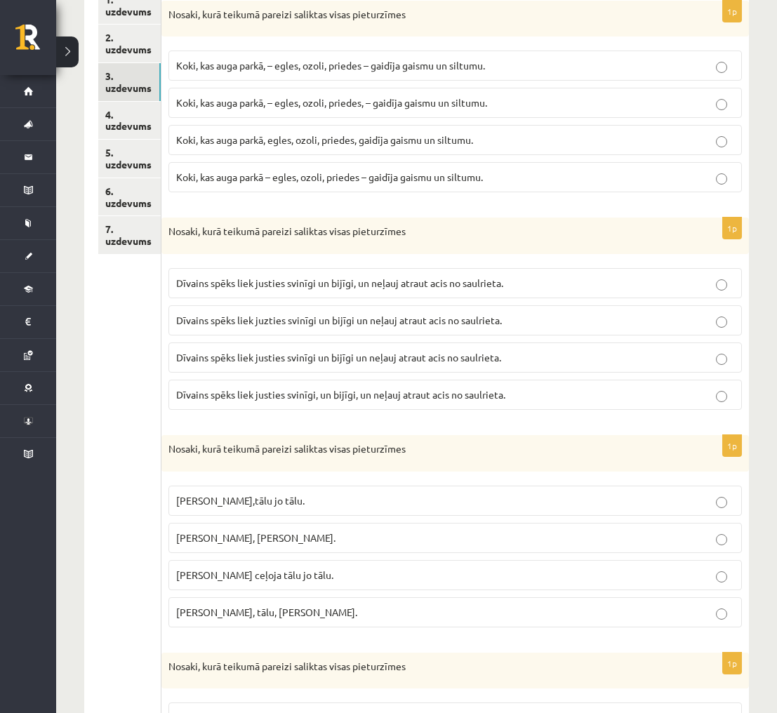
click at [529, 364] on p "Dīvains spēks liek justies svinīgi un bijīgi un neļauj atraut acis no saulrieta." at bounding box center [455, 357] width 558 height 15
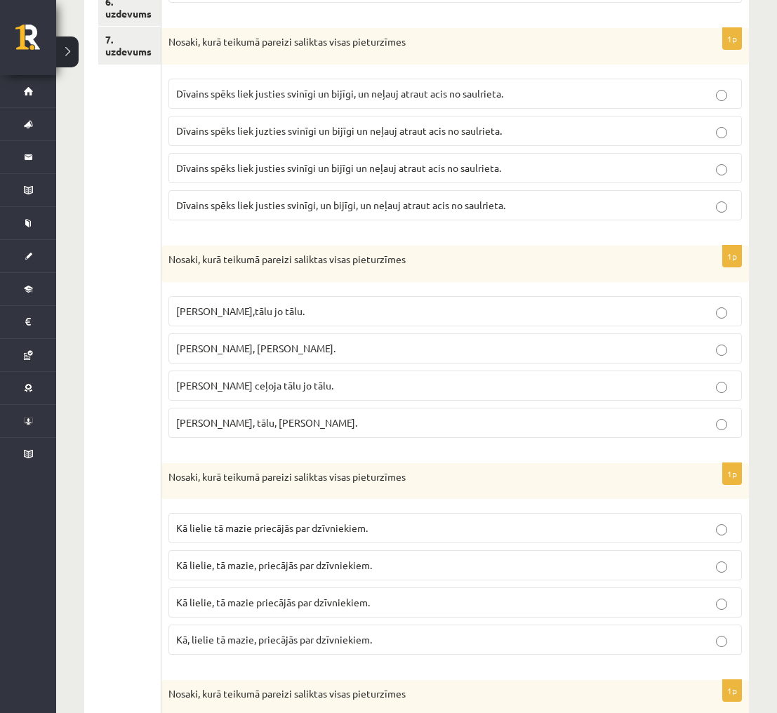
scroll to position [456, 0]
click at [319, 389] on span "Pasakas varoņi ceļoja tālu jo tālu." at bounding box center [254, 384] width 157 height 13
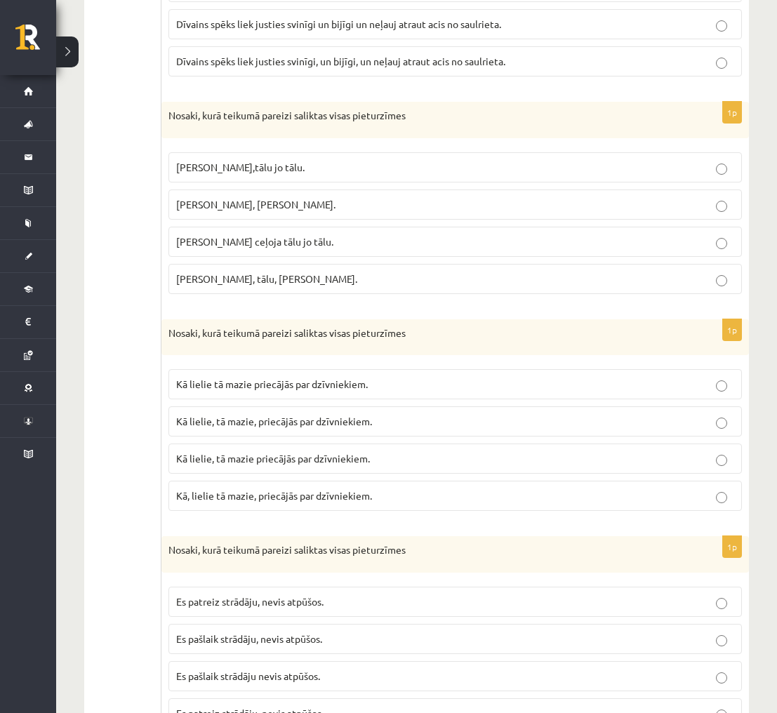
scroll to position [620, 0]
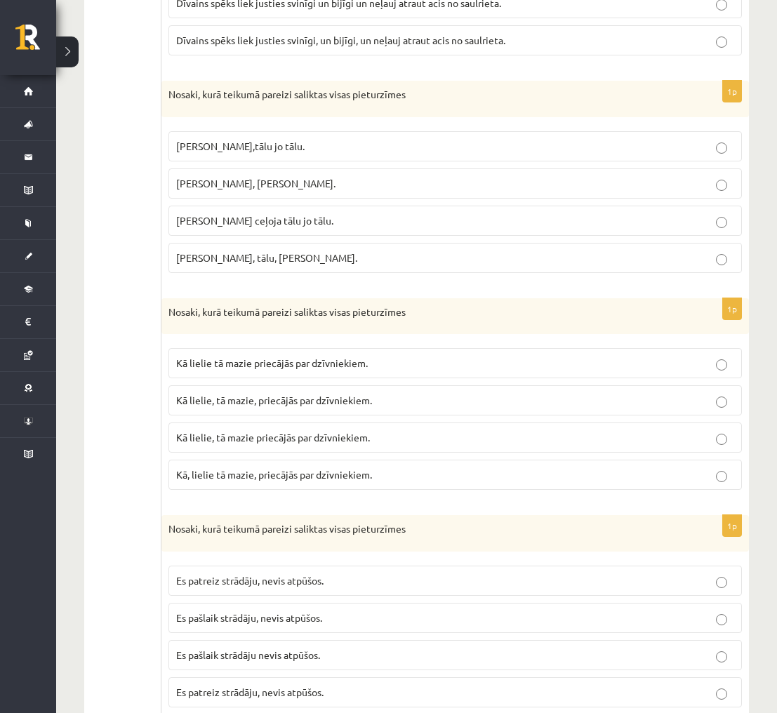
click at [267, 440] on span "Kā lielie, tā mazie priecājās par dzīvniekiem." at bounding box center [273, 437] width 194 height 13
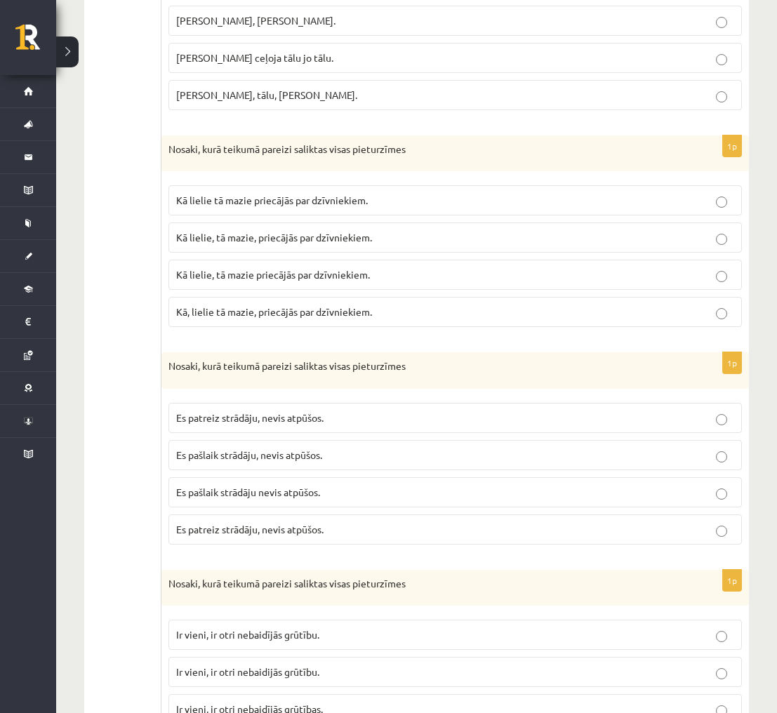
scroll to position [782, 0]
click at [263, 459] on span "Es pašlaik strādāju, nevis atpūšos." at bounding box center [249, 455] width 146 height 13
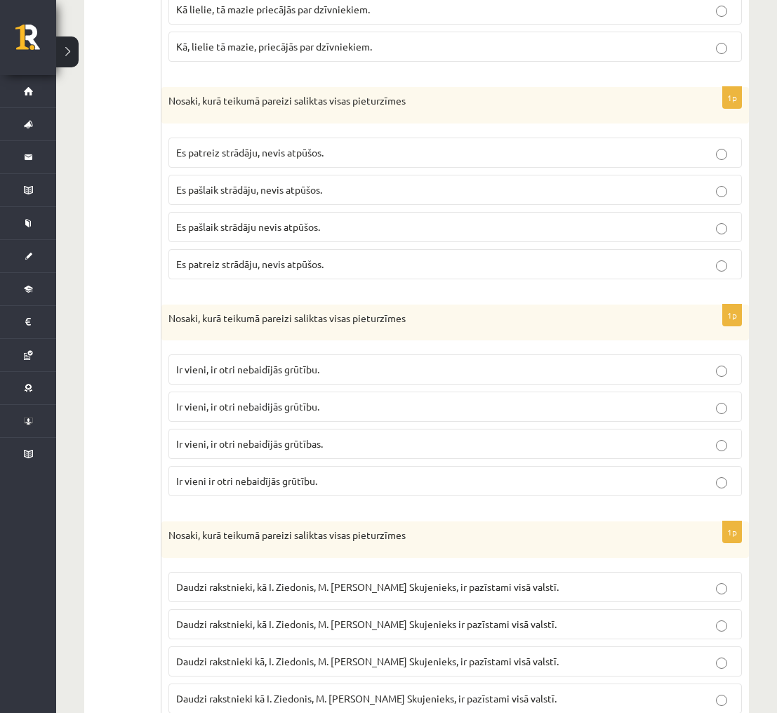
scroll to position [1055, 0]
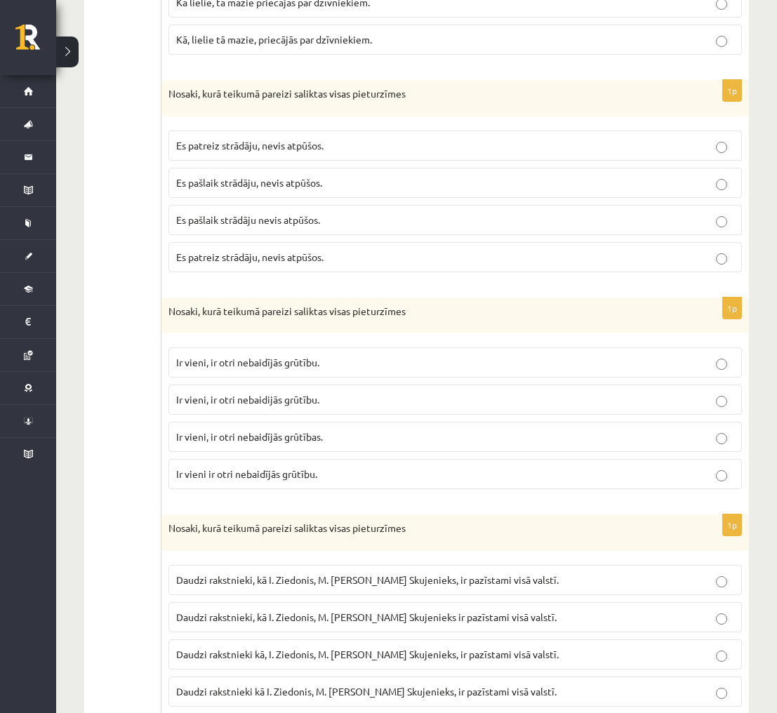
click at [389, 439] on p "Ir vieni, ir otri nebaidījās grūtības." at bounding box center [455, 437] width 558 height 15
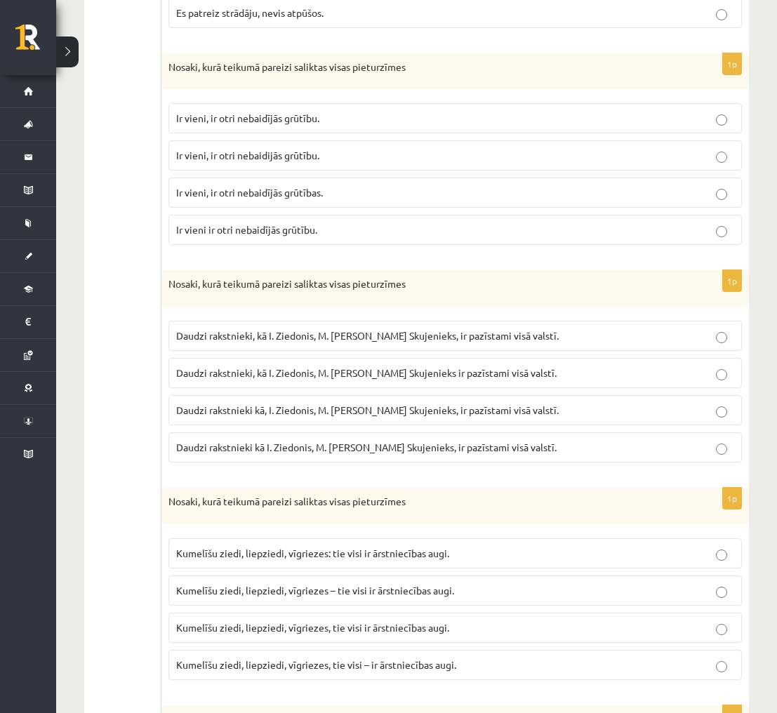
scroll to position [1301, 0]
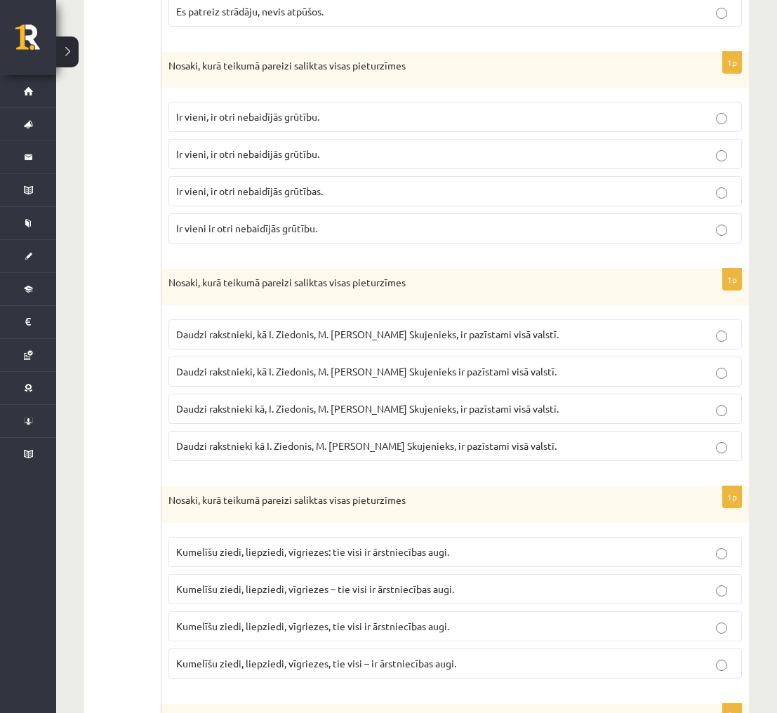
click at [467, 327] on p "Daudzi rakstnieki, kā I. Ziedonis, M. Zālīte, K. Skujenieks, ir pazīstami visā …" at bounding box center [455, 334] width 558 height 15
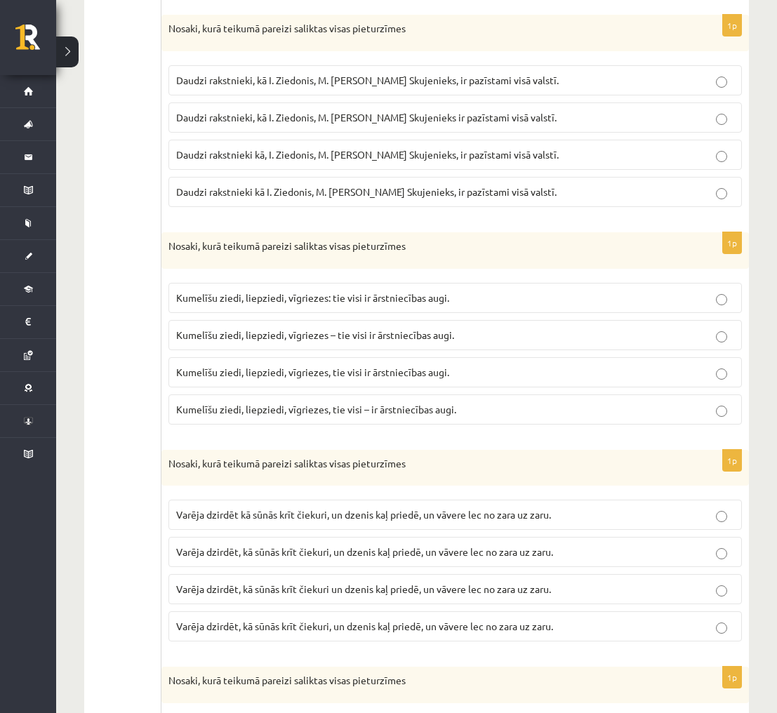
scroll to position [1556, 0]
click at [675, 329] on p "Kumelīšu ziedi, liepziedi, vīgriezes – tie visi ir ārstniecības augi." at bounding box center [455, 333] width 558 height 15
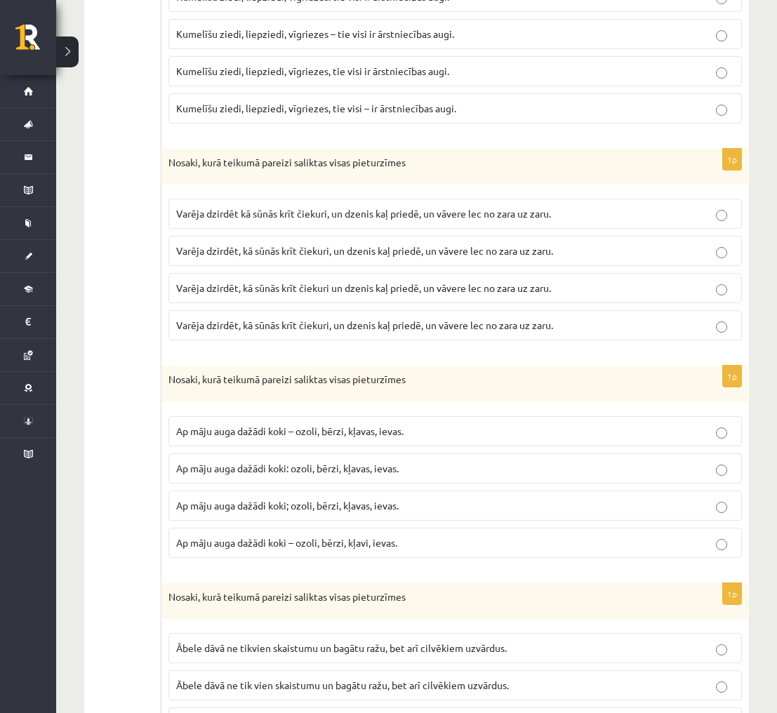
scroll to position [1867, 0]
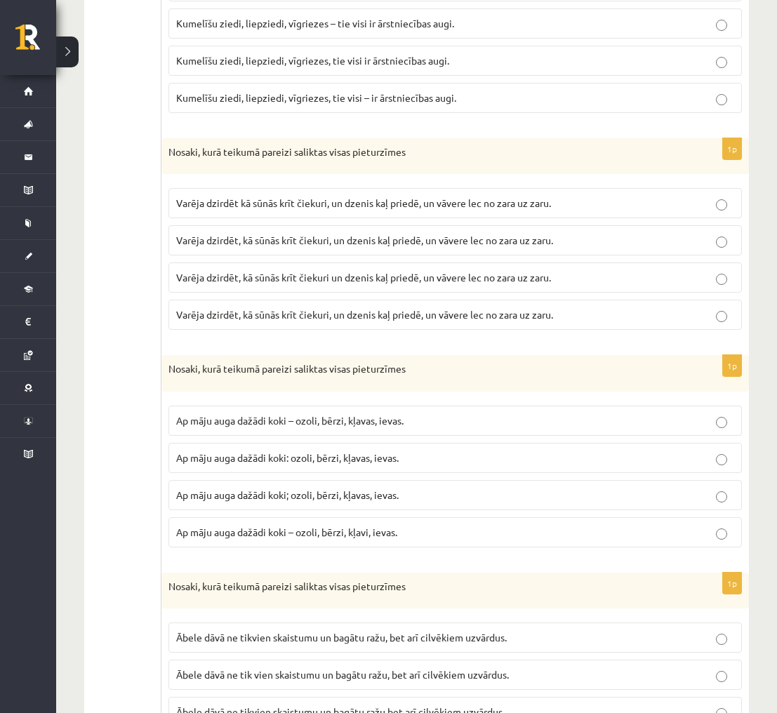
click at [460, 206] on span "Varēja dzirdēt kā sūnās krīt čiekuri, un dzenis kaļ priedē, un vāvere lec no za…" at bounding box center [363, 203] width 375 height 13
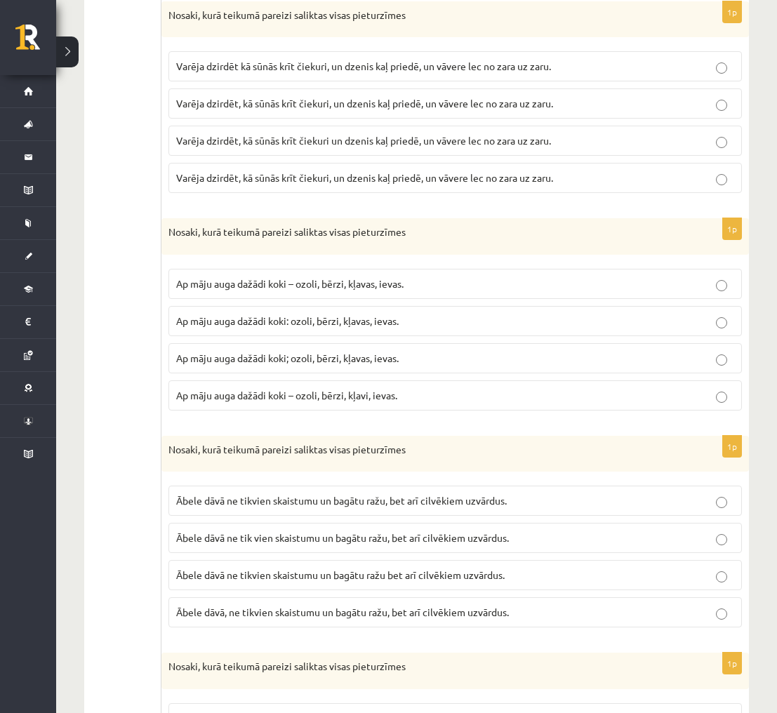
scroll to position [2003, 0]
click at [689, 319] on p "Ap māju auga dažādi koki: ozoli, bērzi, kļavas, ievas." at bounding box center [455, 321] width 558 height 15
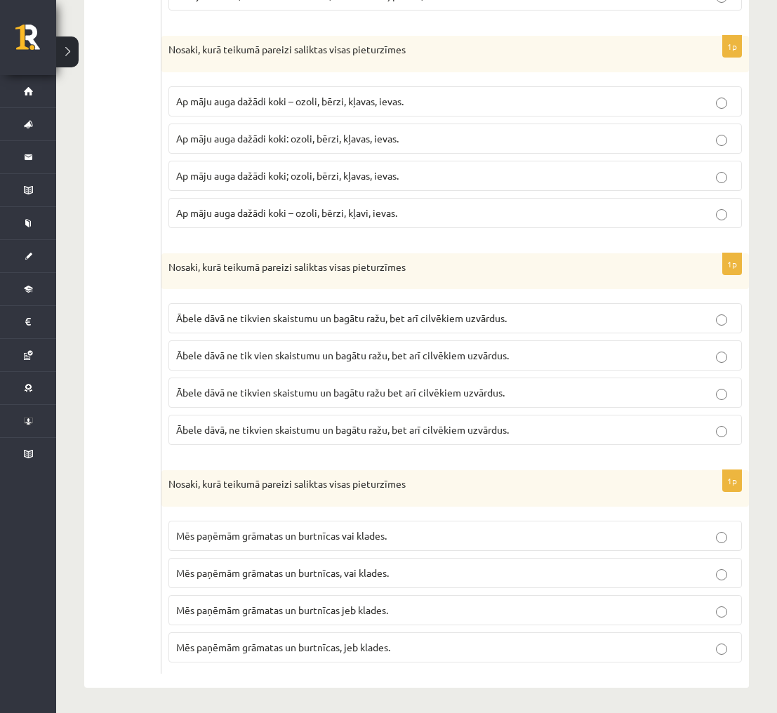
scroll to position [2189, 0]
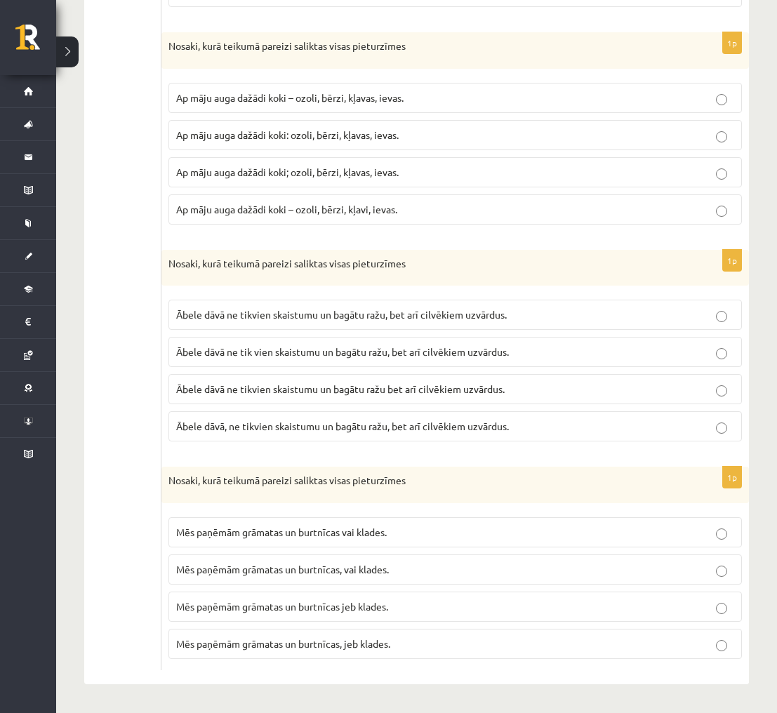
click at [421, 317] on span "Ābele dāvā ne tikvien skaistumu un bagātu ražu, bet arī cilvēkiem uzvārdus." at bounding box center [341, 314] width 331 height 13
click at [435, 571] on p "Mēs paņēmām grāmatas un burtnīcas, vai klades." at bounding box center [455, 569] width 558 height 15
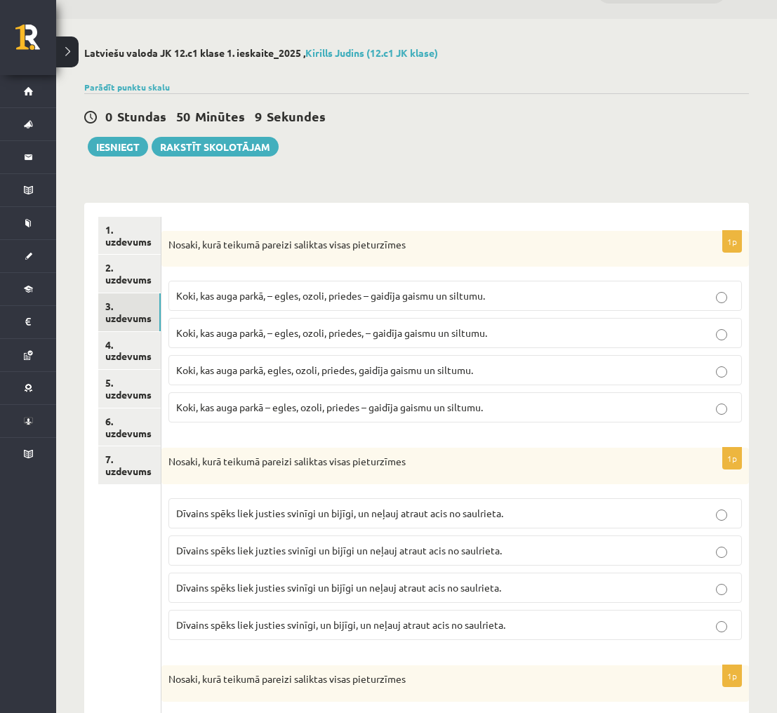
scroll to position [17, 0]
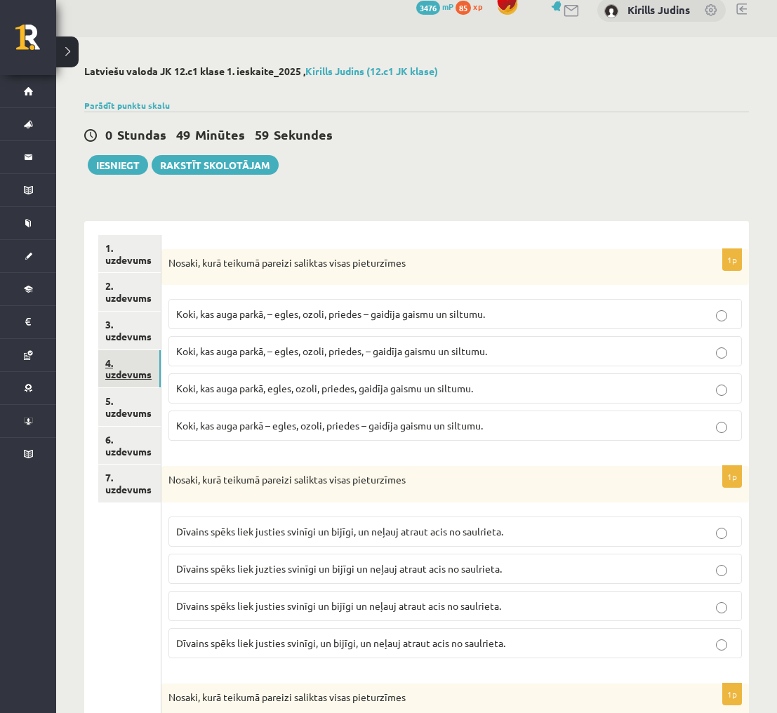
click at [137, 370] on link "4. uzdevums" at bounding box center [129, 369] width 62 height 38
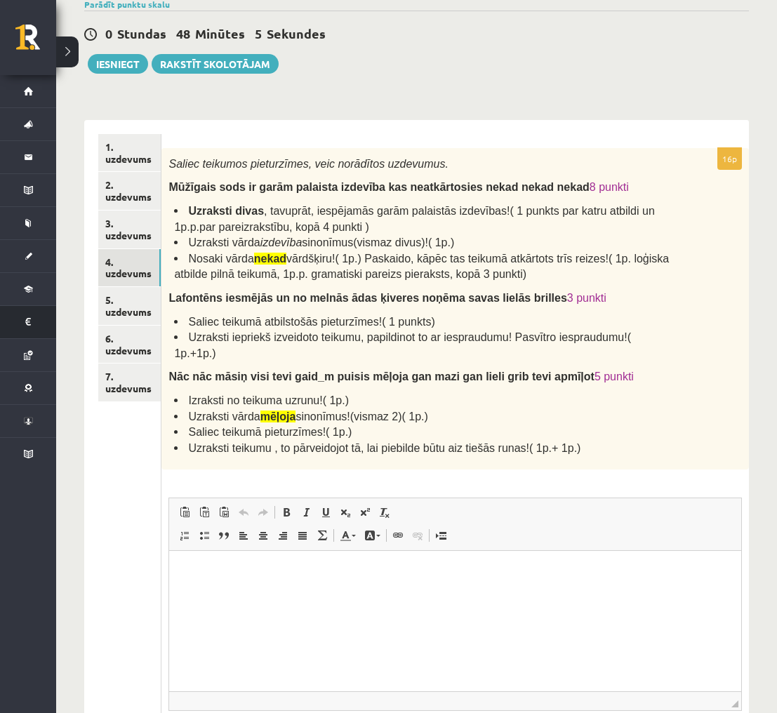
scroll to position [114, 0]
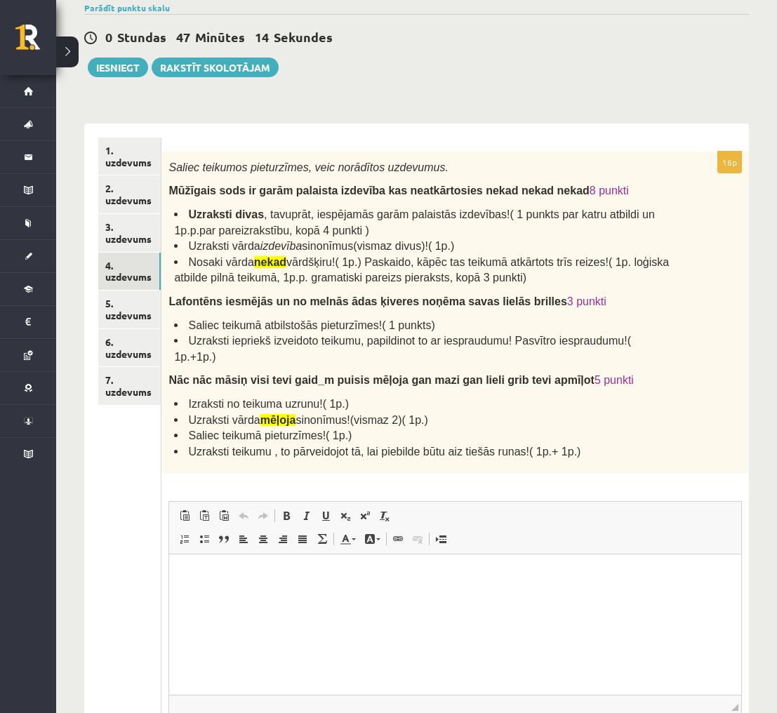
drag, startPoint x: 170, startPoint y: 188, endPoint x: 577, endPoint y: 276, distance: 416.5
click at [577, 276] on div "Saliec teikumos pieturzīmes, veic norādītos uzdevumus. Mūžīgais sods ir garām p…" at bounding box center [455, 313] width 588 height 322
click at [260, 188] on span "Mūžīgais sods ir garām palaista izdevība kas neatkārtosies nekad nekad nekad" at bounding box center [378, 191] width 420 height 12
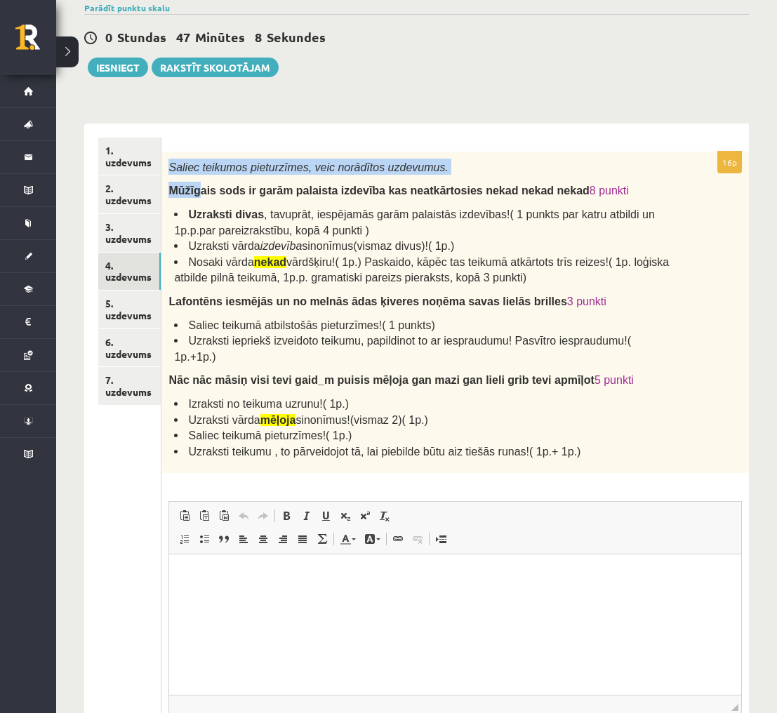
drag, startPoint x: 169, startPoint y: 165, endPoint x: 200, endPoint y: 187, distance: 37.8
click at [201, 186] on div "Saliec teikumos pieturzīmes, veic norādītos uzdevumus. Mūžīgais sods ir garām p…" at bounding box center [455, 313] width 588 height 322
click at [187, 187] on span "Mūžīgais sods ir garām palaista izdevība kas neatkārtosies nekad nekad nekad" at bounding box center [378, 191] width 420 height 12
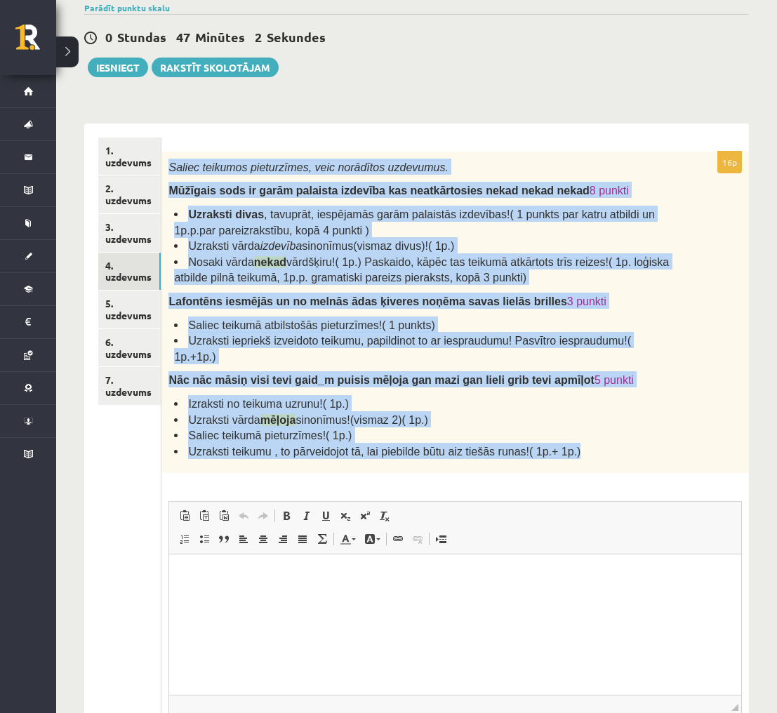
drag, startPoint x: 172, startPoint y: 164, endPoint x: 597, endPoint y: 455, distance: 514.6
click at [601, 458] on div "Saliec teikumos pieturzīmes, veic norādītos uzdevumus. Mūžīgais sods ir garām p…" at bounding box center [455, 313] width 588 height 322
copy div "Saliec teikumos pieturzīmes, veic norādītos uzdevumus. Mūžīgais sods ir garām p…"
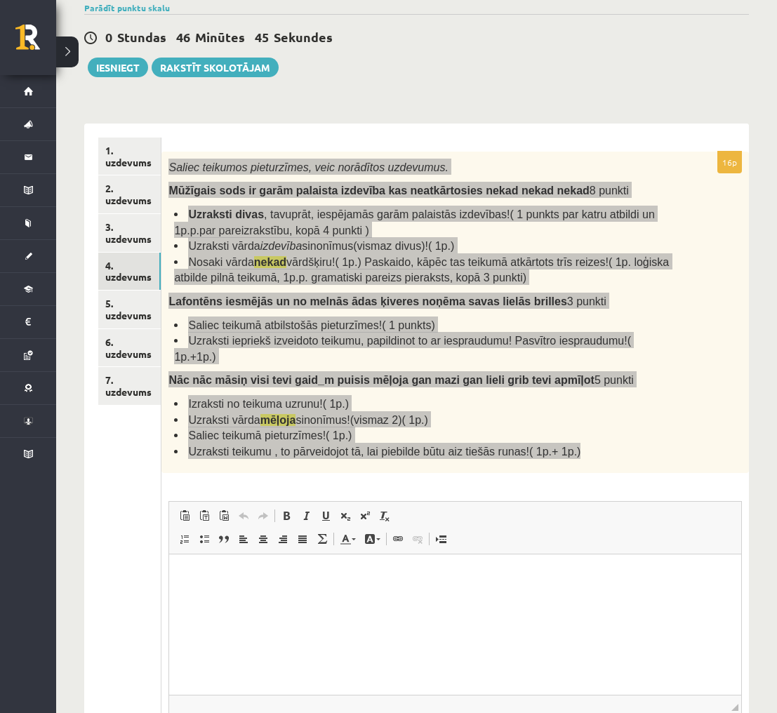
click at [390, 597] on html at bounding box center [455, 576] width 572 height 43
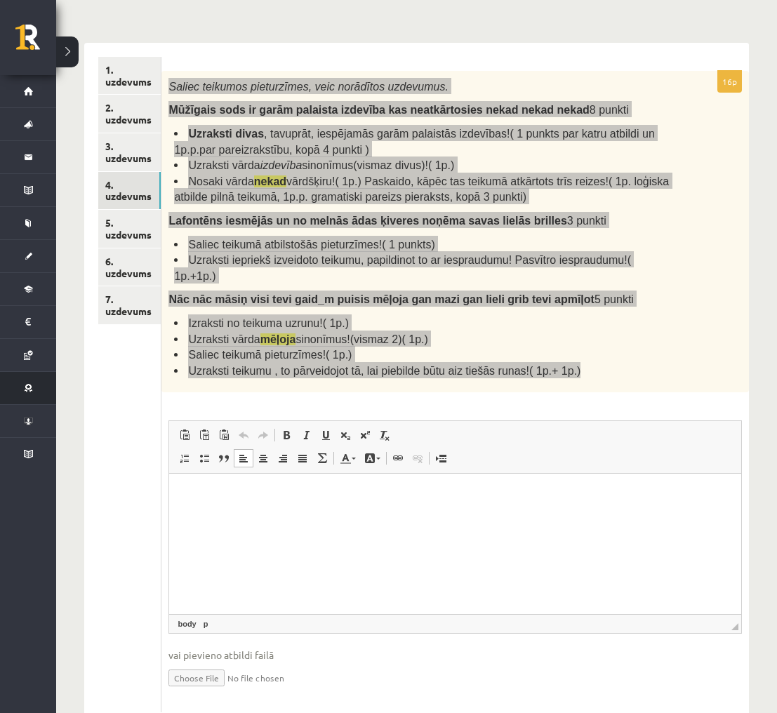
scroll to position [196, 0]
click at [251, 512] on html at bounding box center [455, 494] width 572 height 43
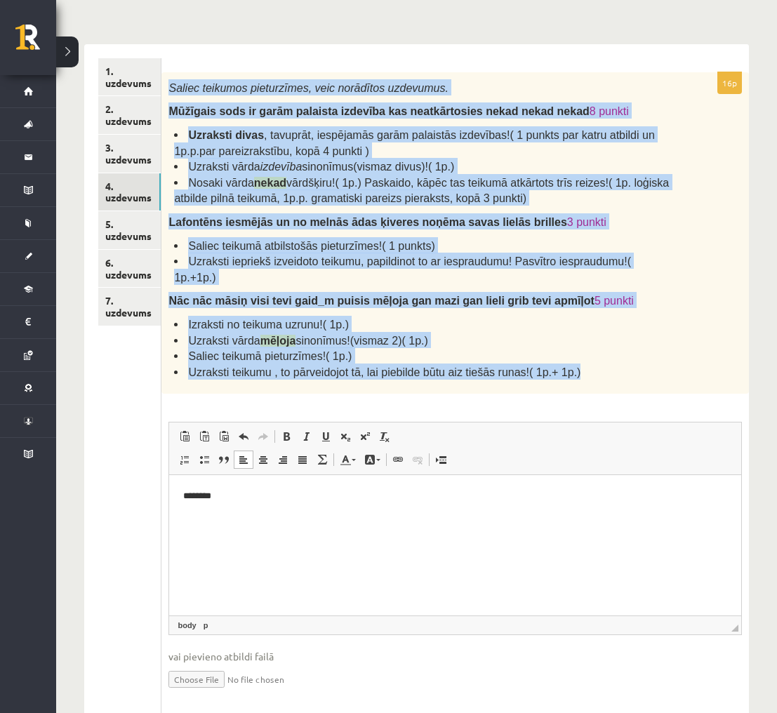
click at [396, 295] on span "Nāc nāc māsiņ visi tevi gaid_m puisis mēļoja gan mazi gan lieli grib tevi apmīļ…" at bounding box center [380, 301] width 425 height 12
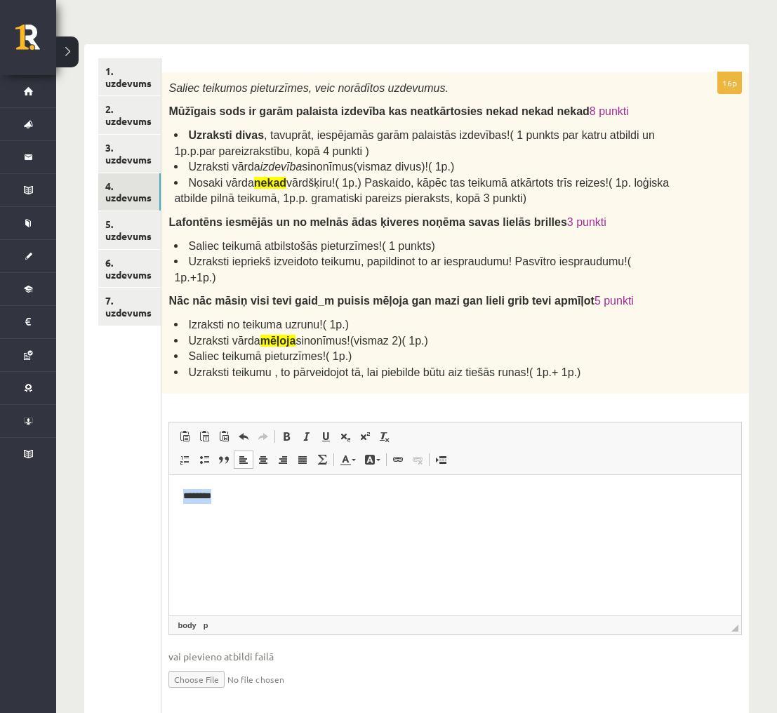
drag, startPoint x: 183, startPoint y: 500, endPoint x: 239, endPoint y: 501, distance: 56.2
click at [239, 501] on p "********" at bounding box center [454, 496] width 543 height 15
click at [289, 436] on span at bounding box center [286, 436] width 11 height 11
click at [238, 501] on p "********" at bounding box center [454, 496] width 543 height 15
click at [204, 461] on span at bounding box center [204, 459] width 11 height 11
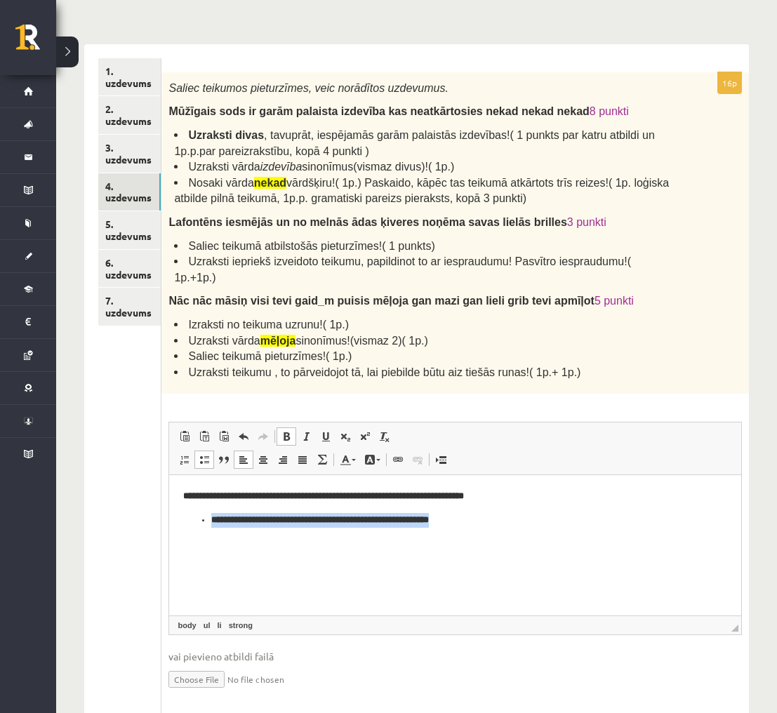
drag, startPoint x: 196, startPoint y: 519, endPoint x: 498, endPoint y: 518, distance: 301.8
click at [498, 518] on ul "**********" at bounding box center [455, 520] width 544 height 15
click at [292, 434] on span at bounding box center [286, 436] width 11 height 11
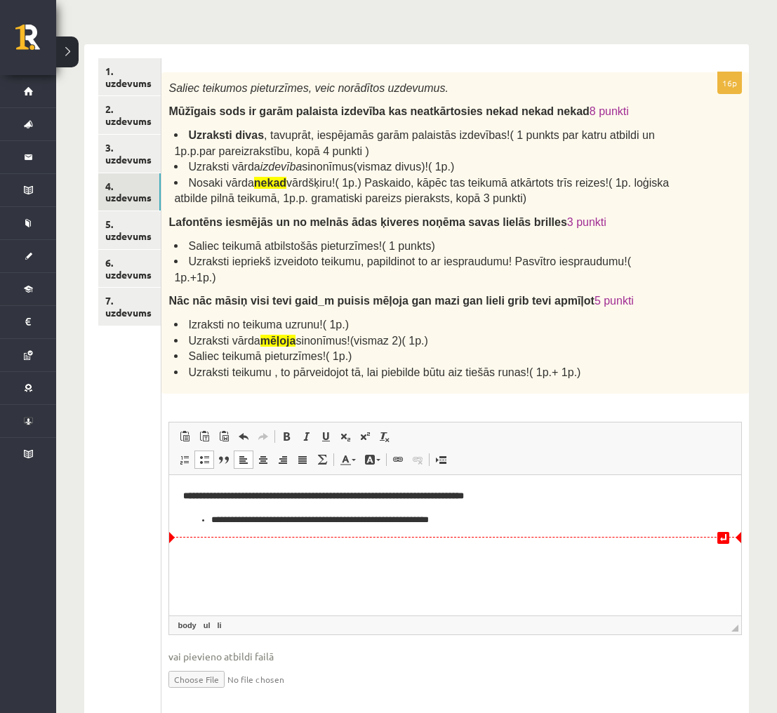
click at [471, 518] on li "**********" at bounding box center [454, 520] width 487 height 15
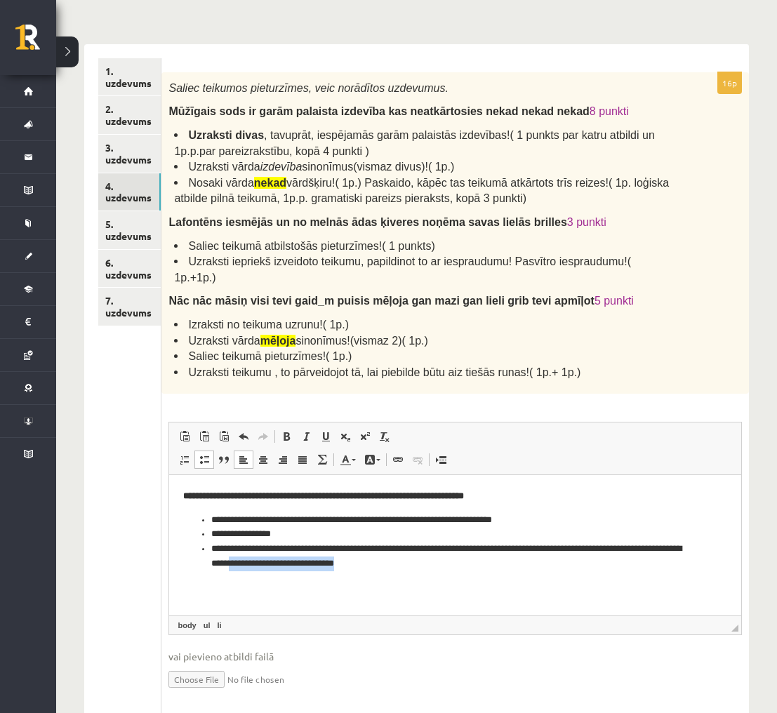
drag, startPoint x: 413, startPoint y: 562, endPoint x: 288, endPoint y: 561, distance: 125.7
click at [288, 561] on li "**********" at bounding box center [454, 556] width 487 height 29
click at [211, 535] on li "**********" at bounding box center [454, 534] width 487 height 15
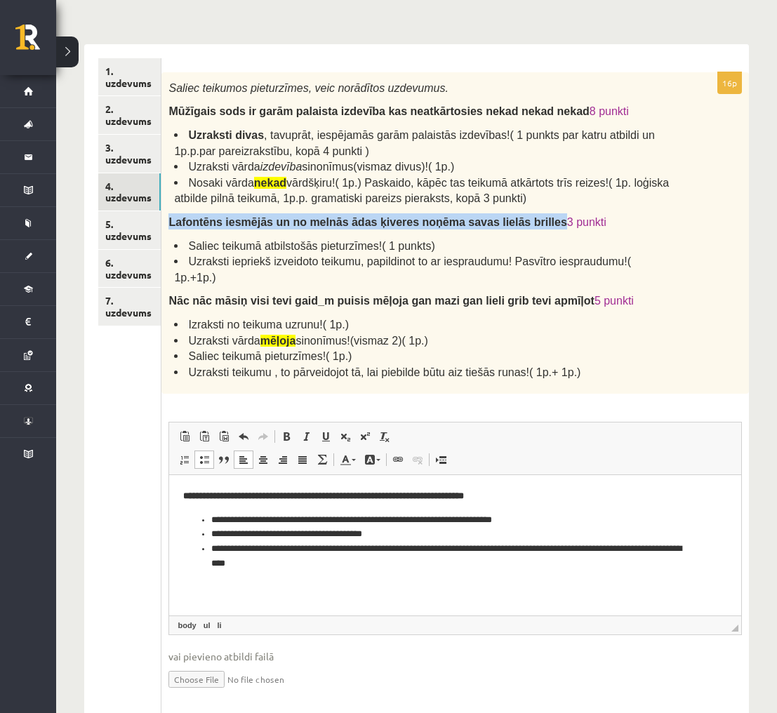
drag, startPoint x: 171, startPoint y: 220, endPoint x: 567, endPoint y: 217, distance: 396.6
click at [566, 217] on span "Lafontēns iesmējās un no melnās ādas ķiveres noņēma savas lielās brilles" at bounding box center [367, 222] width 398 height 12
copy span "Lafontēns iesmējās un no melnās ādas ķiveres noņēma savas lielās brilles"
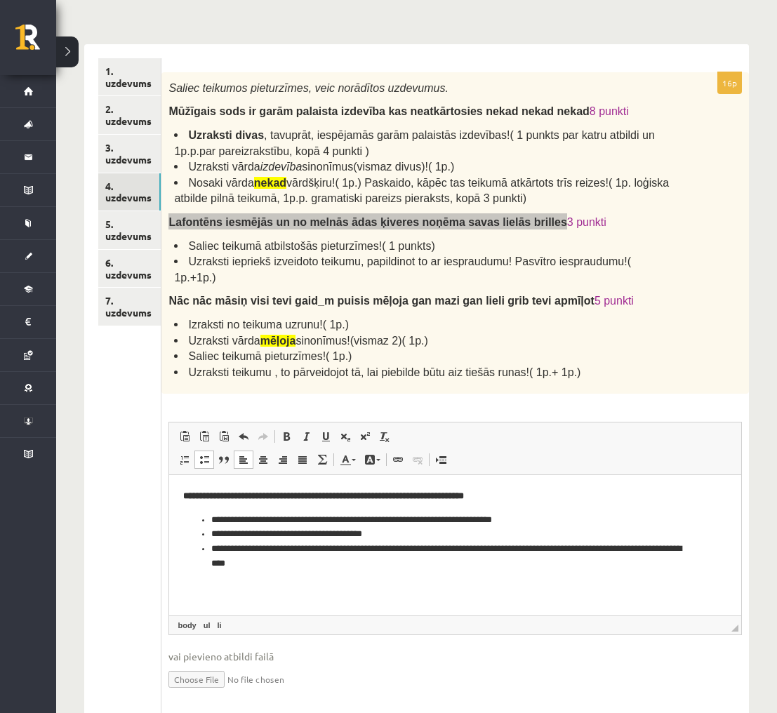
click at [299, 574] on html "**********" at bounding box center [455, 530] width 572 height 110
click at [204, 460] on span at bounding box center [204, 459] width 11 height 11
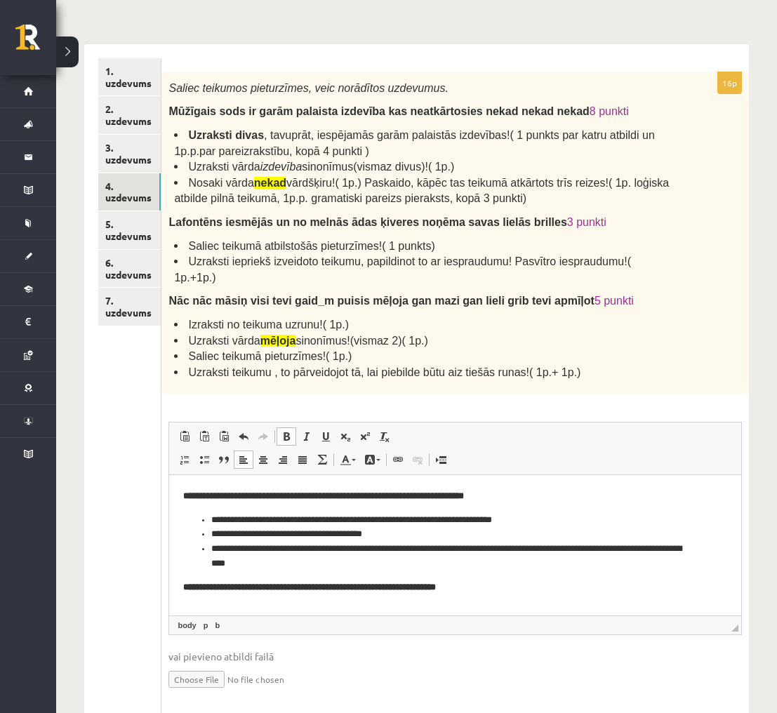
click at [281, 586] on b "**********" at bounding box center [309, 587] width 253 height 9
click at [389, 585] on b "**********" at bounding box center [311, 587] width 256 height 9
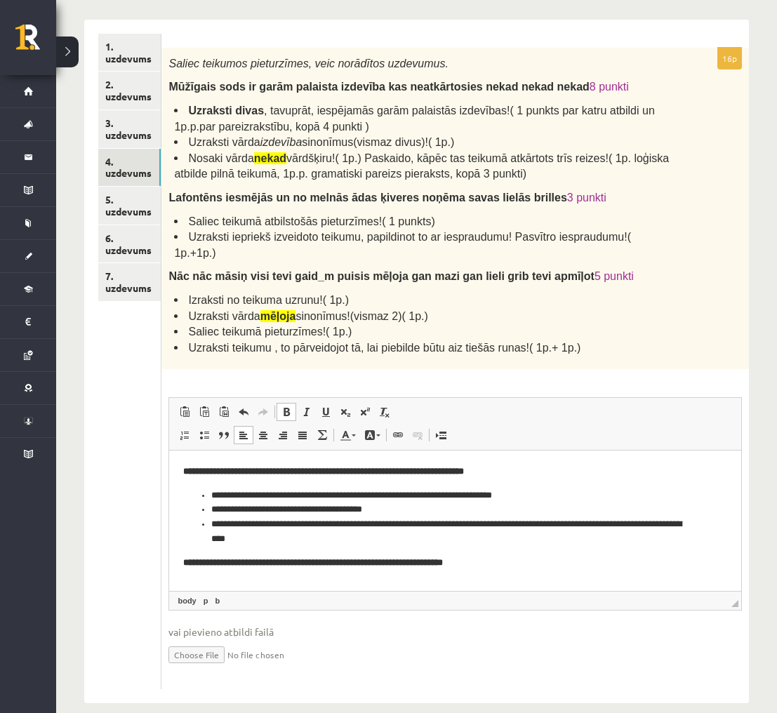
scroll to position [236, 0]
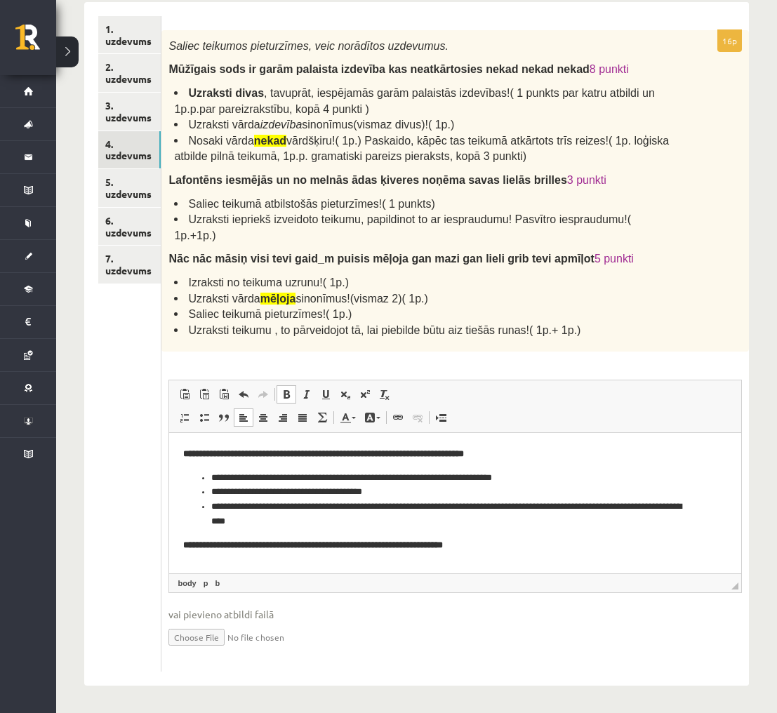
click at [289, 392] on span at bounding box center [286, 394] width 11 height 11
drag, startPoint x: 185, startPoint y: 544, endPoint x: 496, endPoint y: 538, distance: 311.0
click at [495, 540] on p "**********" at bounding box center [454, 545] width 543 height 15
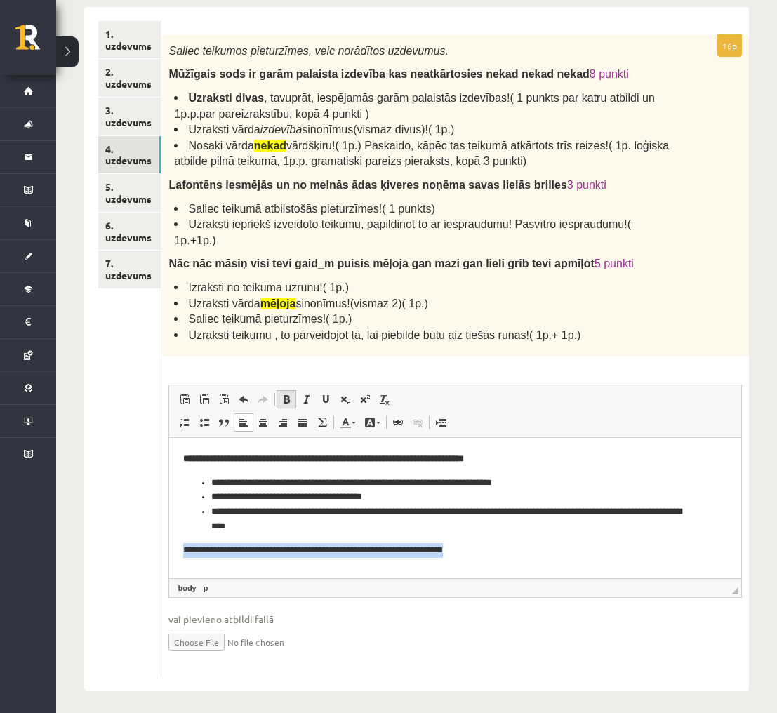
click at [286, 397] on span at bounding box center [286, 399] width 11 height 11
click at [522, 554] on p "**********" at bounding box center [454, 550] width 543 height 15
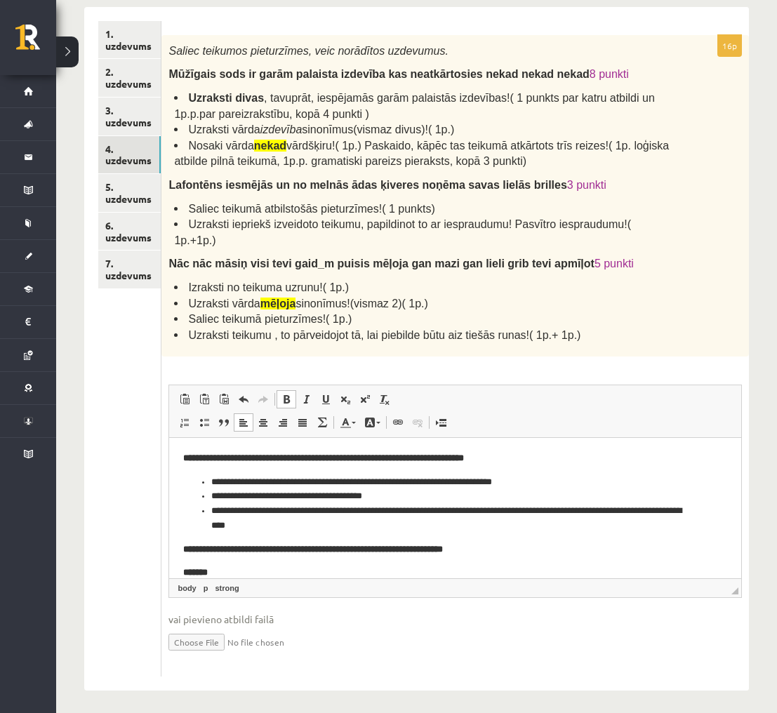
scroll to position [17, 0]
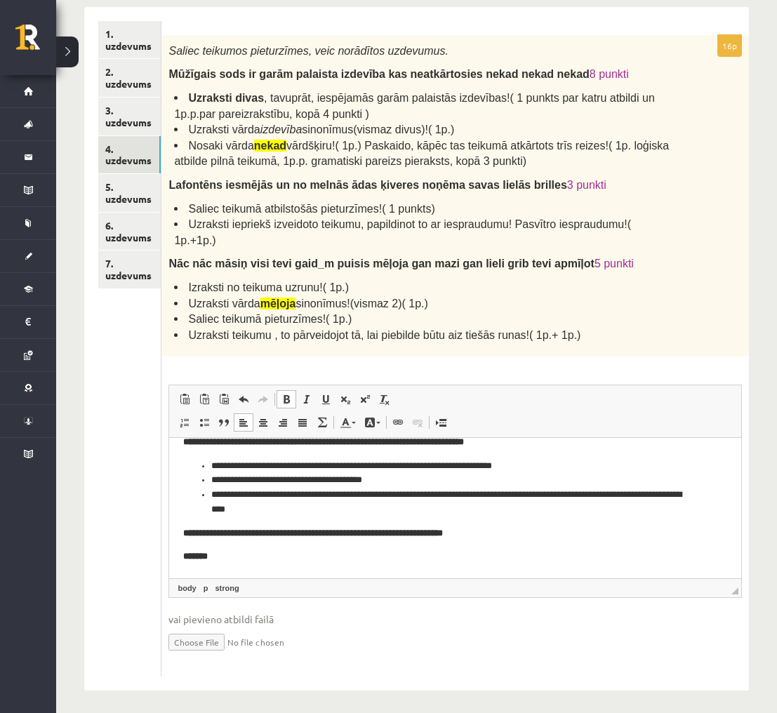
click at [287, 398] on span at bounding box center [286, 399] width 11 height 11
click at [208, 423] on span at bounding box center [204, 422] width 11 height 11
click at [253, 550] on li "*******" at bounding box center [454, 557] width 487 height 15
drag, startPoint x: 308, startPoint y: 558, endPoint x: 403, endPoint y: 552, distance: 95.0
click at [403, 552] on li "**********" at bounding box center [454, 557] width 487 height 15
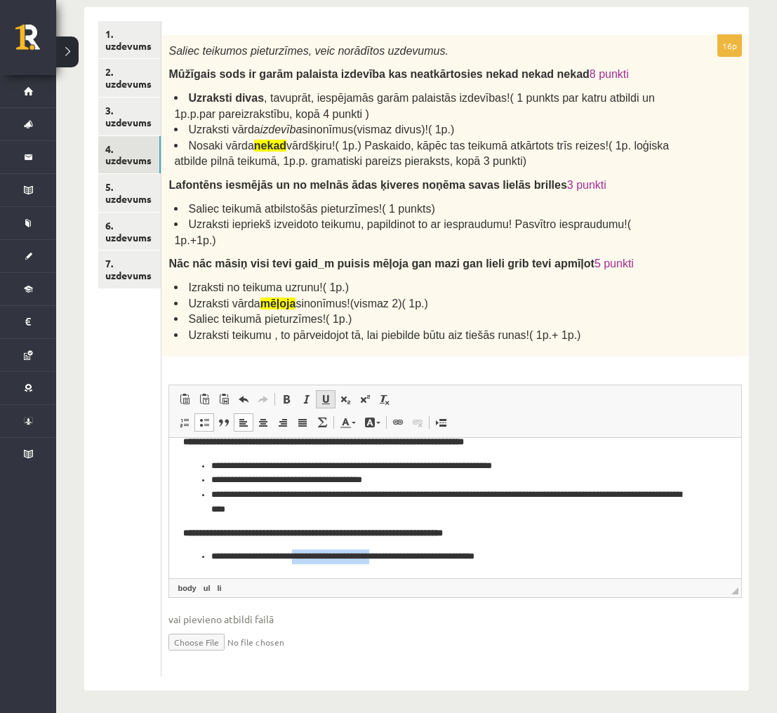
click at [323, 397] on span at bounding box center [325, 399] width 11 height 11
click at [522, 555] on li "**********" at bounding box center [454, 557] width 487 height 15
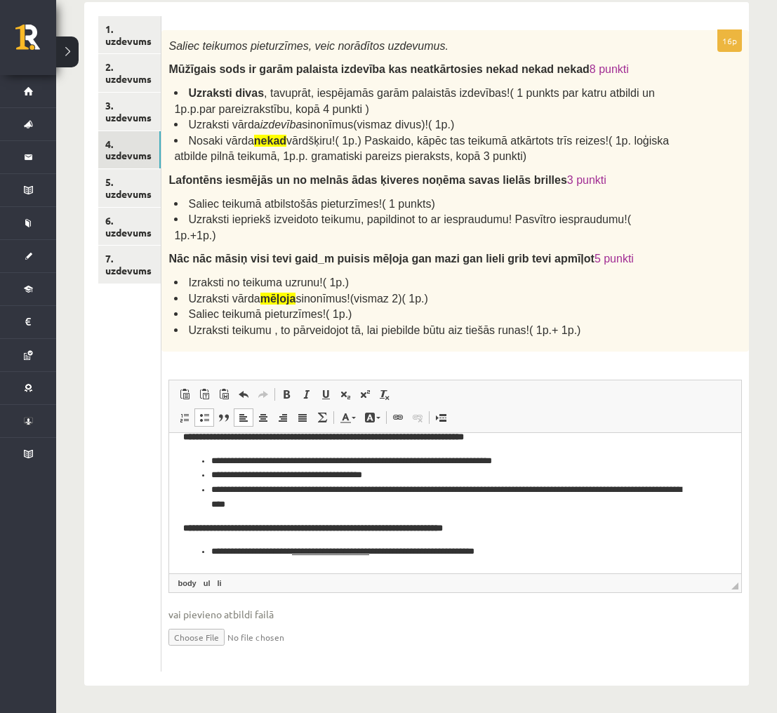
click at [210, 417] on span at bounding box center [204, 417] width 11 height 11
click at [210, 419] on span at bounding box center [204, 417] width 11 height 11
click at [209, 416] on span at bounding box center [204, 417] width 11 height 11
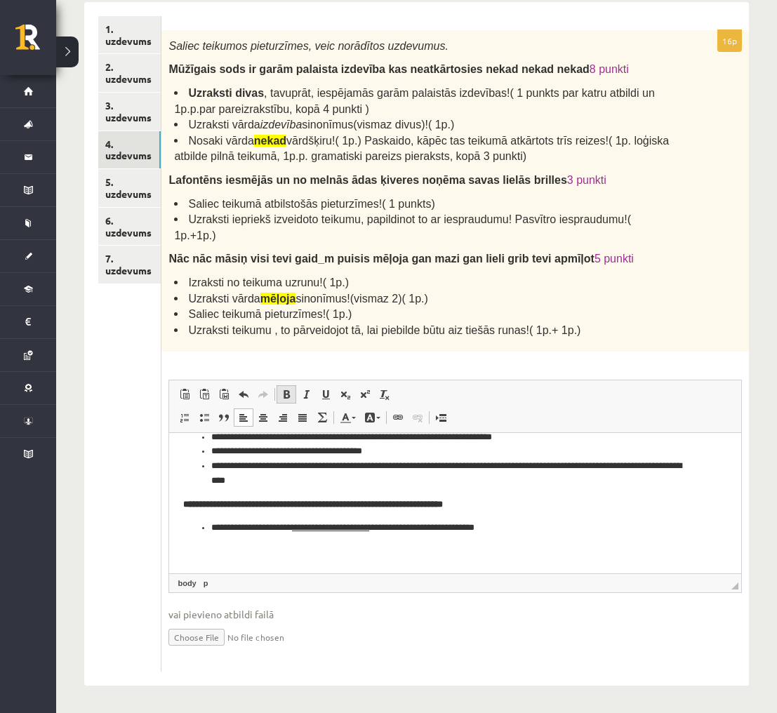
click at [284, 393] on span at bounding box center [286, 394] width 11 height 11
click at [201, 552] on strong "**********" at bounding box center [207, 551] width 49 height 9
click at [259, 550] on p "********" at bounding box center [454, 552] width 543 height 15
click at [177, 551] on html "**********" at bounding box center [455, 482] width 572 height 181
click at [244, 549] on p "*********" at bounding box center [454, 552] width 543 height 15
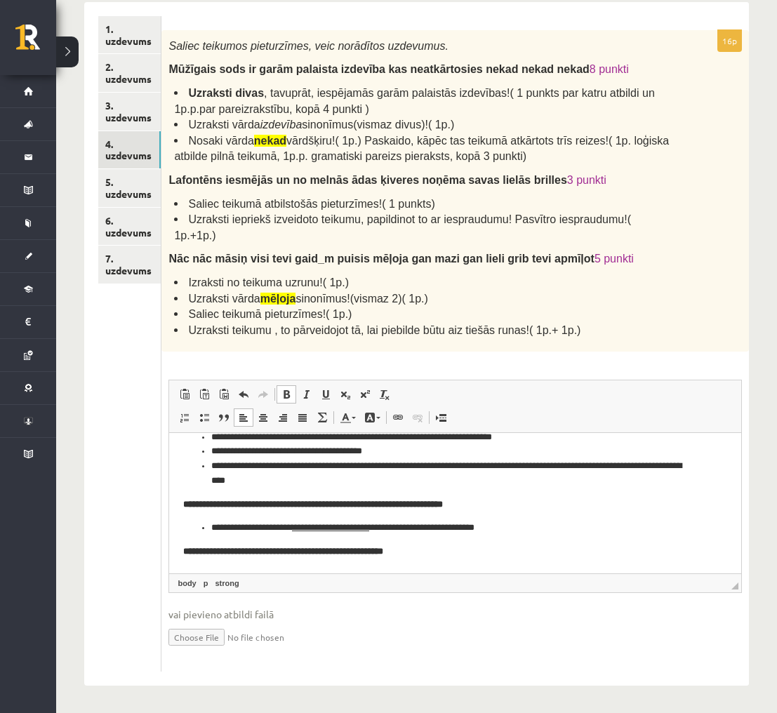
click at [383, 555] on strong "**********" at bounding box center [283, 551] width 200 height 9
click at [387, 555] on strong "**********" at bounding box center [285, 551] width 204 height 9
click at [450, 555] on p "**********" at bounding box center [454, 552] width 543 height 15
click at [610, 547] on p "**********" at bounding box center [454, 552] width 543 height 15
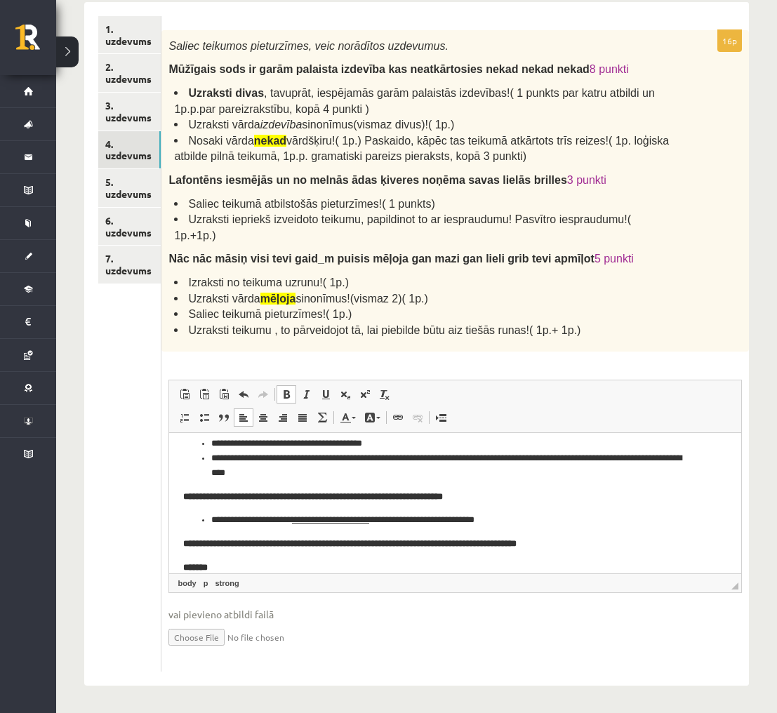
click at [288, 389] on span at bounding box center [286, 394] width 11 height 11
click at [206, 421] on link "Вставить / удалить маркированный список" at bounding box center [204, 418] width 20 height 18
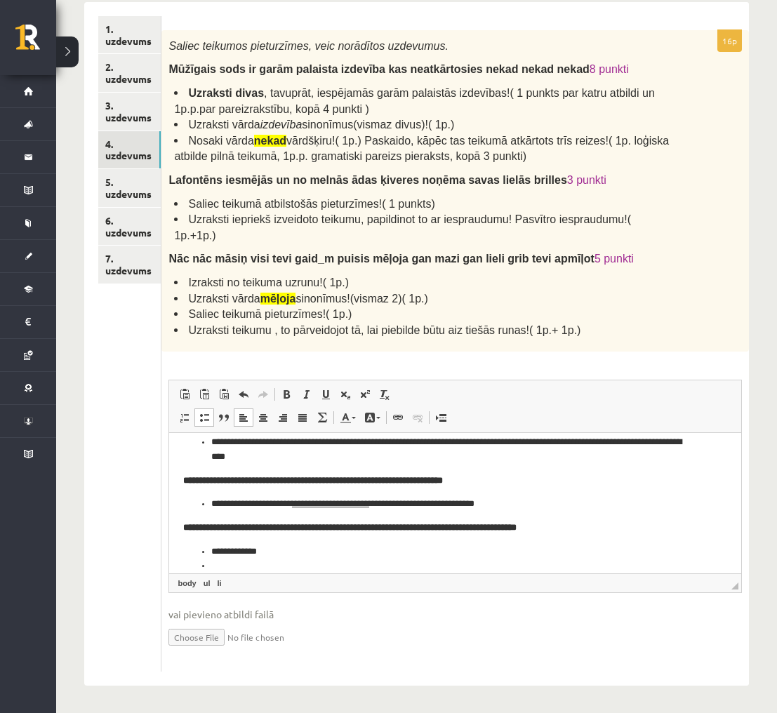
scroll to position [79, 0]
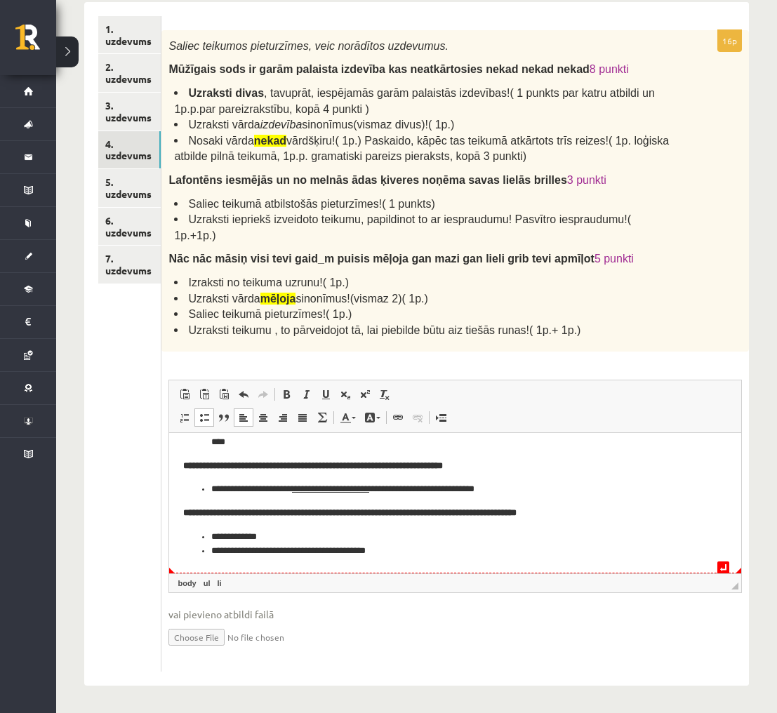
drag, startPoint x: 378, startPoint y: 552, endPoint x: 404, endPoint y: 557, distance: 25.6
click at [378, 552] on li "**********" at bounding box center [454, 551] width 487 height 15
click at [365, 553] on li "**********" at bounding box center [454, 552] width 487 height 15
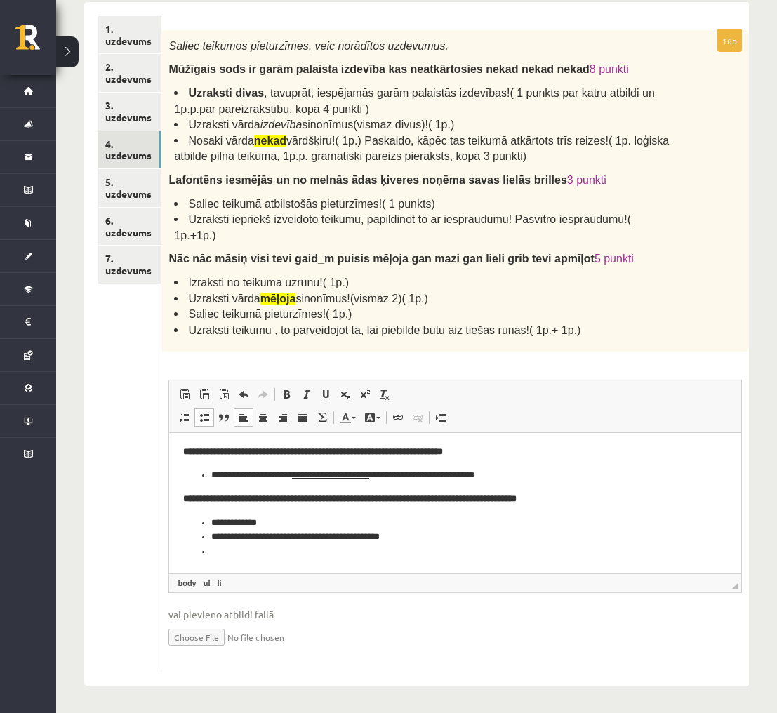
click at [435, 542] on li "**********" at bounding box center [454, 537] width 487 height 15
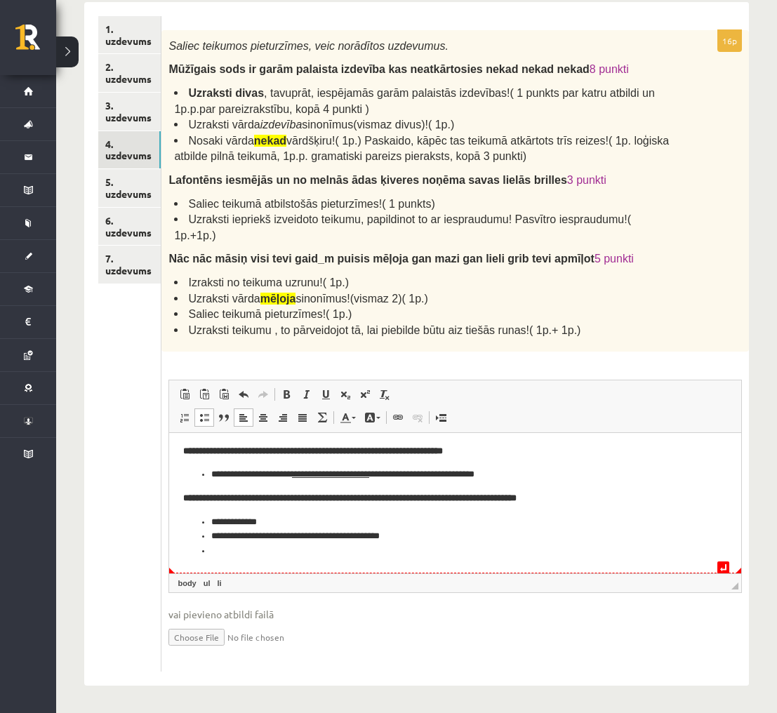
click at [226, 551] on li "Визуальный текстовый редактор, wiswyg-editor-user-answer-47024944585780" at bounding box center [455, 551] width 488 height 15
drag, startPoint x: 248, startPoint y: 555, endPoint x: 256, endPoint y: 556, distance: 7.8
click at [248, 555] on li "**********" at bounding box center [454, 551] width 487 height 15
click at [287, 552] on li "**********" at bounding box center [454, 551] width 487 height 15
click at [351, 552] on li "**********" at bounding box center [454, 551] width 487 height 15
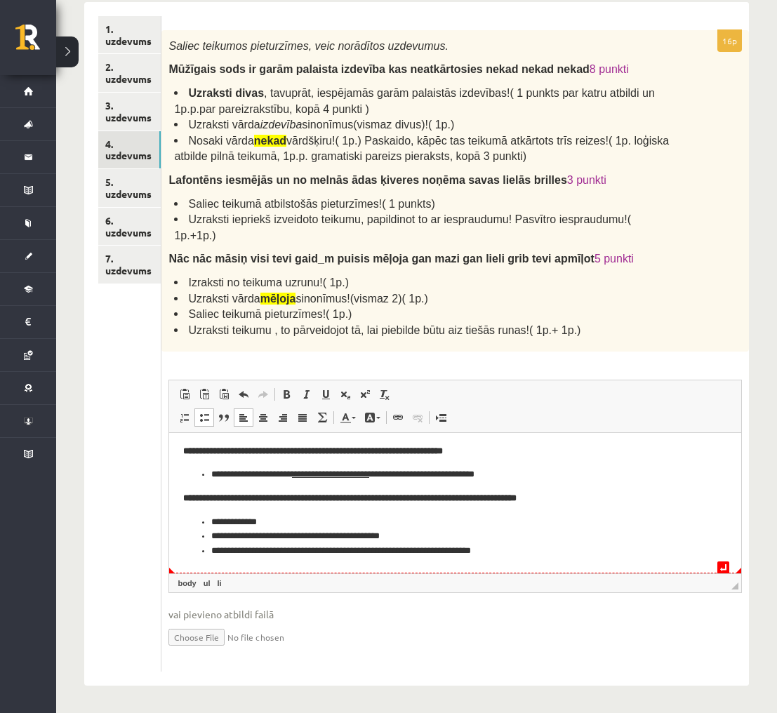
drag, startPoint x: 359, startPoint y: 554, endPoint x: 366, endPoint y: 555, distance: 7.1
click at [359, 554] on li "**********" at bounding box center [454, 551] width 487 height 15
click at [356, 550] on li "**********" at bounding box center [454, 551] width 487 height 15
click at [505, 550] on li "**********" at bounding box center [454, 551] width 487 height 15
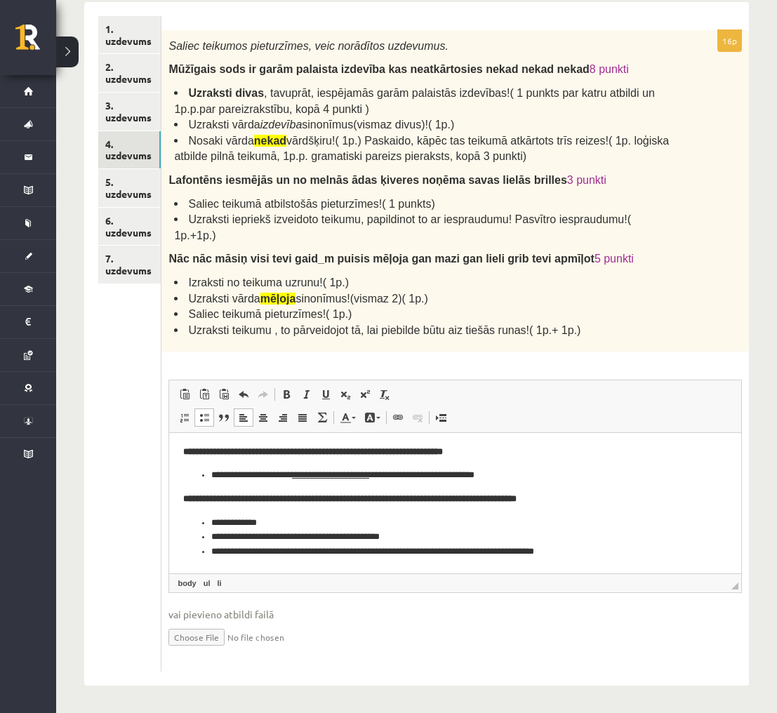
click at [424, 503] on strong "**********" at bounding box center [349, 498] width 333 height 9
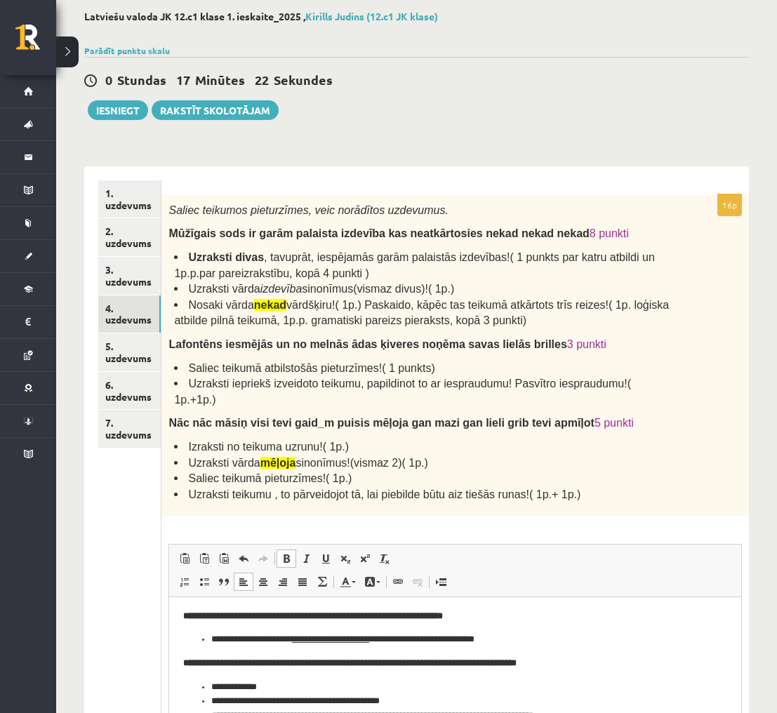
scroll to position [51, 0]
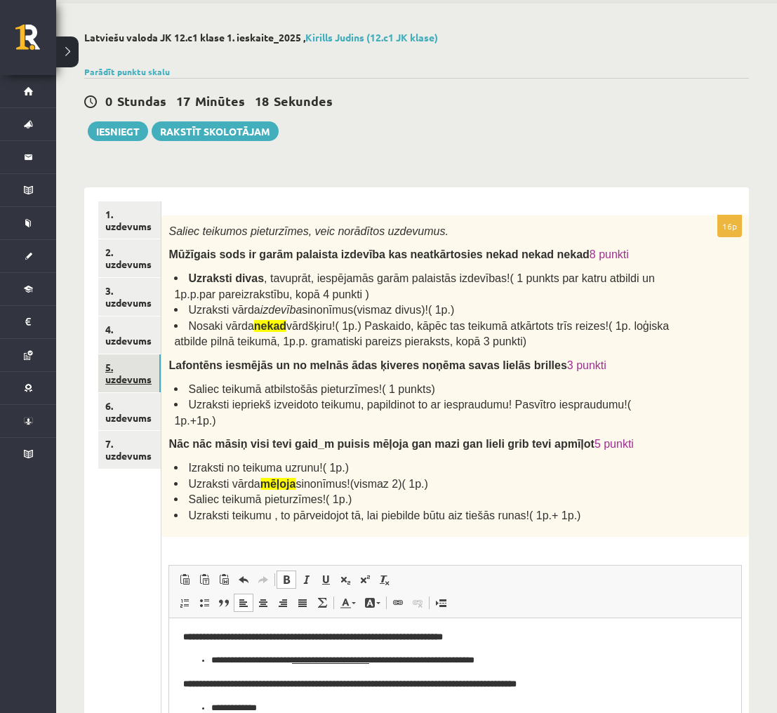
click at [149, 373] on link "5. uzdevums" at bounding box center [129, 373] width 62 height 38
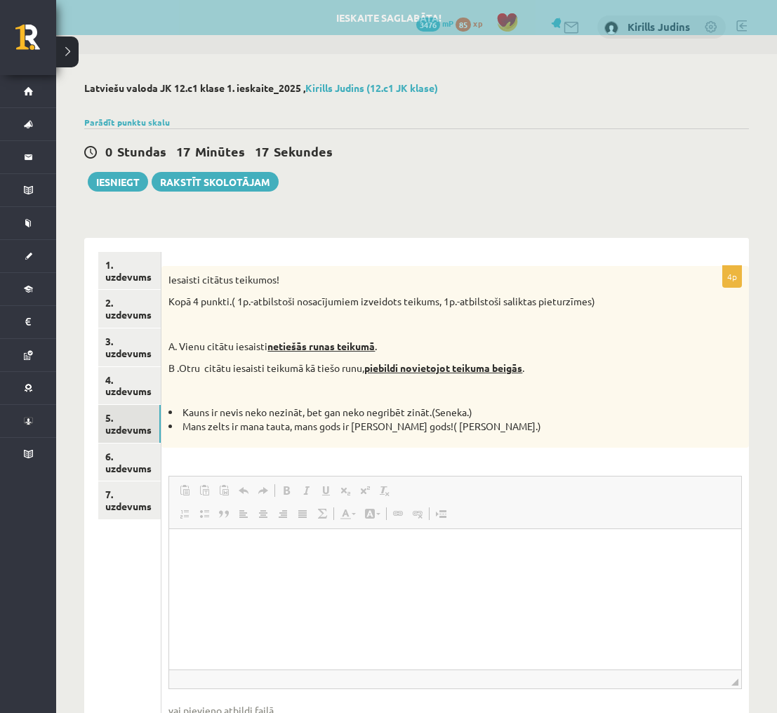
scroll to position [0, 0]
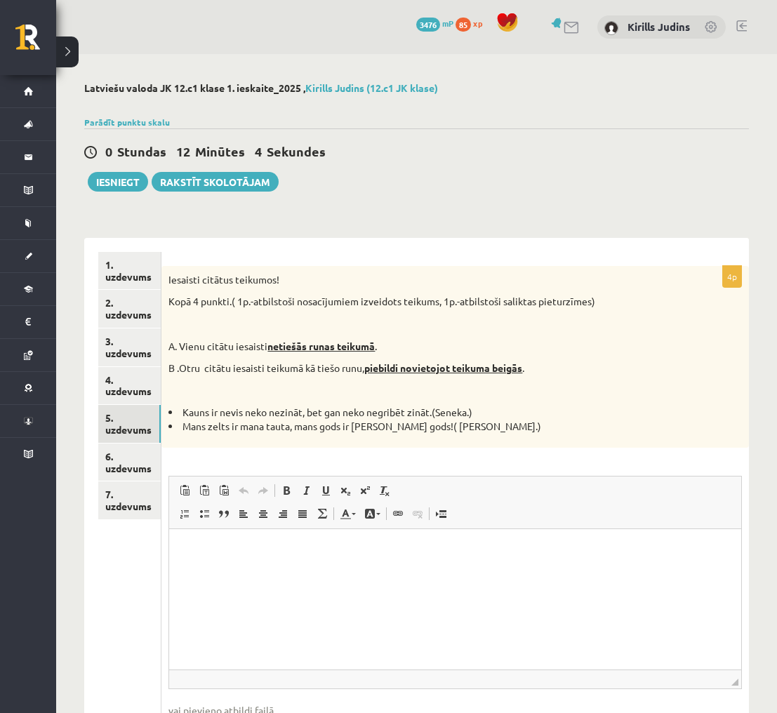
click at [306, 556] on p "Визуальный текстовый редактор, wiswyg-editor-user-answer-47024889778060" at bounding box center [455, 550] width 544 height 15
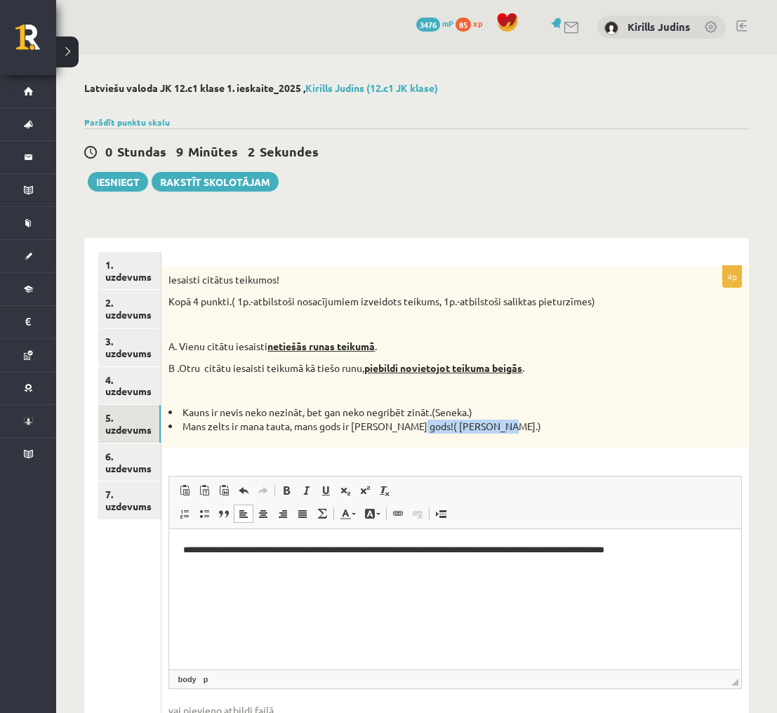
drag, startPoint x: 409, startPoint y: 428, endPoint x: 492, endPoint y: 427, distance: 82.8
click at [492, 427] on li "Mans zelts ir mana tauta, mans gods ir viņas gods!( Rūdolfs Blaumanis.)" at bounding box center [419, 427] width 503 height 14
copy li "Rūdolfs Blaumanis."
click at [349, 568] on p "Визуальный текстовый редактор, wiswyg-editor-user-answer-47024889778060" at bounding box center [455, 573] width 544 height 15
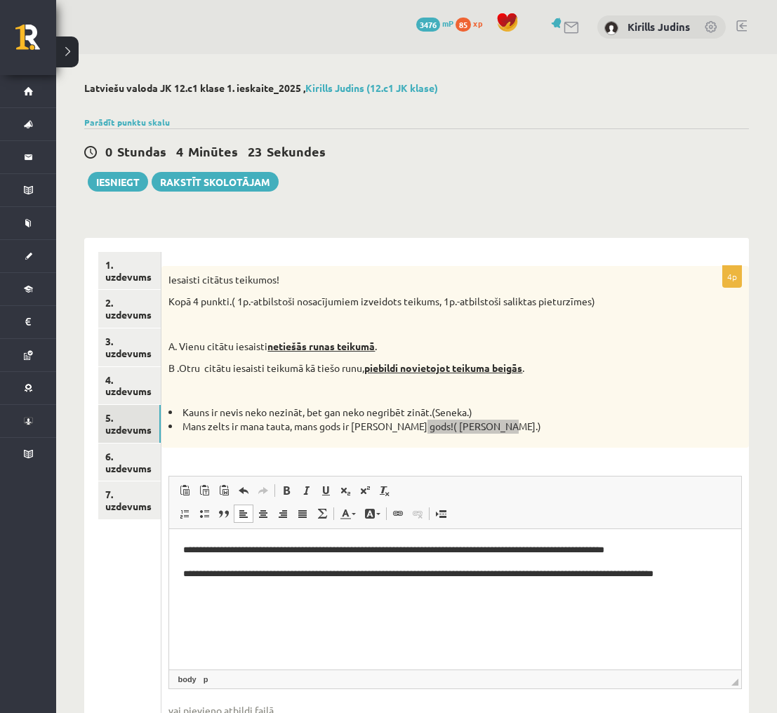
click at [542, 576] on p "**********" at bounding box center [454, 573] width 543 height 15
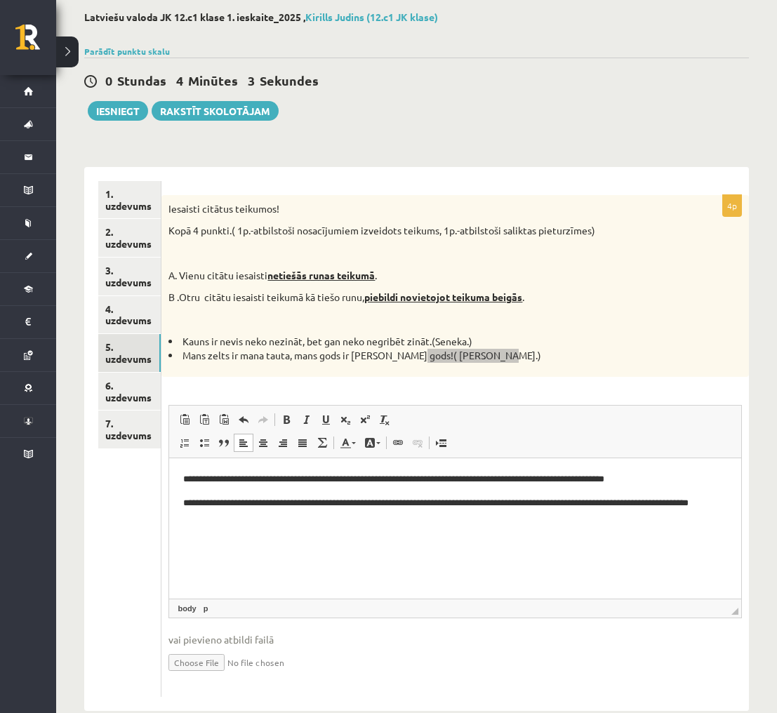
scroll to position [78, 0]
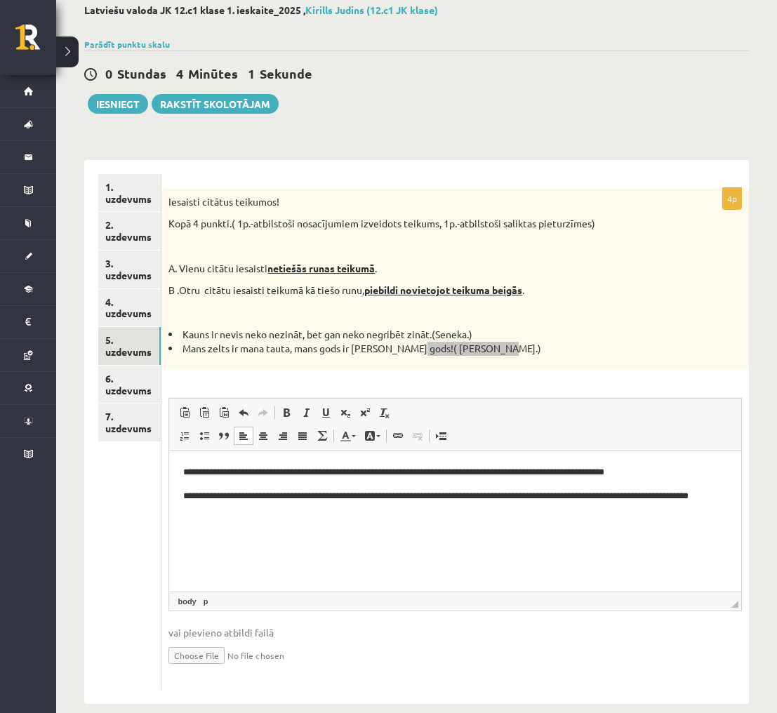
click at [255, 510] on p "**********" at bounding box center [454, 503] width 543 height 29
click at [131, 394] on link "6. uzdevums" at bounding box center [129, 385] width 62 height 38
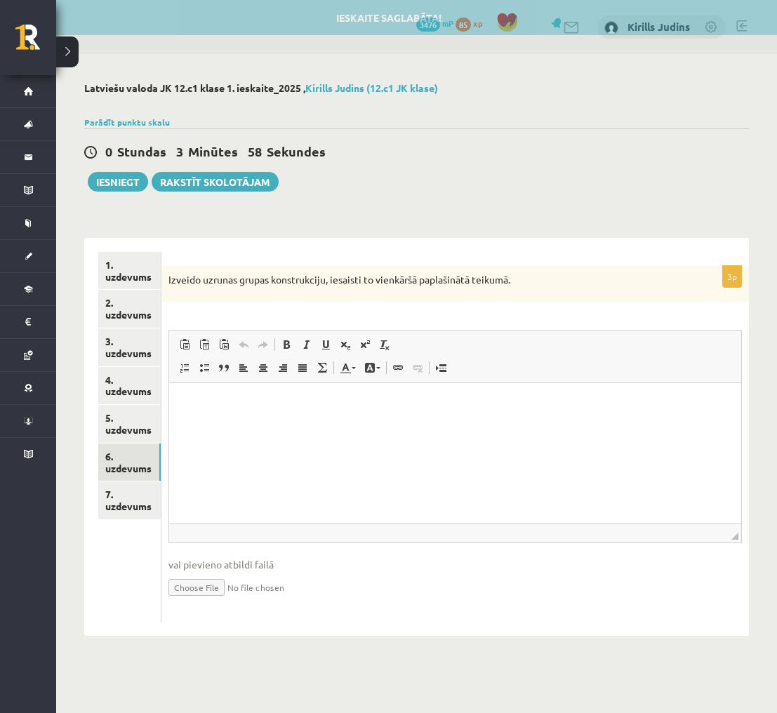
scroll to position [0, 0]
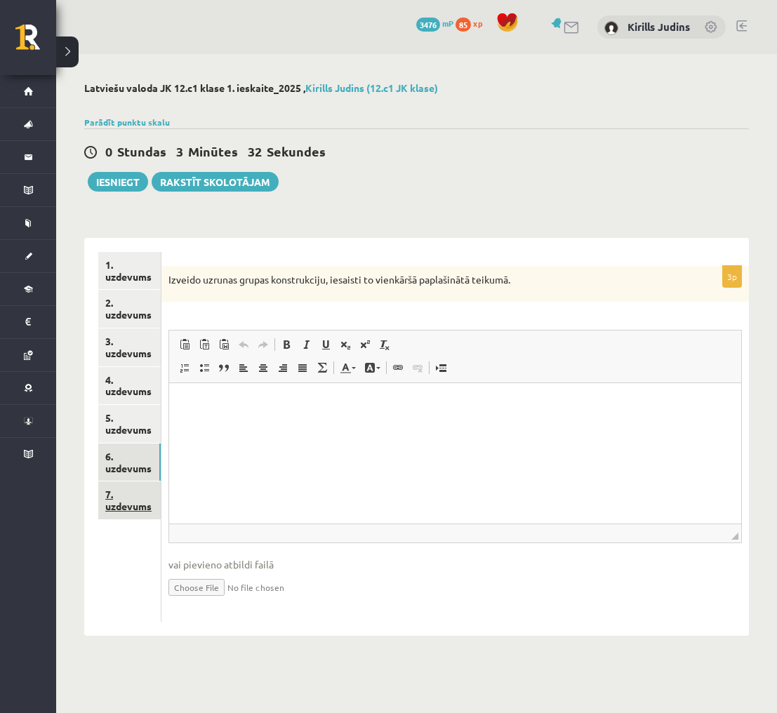
click at [144, 493] on link "7. uzdevums" at bounding box center [129, 501] width 62 height 38
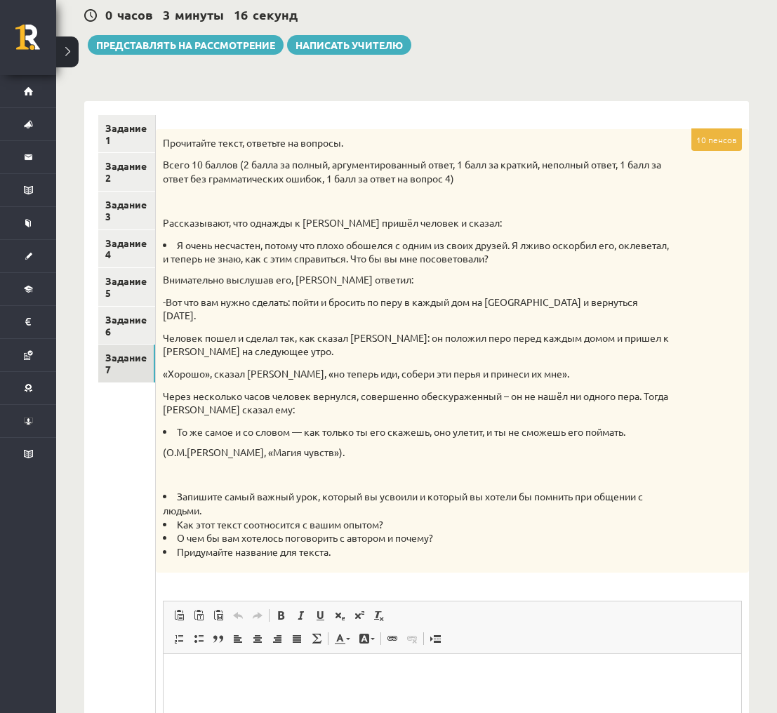
scroll to position [140, 0]
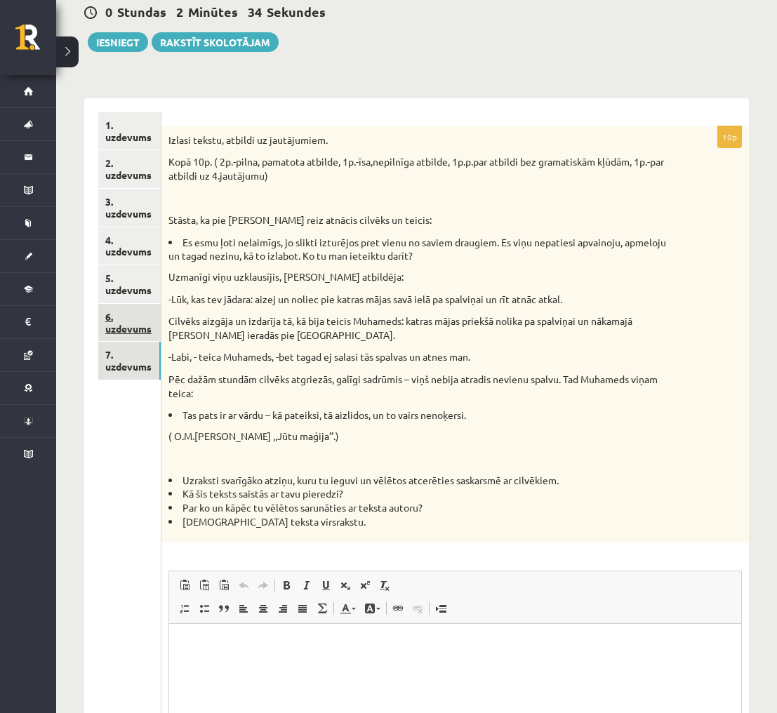
click at [133, 330] on link "6. uzdevums" at bounding box center [129, 323] width 62 height 38
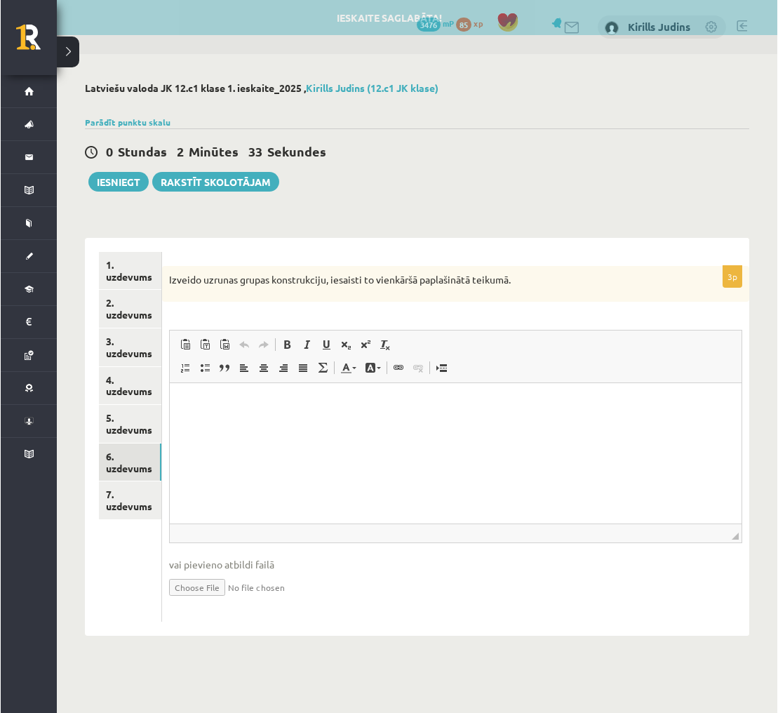
scroll to position [0, 0]
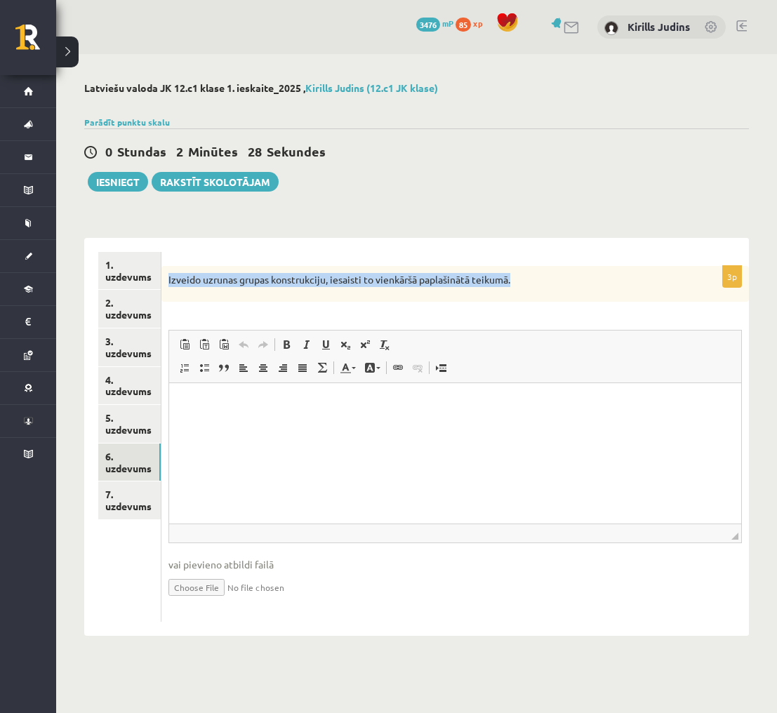
drag, startPoint x: 169, startPoint y: 281, endPoint x: 522, endPoint y: 277, distance: 352.4
click at [522, 277] on p "Izveido uzrunas grupas konstrukciju, iesaisti to vienkāršā paplašinātā teikumā." at bounding box center [419, 280] width 503 height 14
copy p "Izveido uzrunas grupas konstrukciju, iesaisti to vienkāršā paplašinātā teikumā."
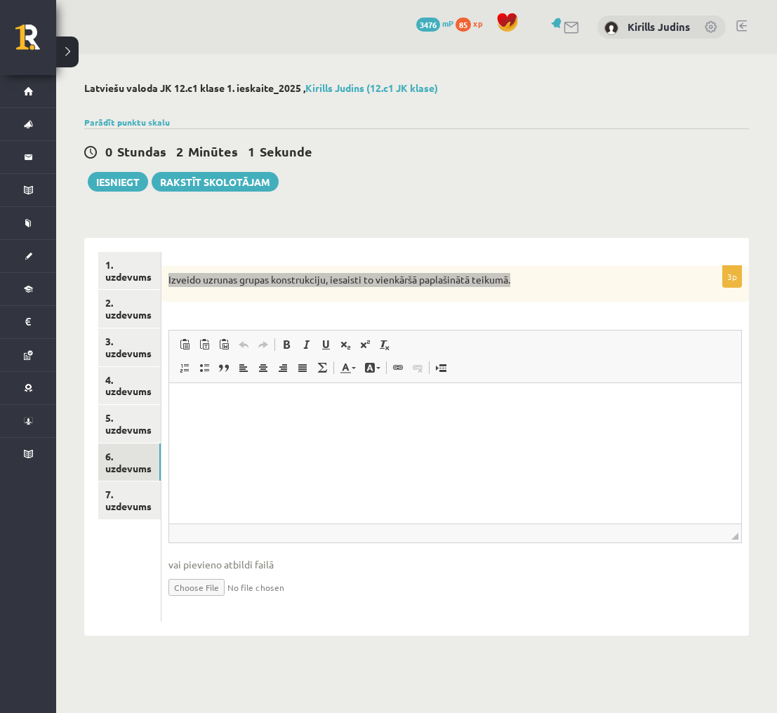
click at [387, 417] on html at bounding box center [455, 404] width 572 height 43
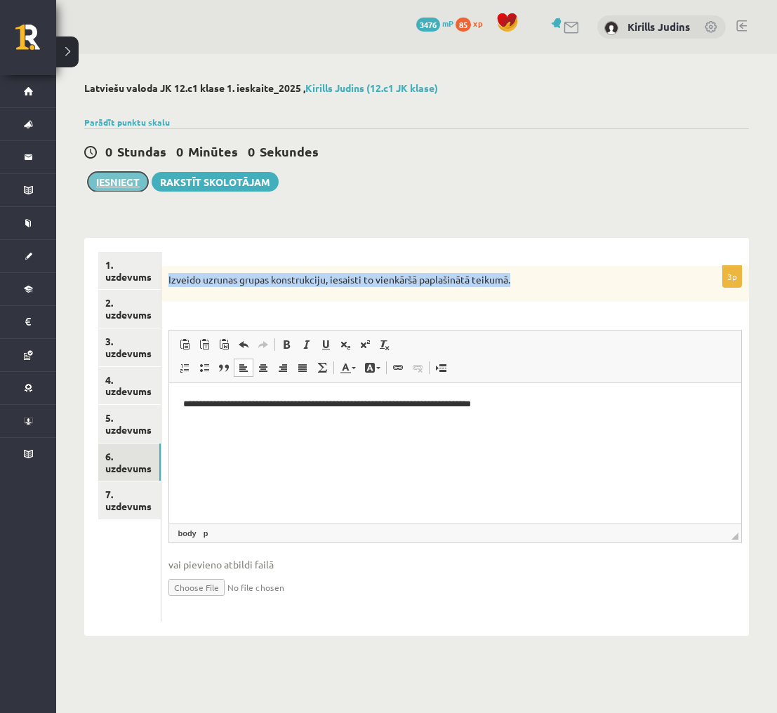
click at [119, 183] on button "Iesniegt" at bounding box center [118, 182] width 60 height 20
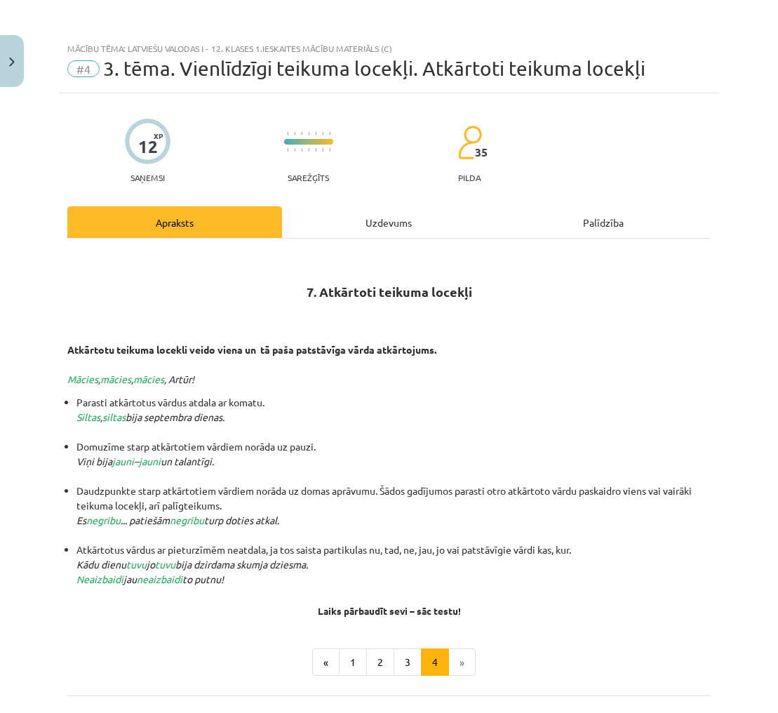
scroll to position [127, 0]
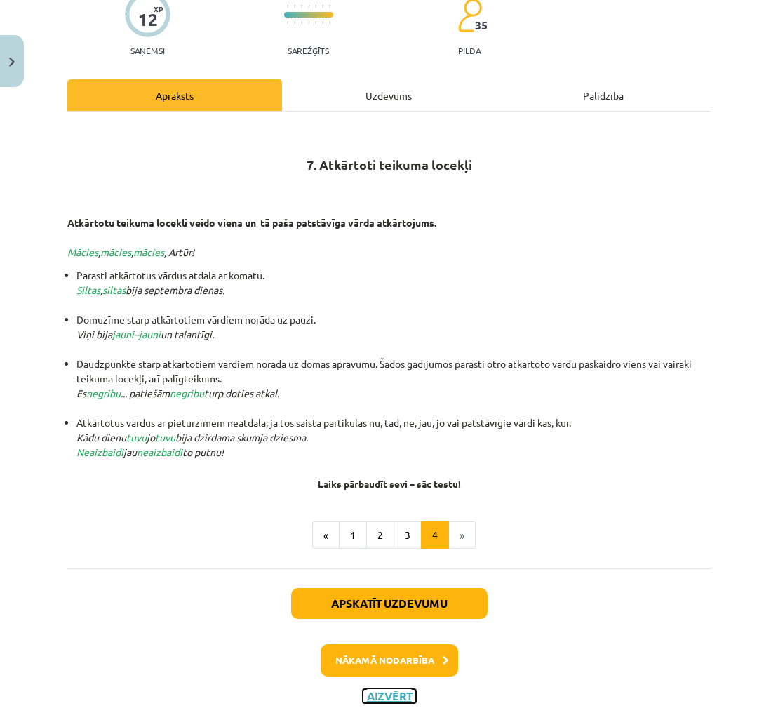
click at [391, 694] on button "Aizvērt" at bounding box center [389, 696] width 53 height 14
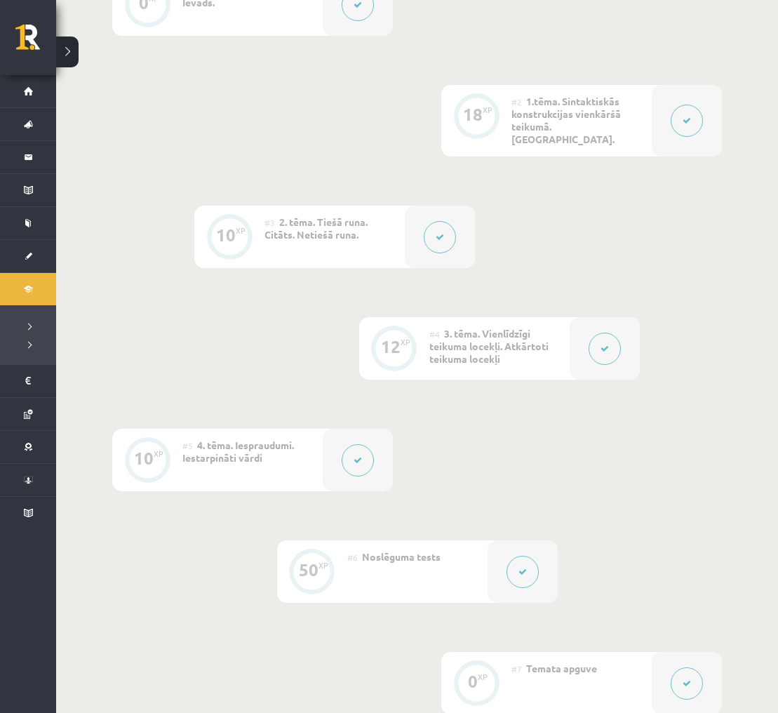
click at [439, 232] on button at bounding box center [440, 237] width 32 height 32
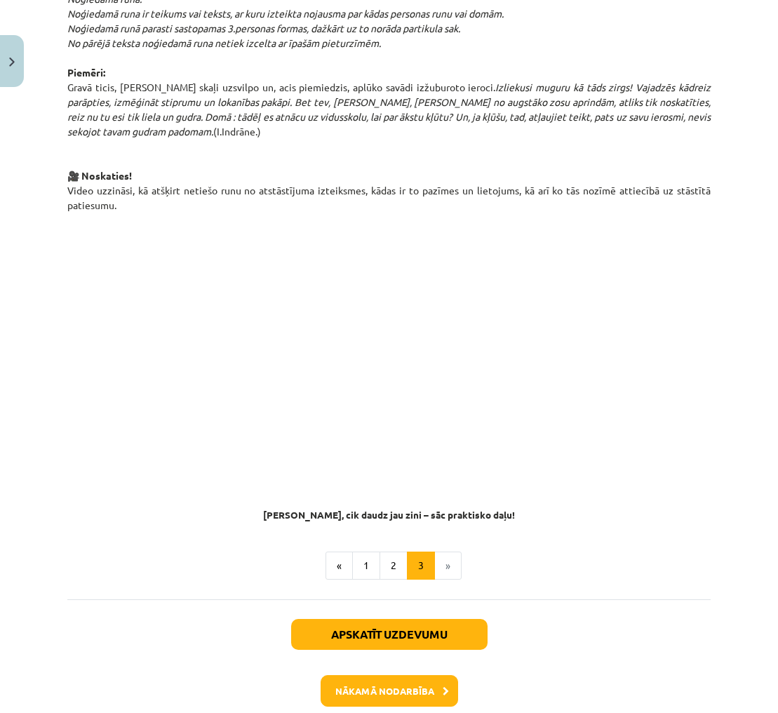
scroll to position [917, 0]
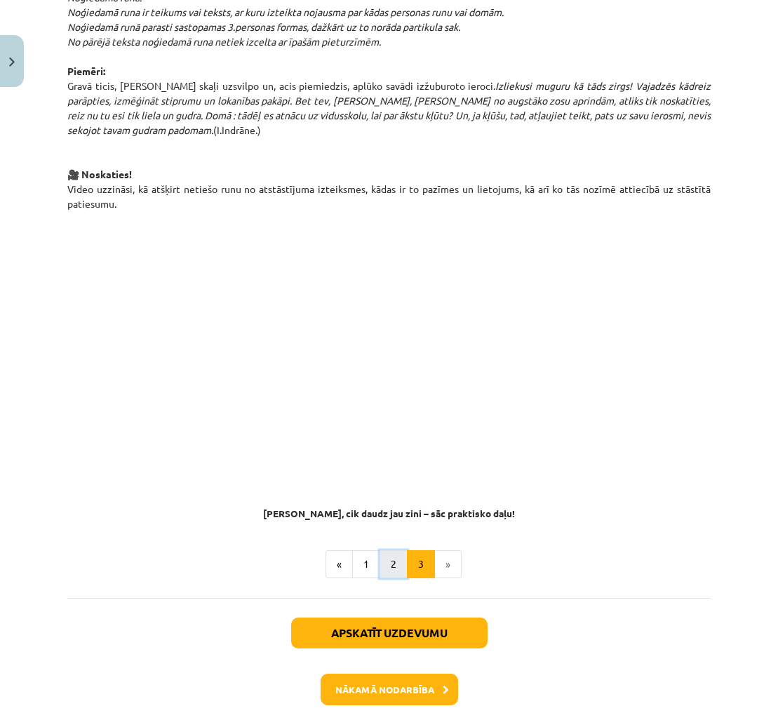
click at [393, 559] on button "2" at bounding box center [394, 564] width 28 height 28
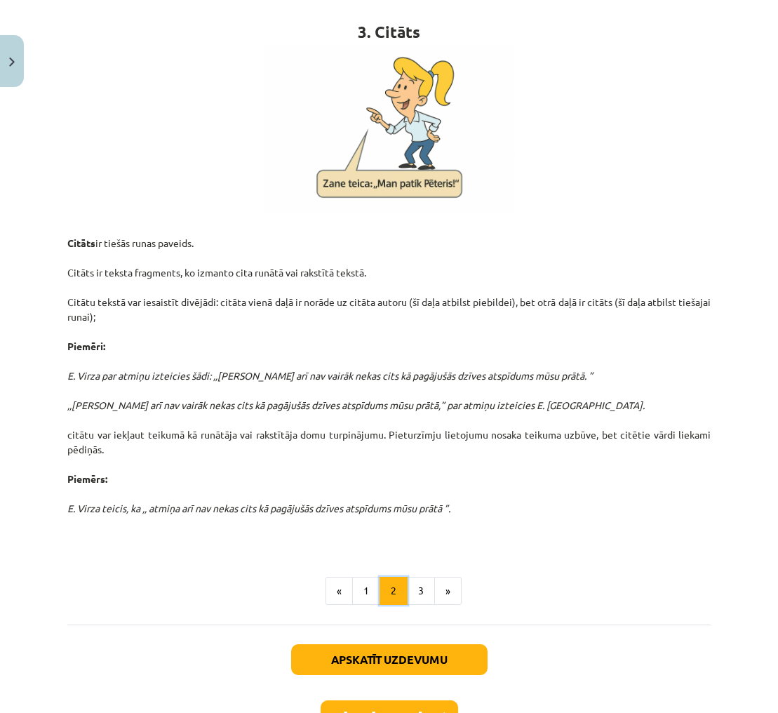
scroll to position [251, 0]
